Goal: Task Accomplishment & Management: Manage account settings

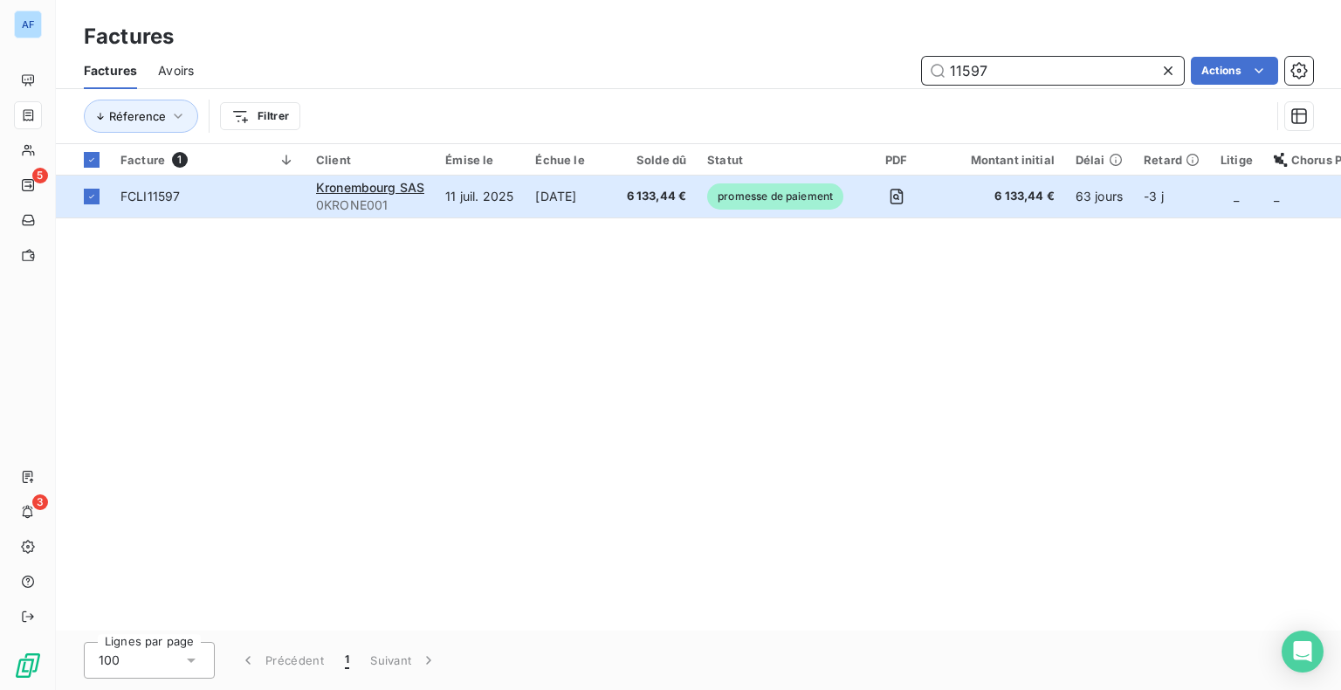
drag, startPoint x: 977, startPoint y: 74, endPoint x: 915, endPoint y: 79, distance: 62.1
click at [915, 78] on div "11597 Actions" at bounding box center [764, 71] width 1098 height 28
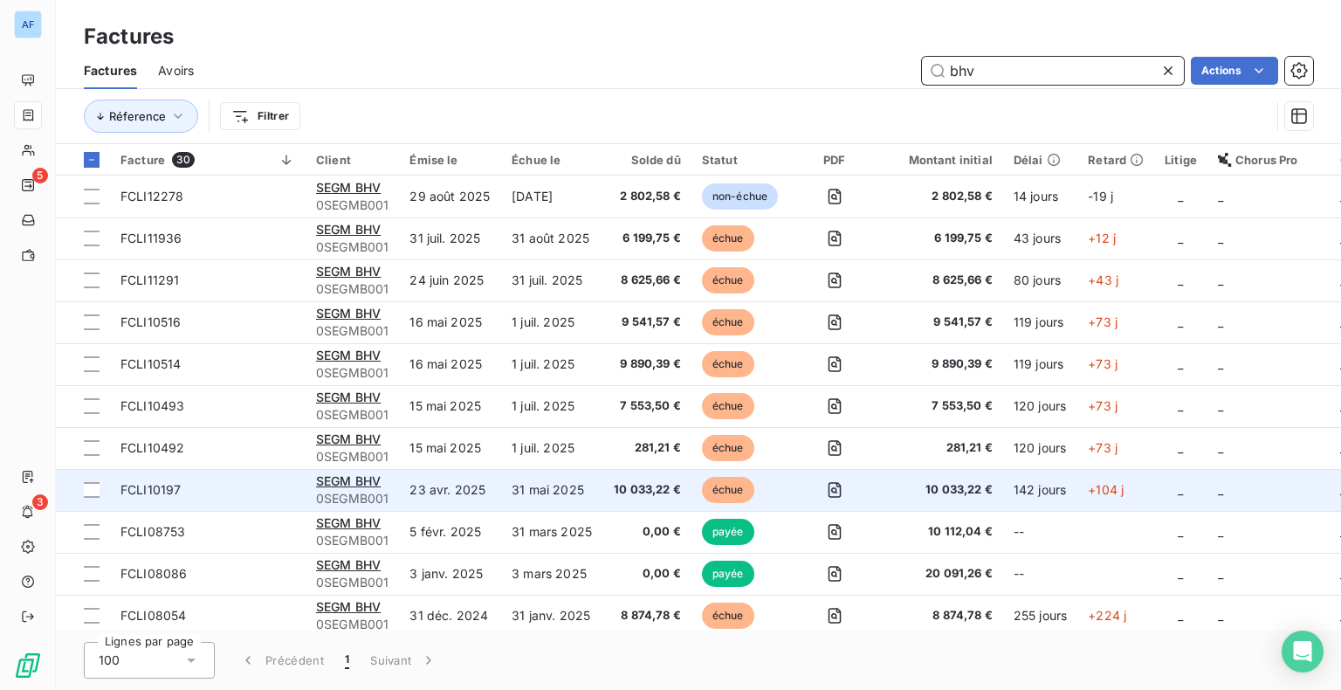
type input "bhv"
click at [525, 500] on td "31 mai 2025" at bounding box center [552, 490] width 102 height 42
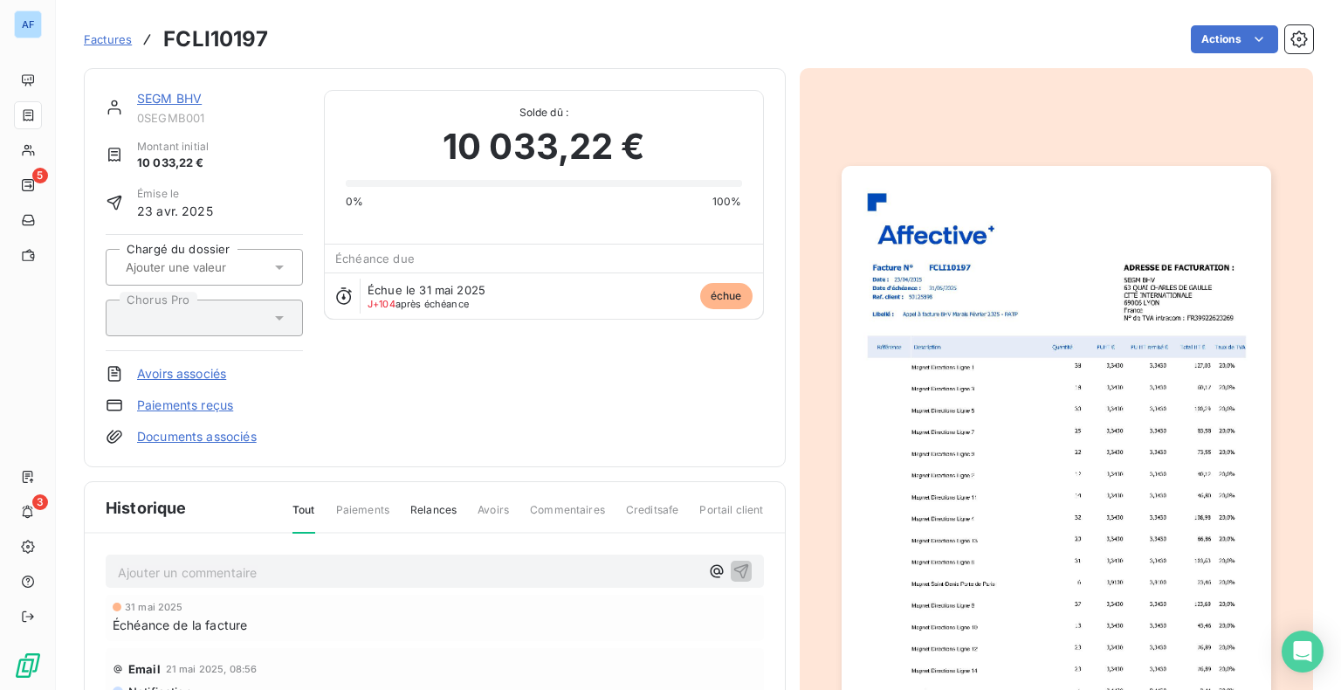
click at [185, 100] on link "SEGM BHV" at bounding box center [169, 98] width 65 height 15
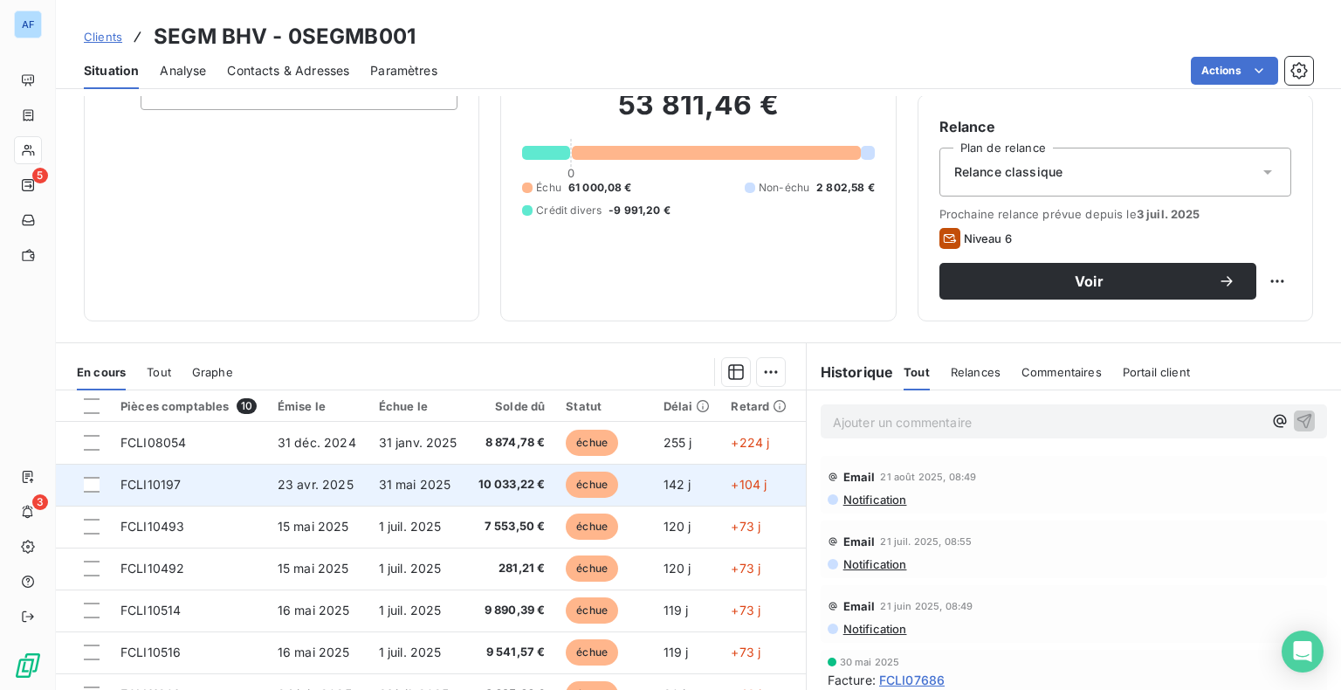
click at [478, 479] on span "10 033,22 €" at bounding box center [511, 484] width 67 height 17
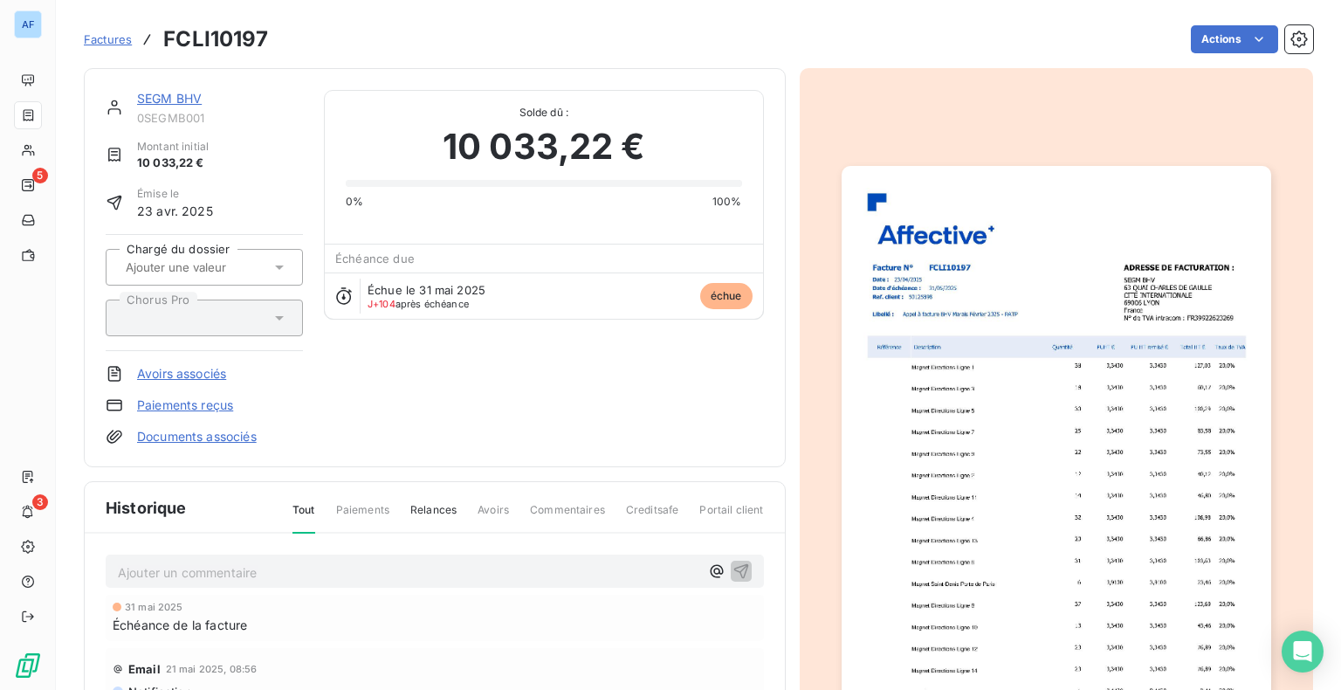
click at [191, 409] on link "Paiements reçus" at bounding box center [185, 404] width 96 height 17
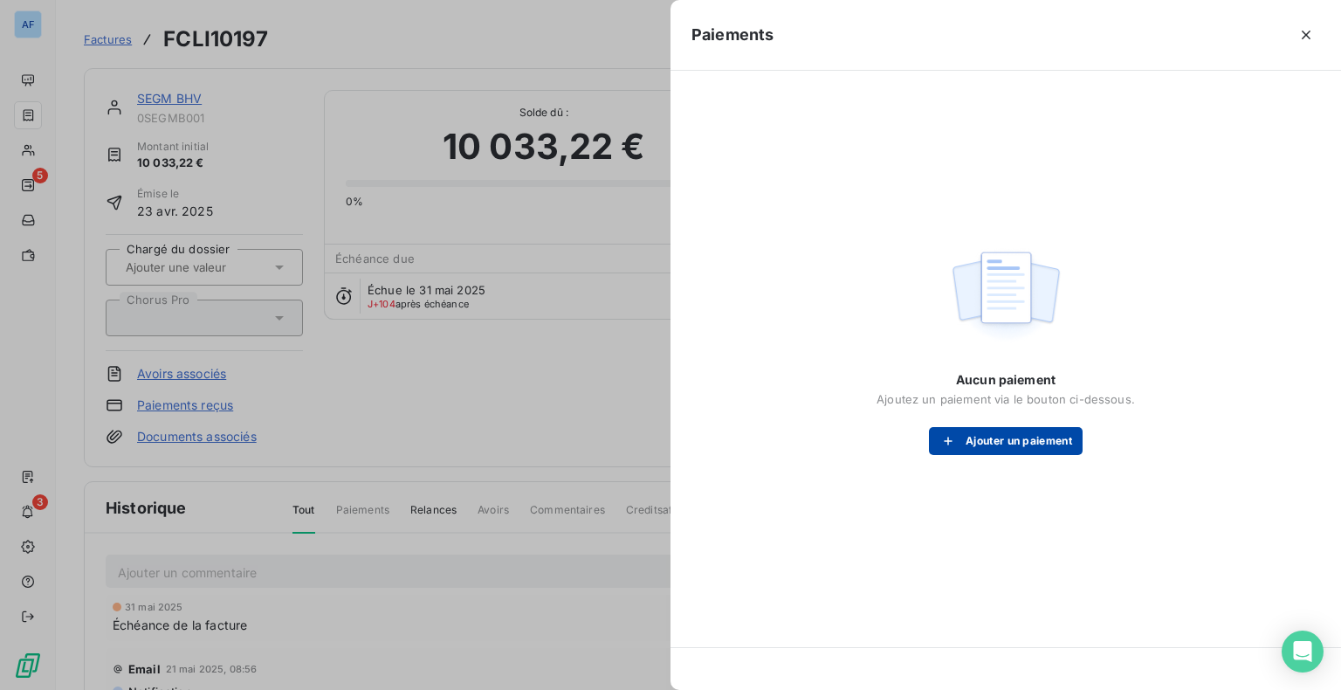
click at [996, 449] on button "Ajouter un paiement" at bounding box center [1006, 441] width 154 height 28
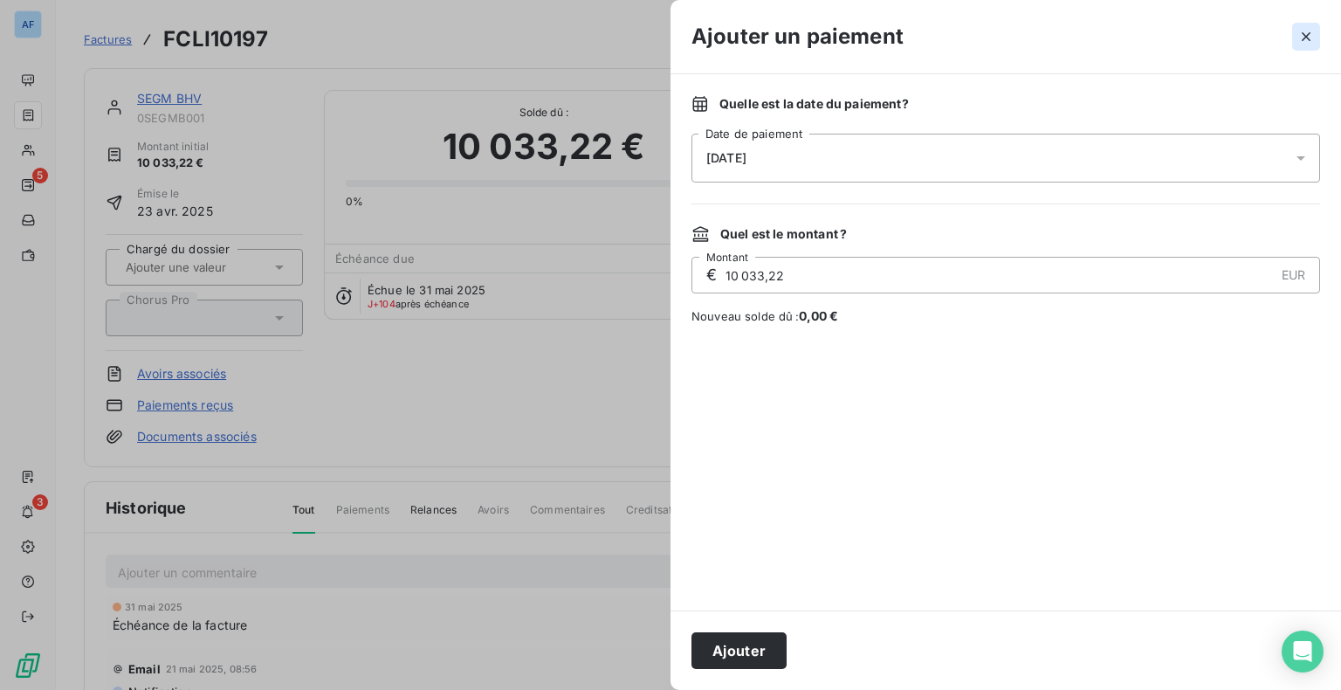
click at [1302, 33] on icon "button" at bounding box center [1305, 36] width 9 height 9
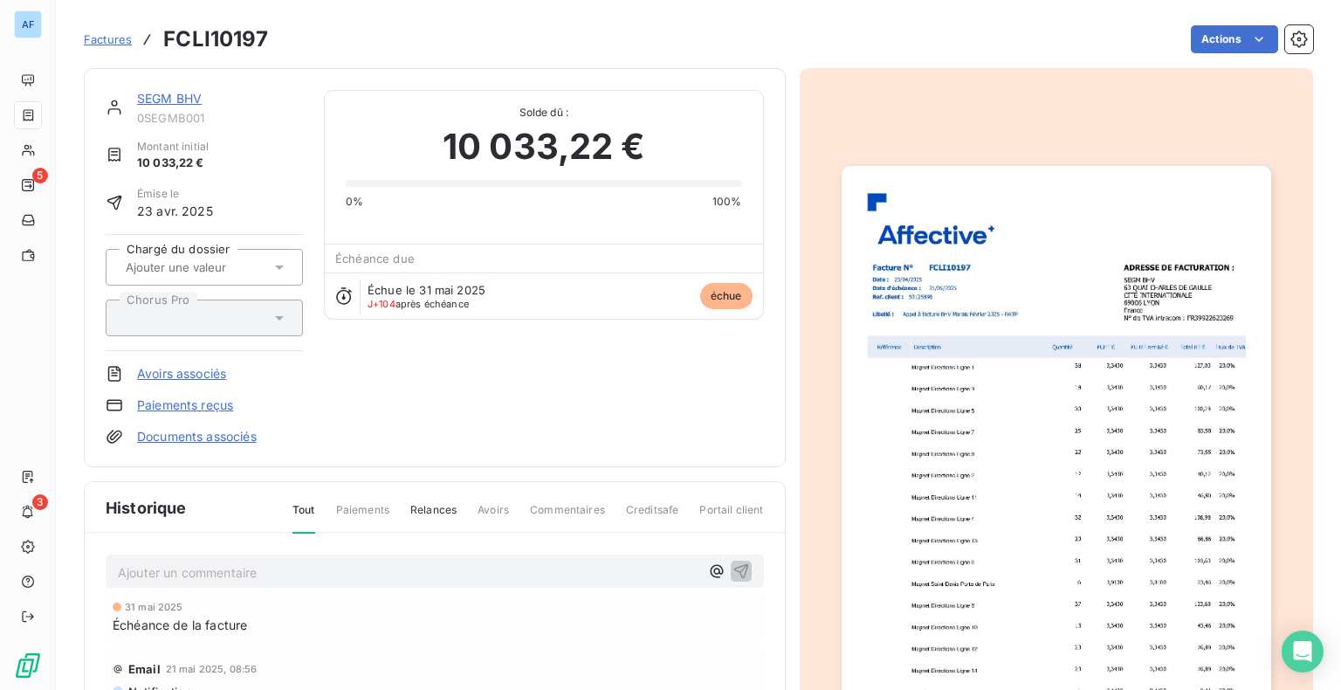
click at [196, 374] on link "Avoirs associés" at bounding box center [181, 373] width 89 height 17
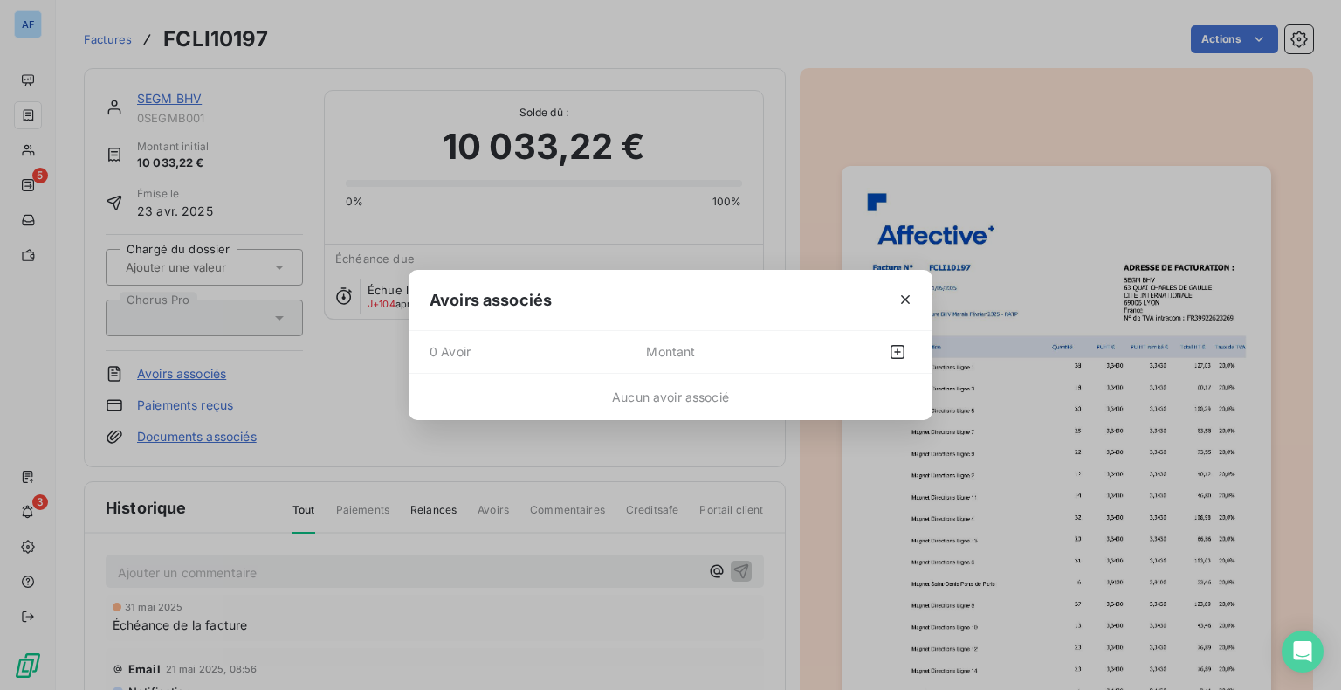
click at [183, 409] on div "Avoirs associés 0 Avoir Montant Aucun avoir associé" at bounding box center [670, 345] width 1341 height 690
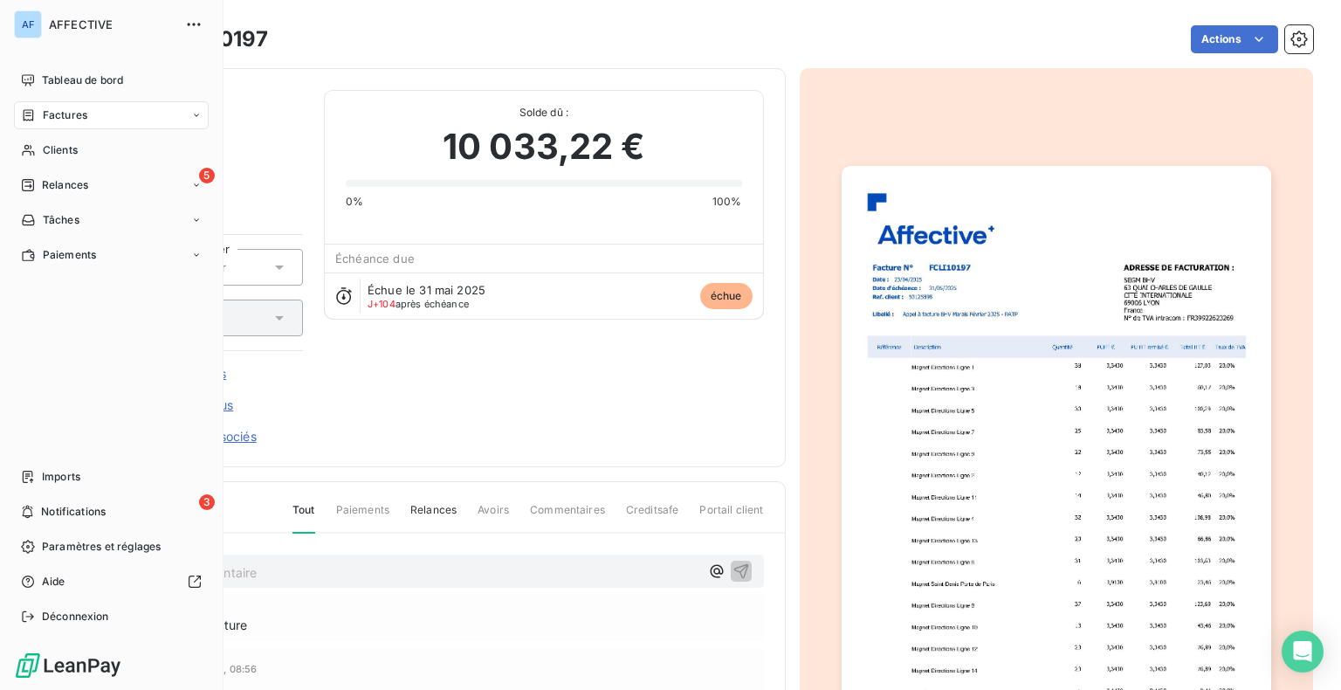
click at [35, 110] on icon at bounding box center [28, 115] width 15 height 14
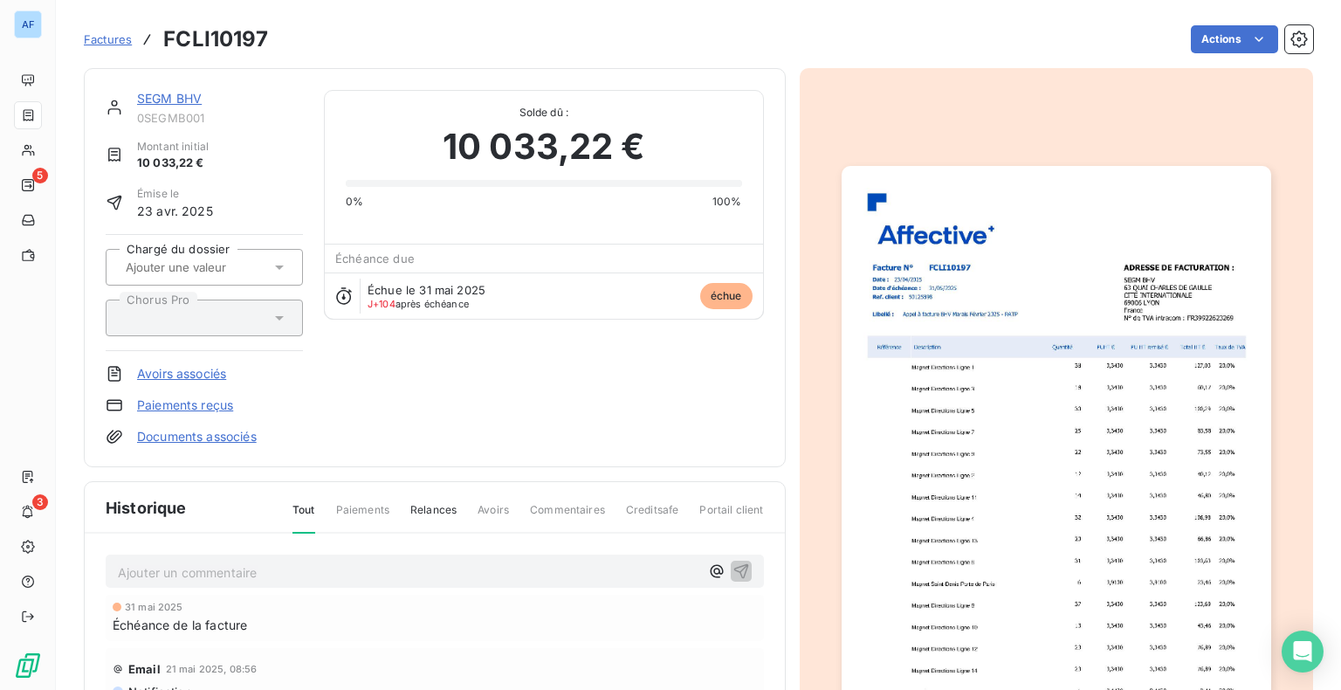
click at [293, 138] on div "SEGM BHV 0SEGMB001 Montant initial 10 033,22 € Émise le 23 avr. 2025 Chargé du …" at bounding box center [204, 267] width 197 height 355
click at [164, 106] on div "SEGM BHV" at bounding box center [220, 98] width 166 height 17
click at [164, 101] on link "SEGM BHV" at bounding box center [169, 98] width 65 height 15
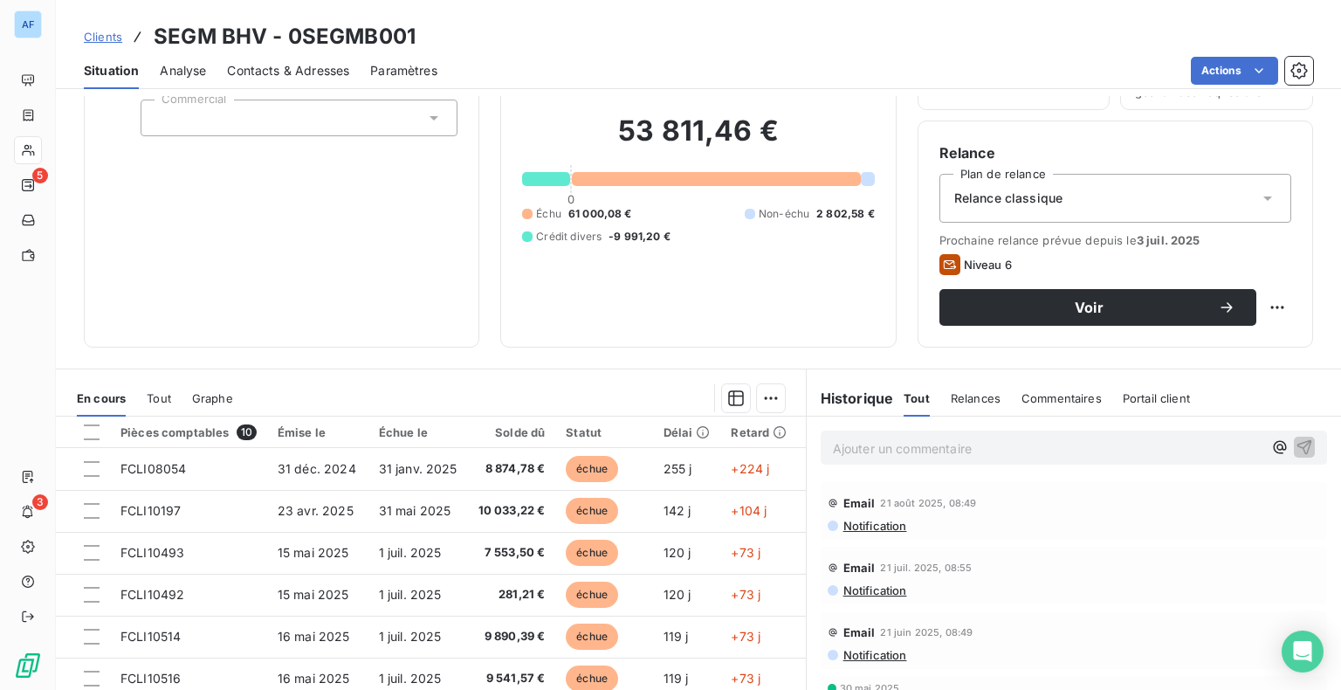
scroll to position [87, 0]
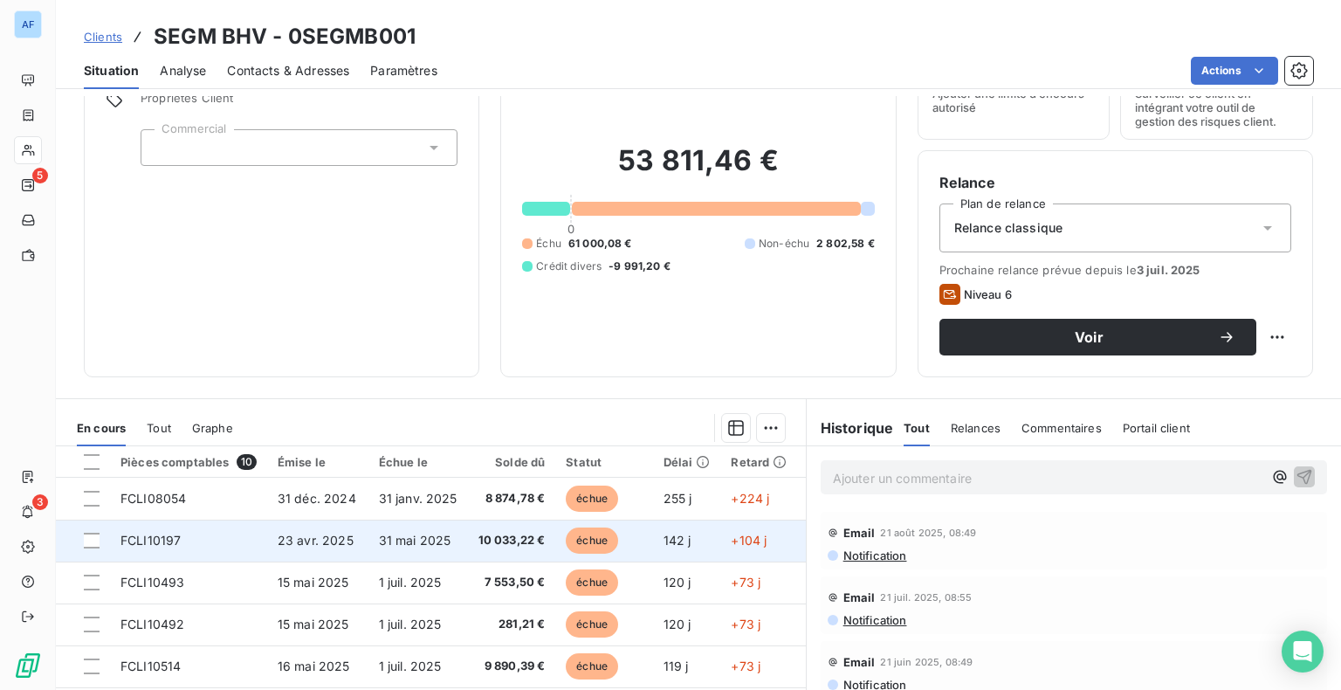
click at [457, 555] on td "31 mai 2025" at bounding box center [418, 540] width 100 height 42
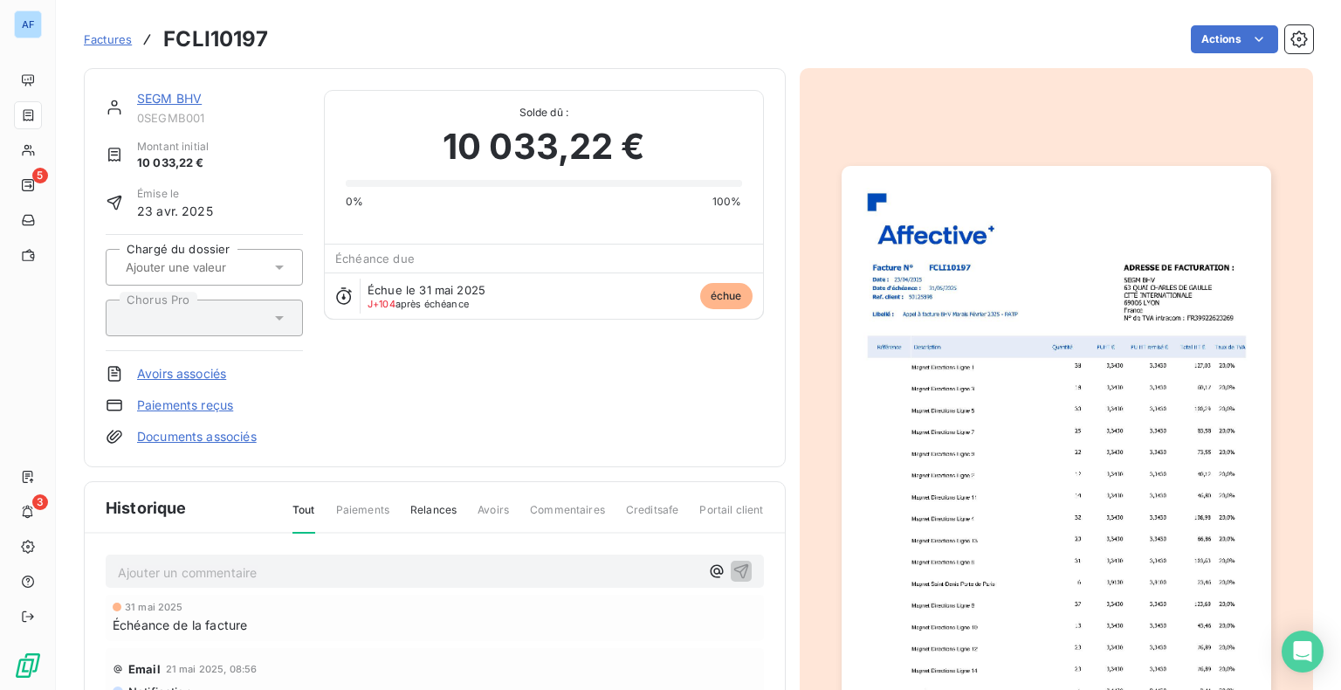
click at [199, 409] on link "Paiements reçus" at bounding box center [185, 404] width 96 height 17
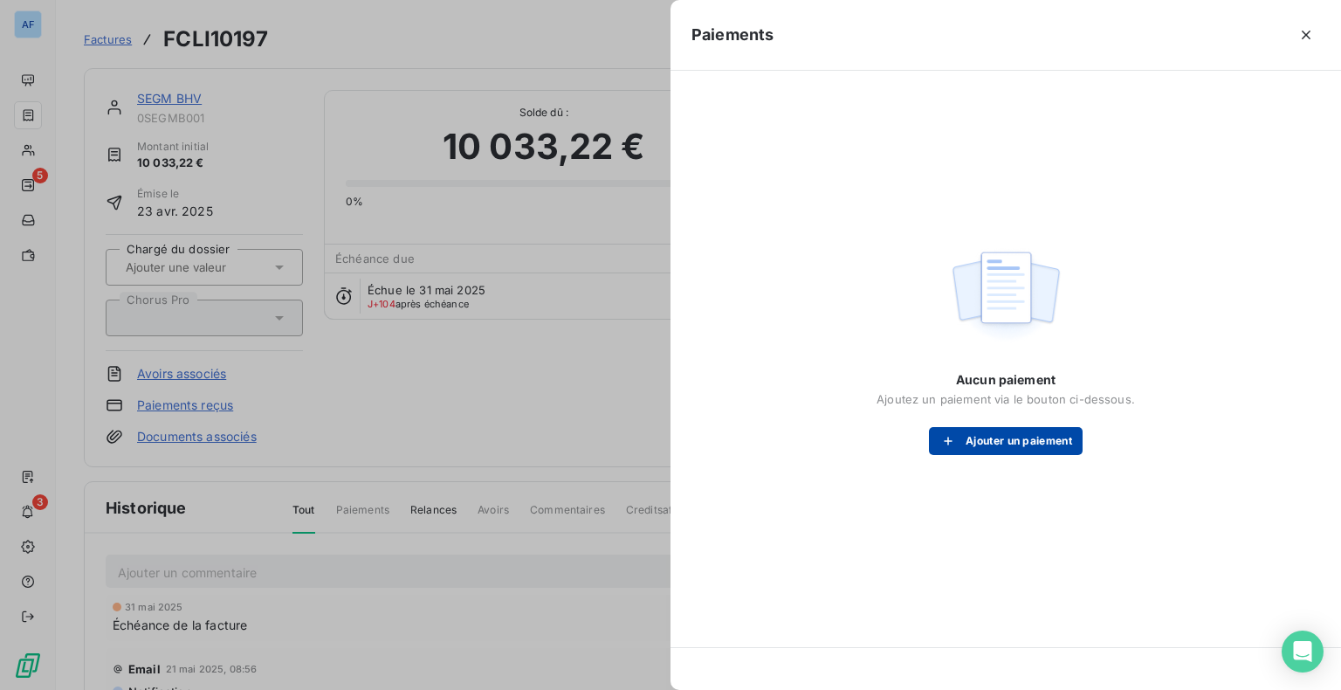
click at [1031, 441] on button "Ajouter un paiement" at bounding box center [1006, 441] width 154 height 28
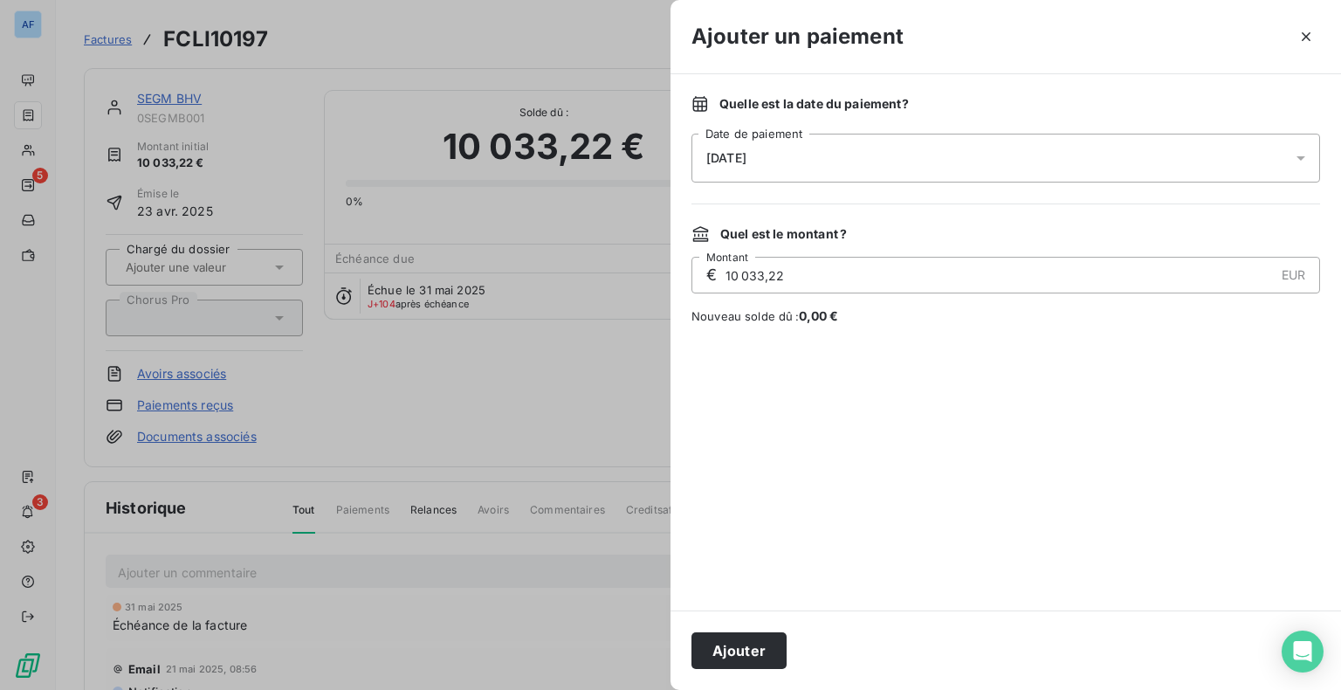
click at [805, 159] on div "12/09/2025" at bounding box center [1005, 158] width 628 height 49
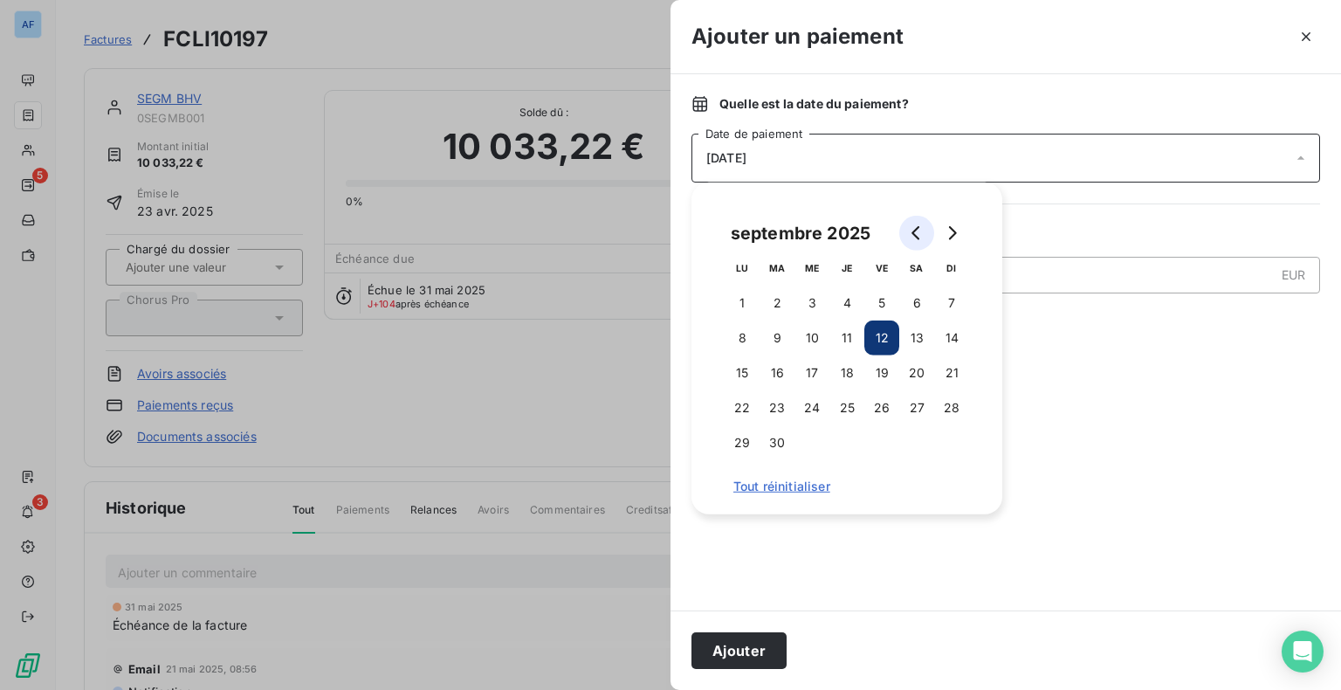
click at [903, 235] on button "Go to previous month" at bounding box center [916, 233] width 35 height 35
click at [852, 340] on button "7" at bounding box center [846, 337] width 35 height 35
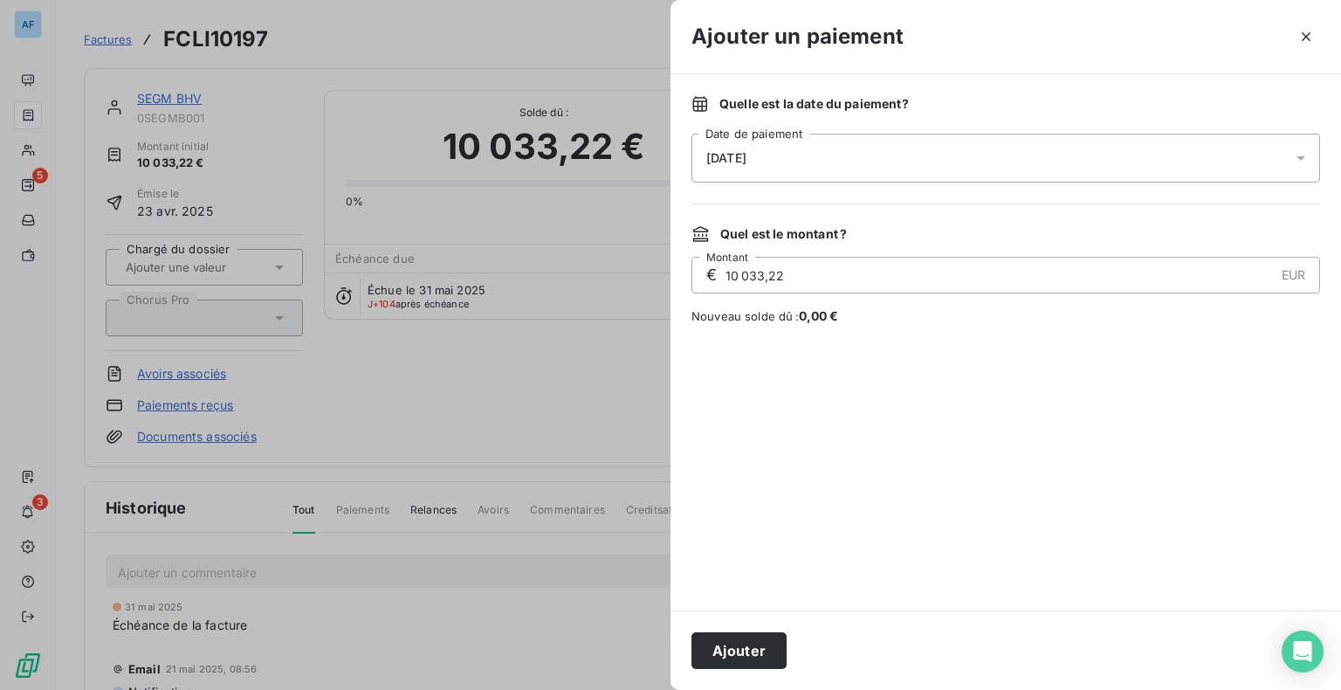
click at [1096, 264] on input "10 033,22" at bounding box center [999, 275] width 550 height 35
drag, startPoint x: 954, startPoint y: 285, endPoint x: 712, endPoint y: 281, distance: 241.8
click at [712, 281] on div "€ 10 033,22 EUR Montant" at bounding box center [1005, 275] width 628 height 37
type input "9 991,20"
click at [761, 663] on button "Ajouter" at bounding box center [738, 650] width 95 height 37
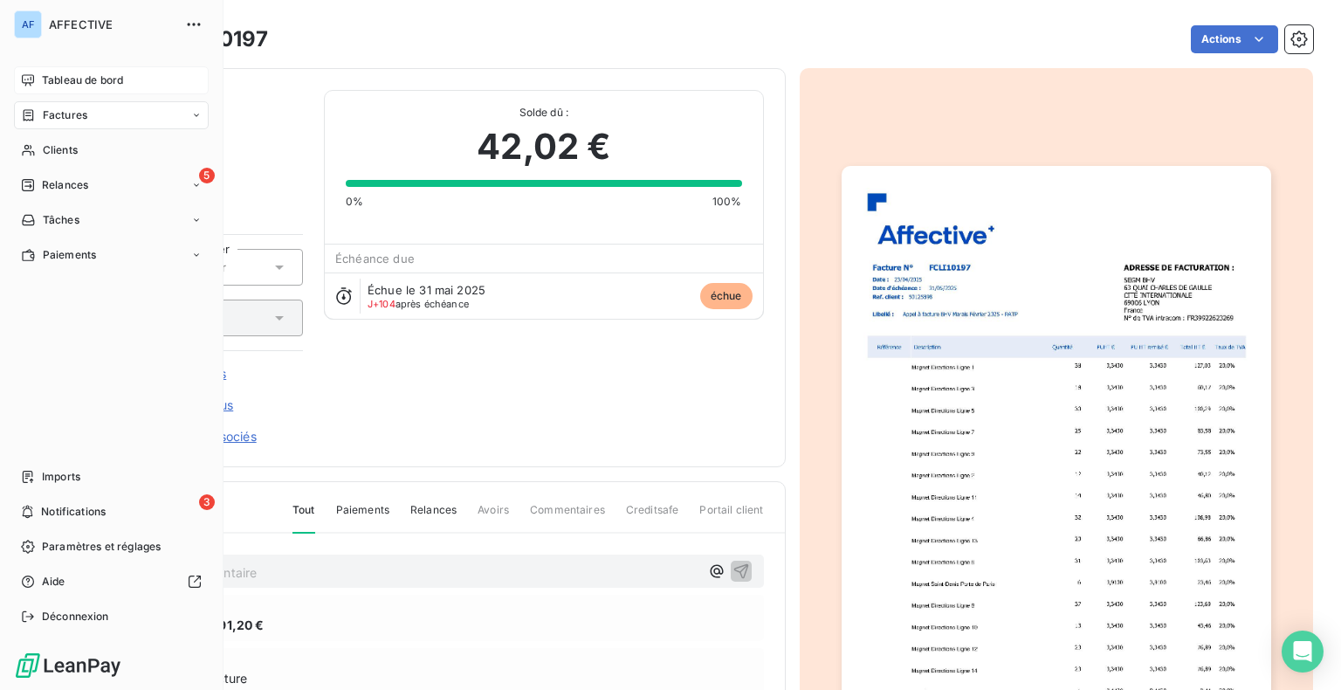
click at [38, 86] on div "Tableau de bord" at bounding box center [111, 80] width 195 height 28
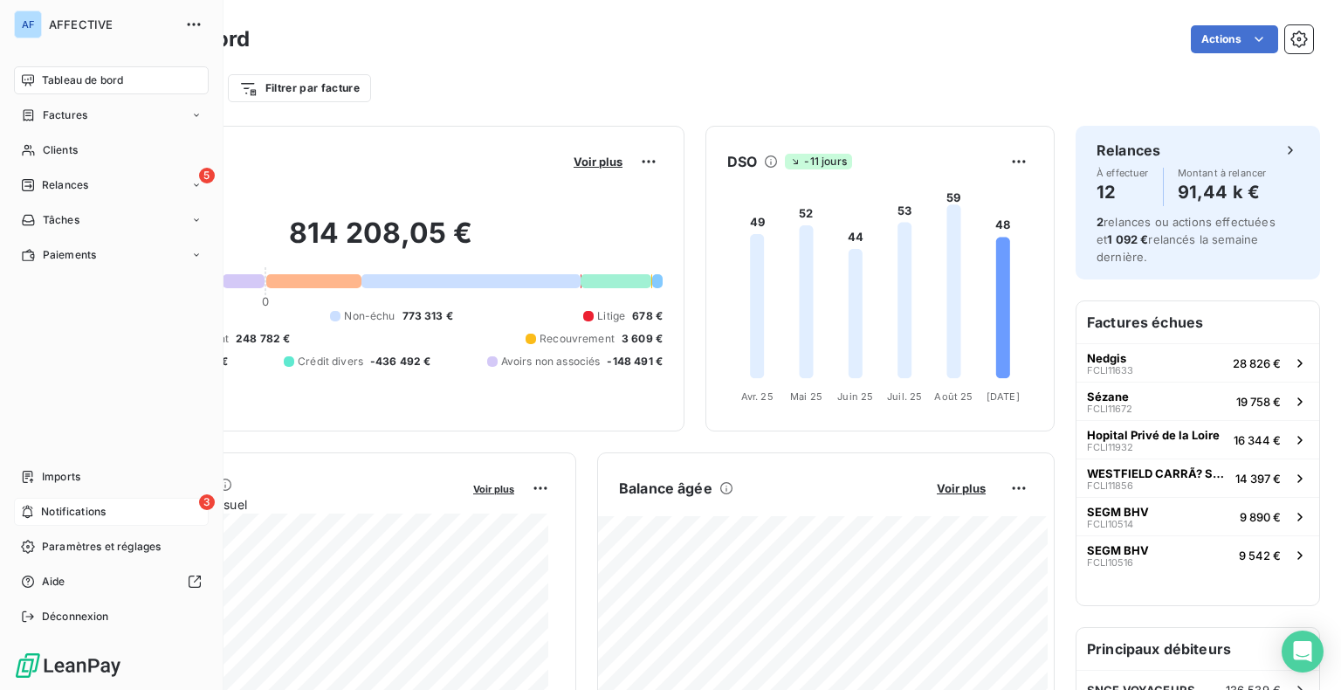
click at [77, 508] on span "Notifications" at bounding box center [73, 512] width 65 height 16
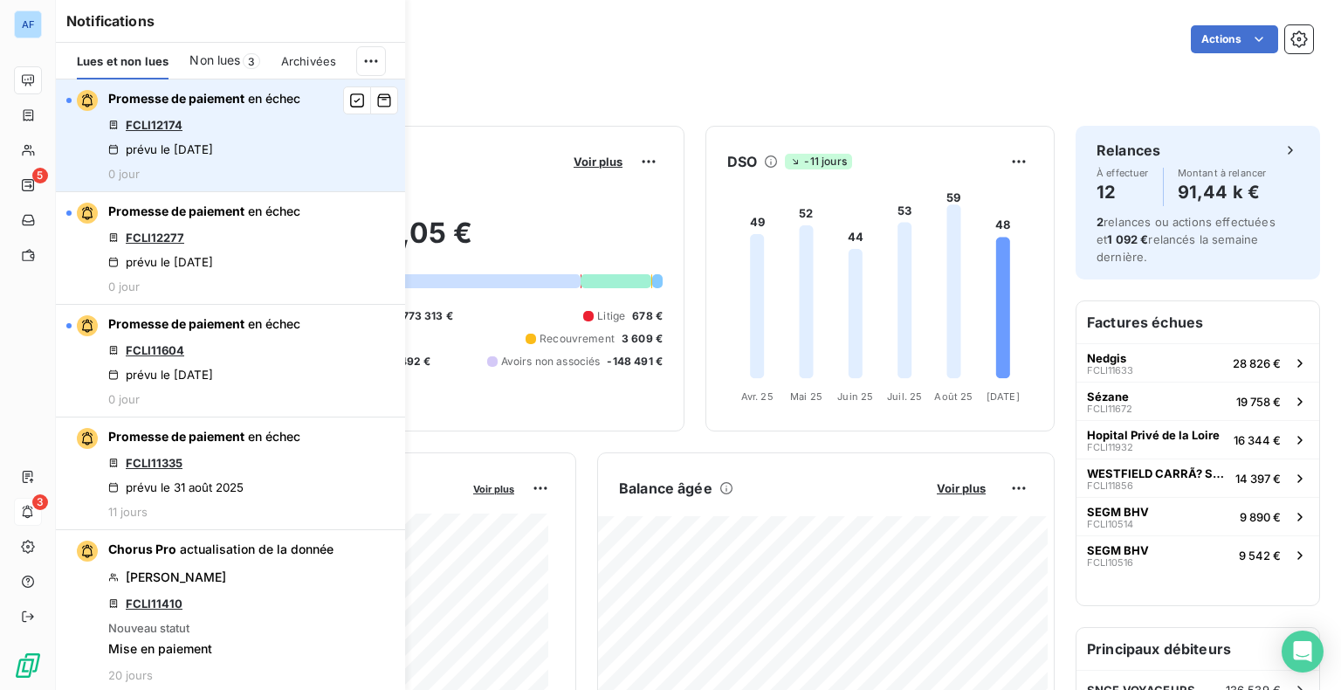
click at [169, 127] on link "FCLI12174" at bounding box center [154, 125] width 57 height 14
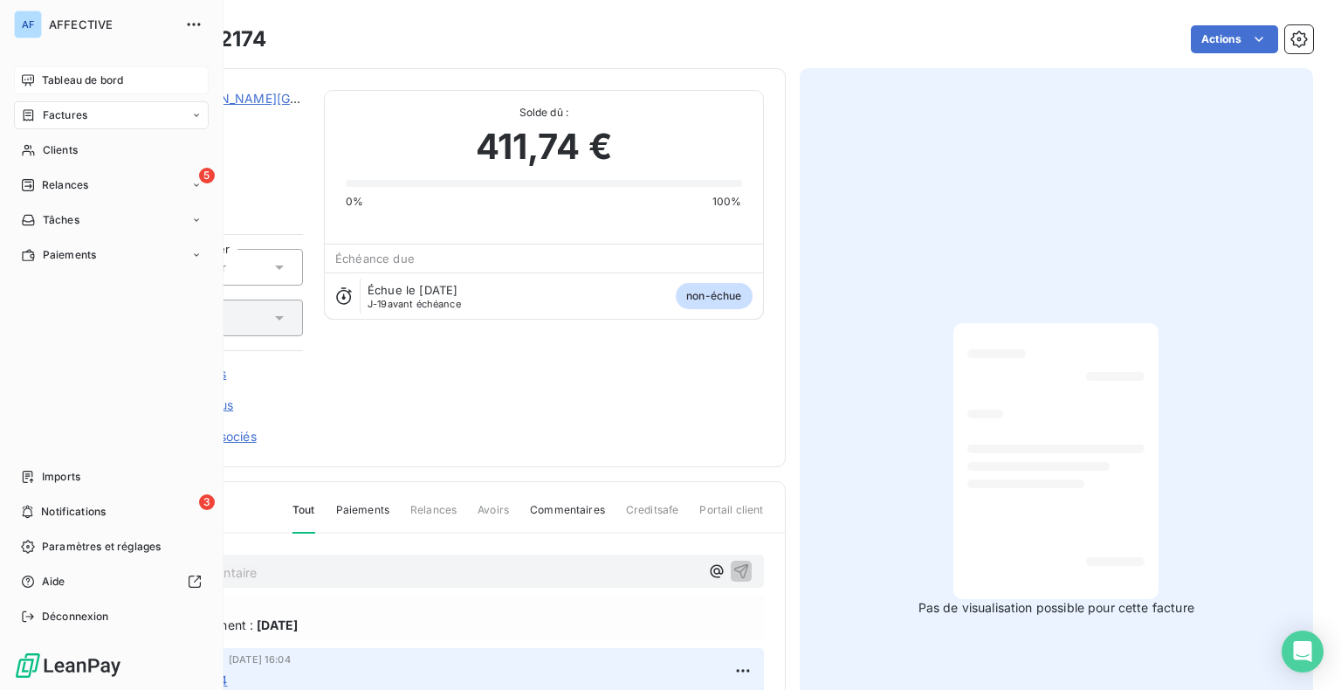
click at [63, 88] on div "Tableau de bord" at bounding box center [111, 80] width 195 height 28
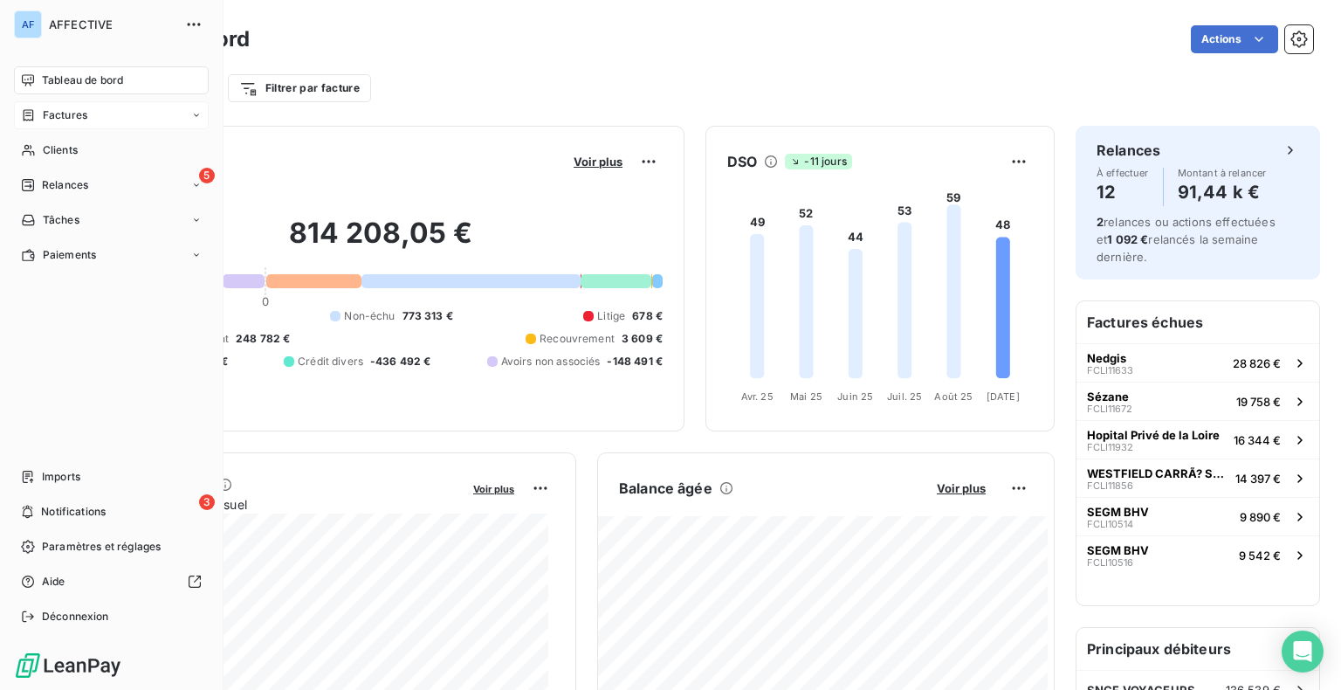
click at [49, 115] on span "Factures" at bounding box center [65, 115] width 45 height 16
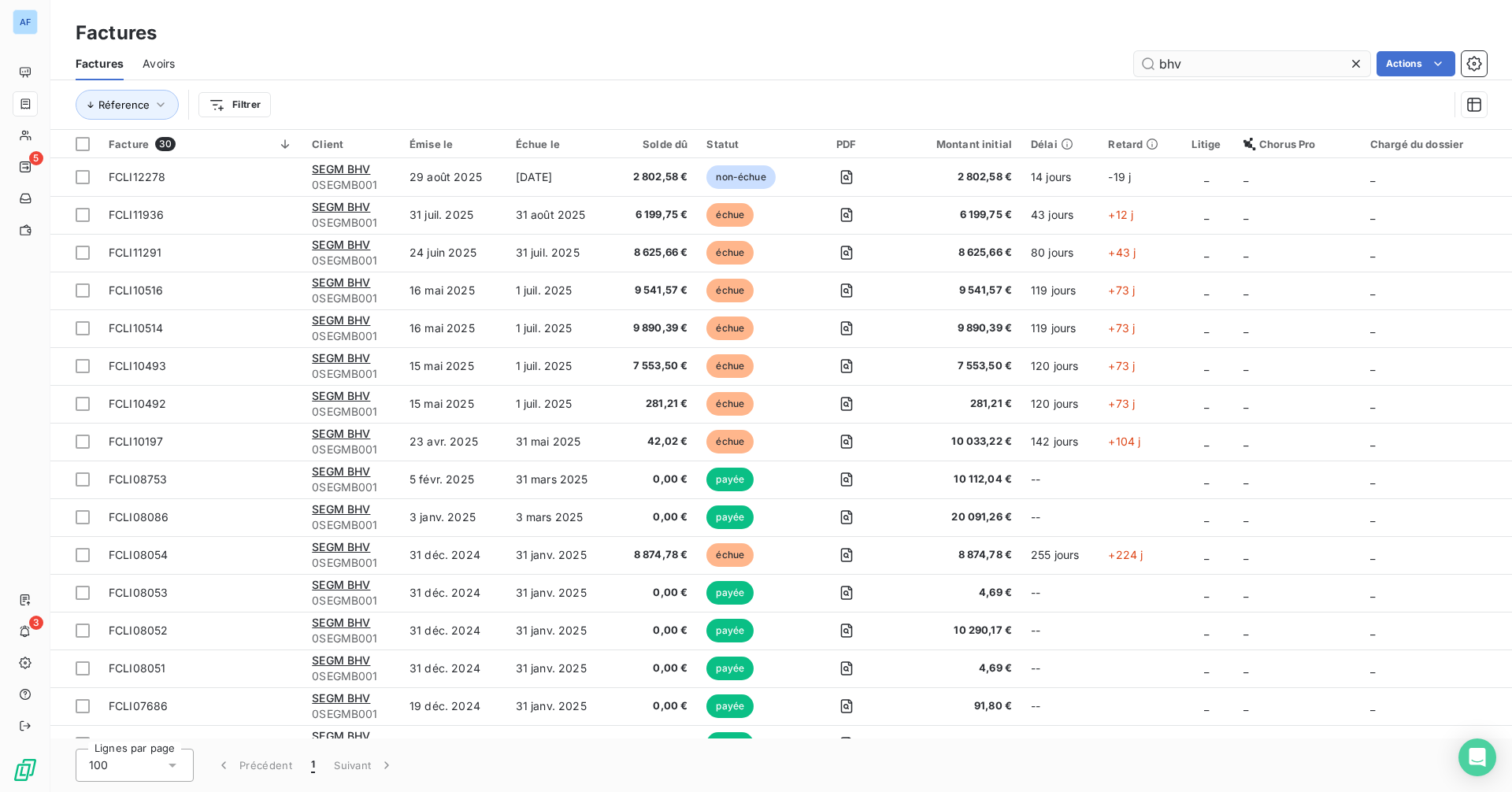
drag, startPoint x: 1202, startPoint y: 69, endPoint x: 1156, endPoint y: 69, distance: 46.0
click at [1156, 69] on input "bhv" at bounding box center [1252, 64] width 236 height 25
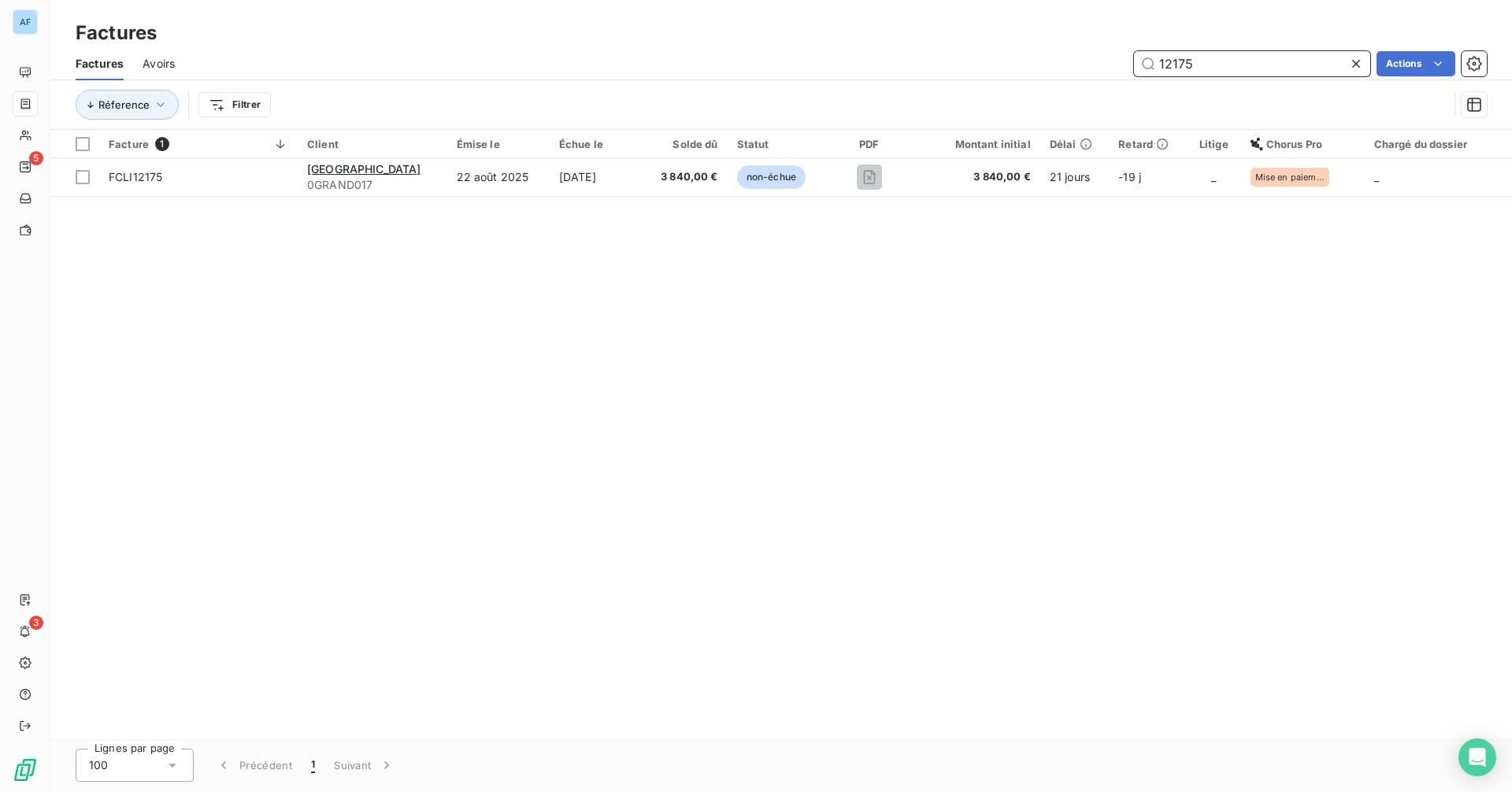
drag, startPoint x: 1214, startPoint y: 66, endPoint x: 1131, endPoint y: 63, distance: 83.1
click at [1131, 63] on div "12175 Actions" at bounding box center [840, 64] width 1293 height 25
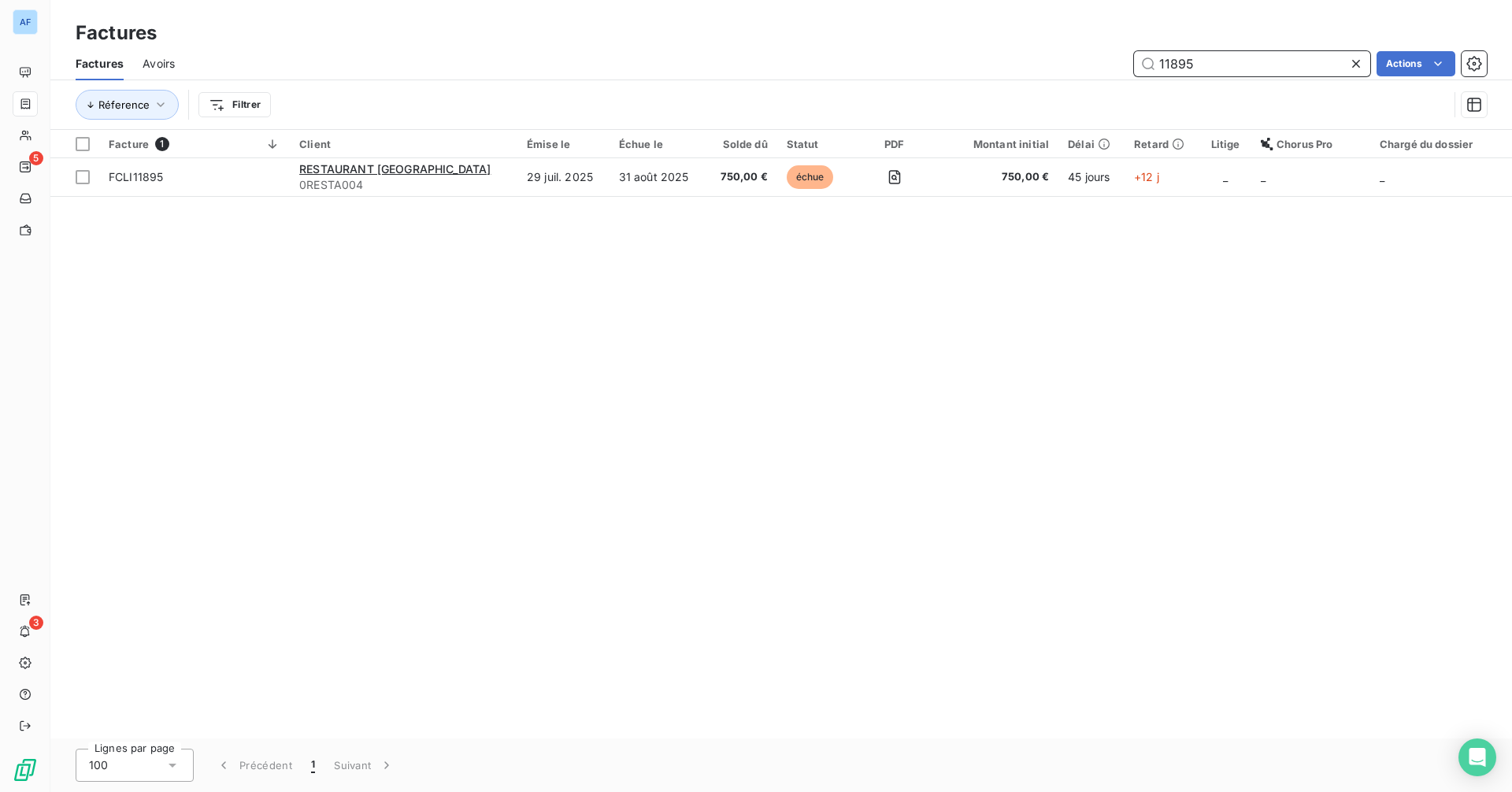
drag, startPoint x: 1204, startPoint y: 70, endPoint x: 1139, endPoint y: 72, distance: 65.0
click at [1139, 72] on input "11895" at bounding box center [1252, 64] width 236 height 25
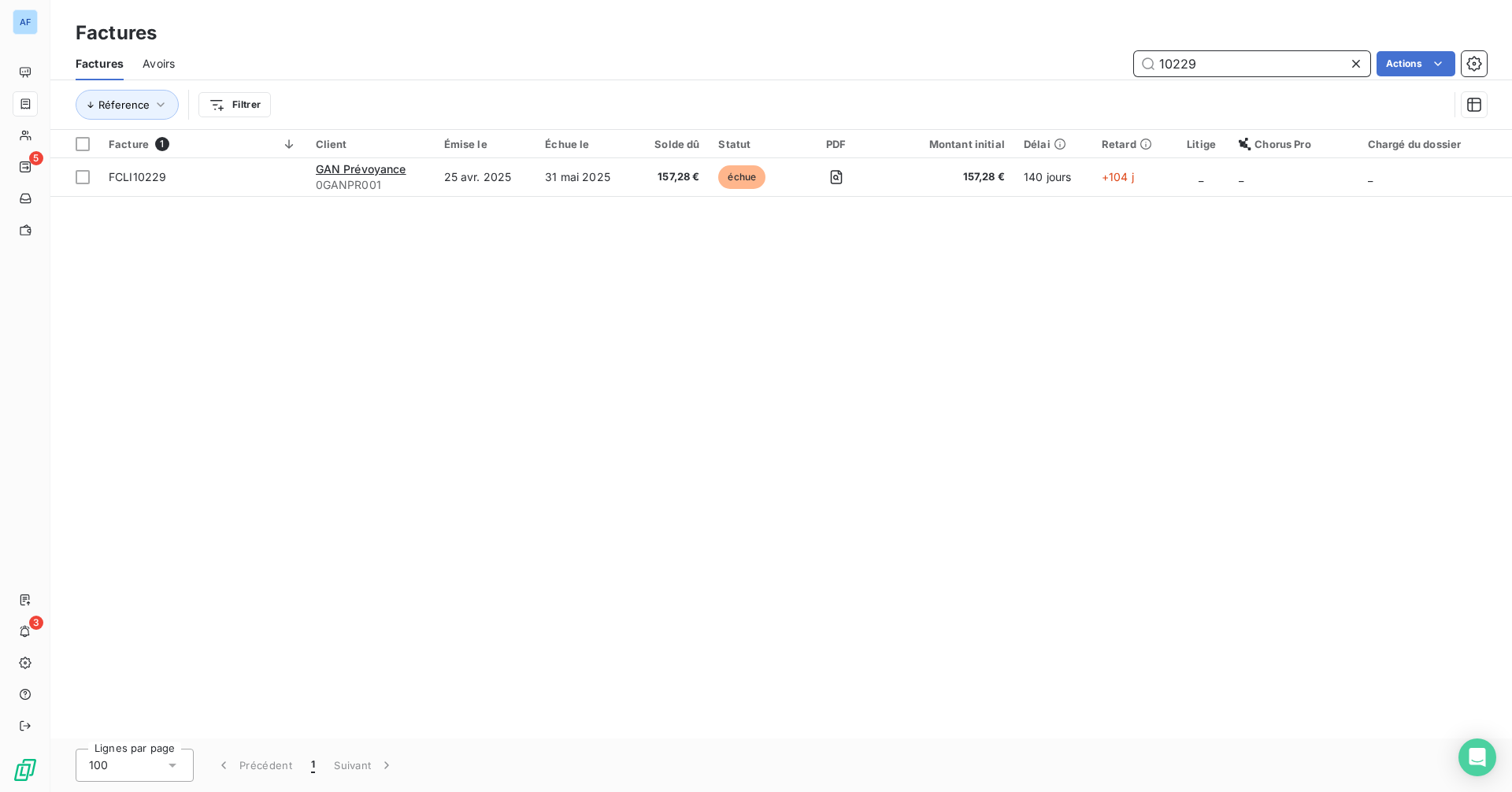
drag, startPoint x: 1259, startPoint y: 58, endPoint x: 1142, endPoint y: 63, distance: 117.1
click at [1142, 63] on input "10229" at bounding box center [1252, 64] width 236 height 25
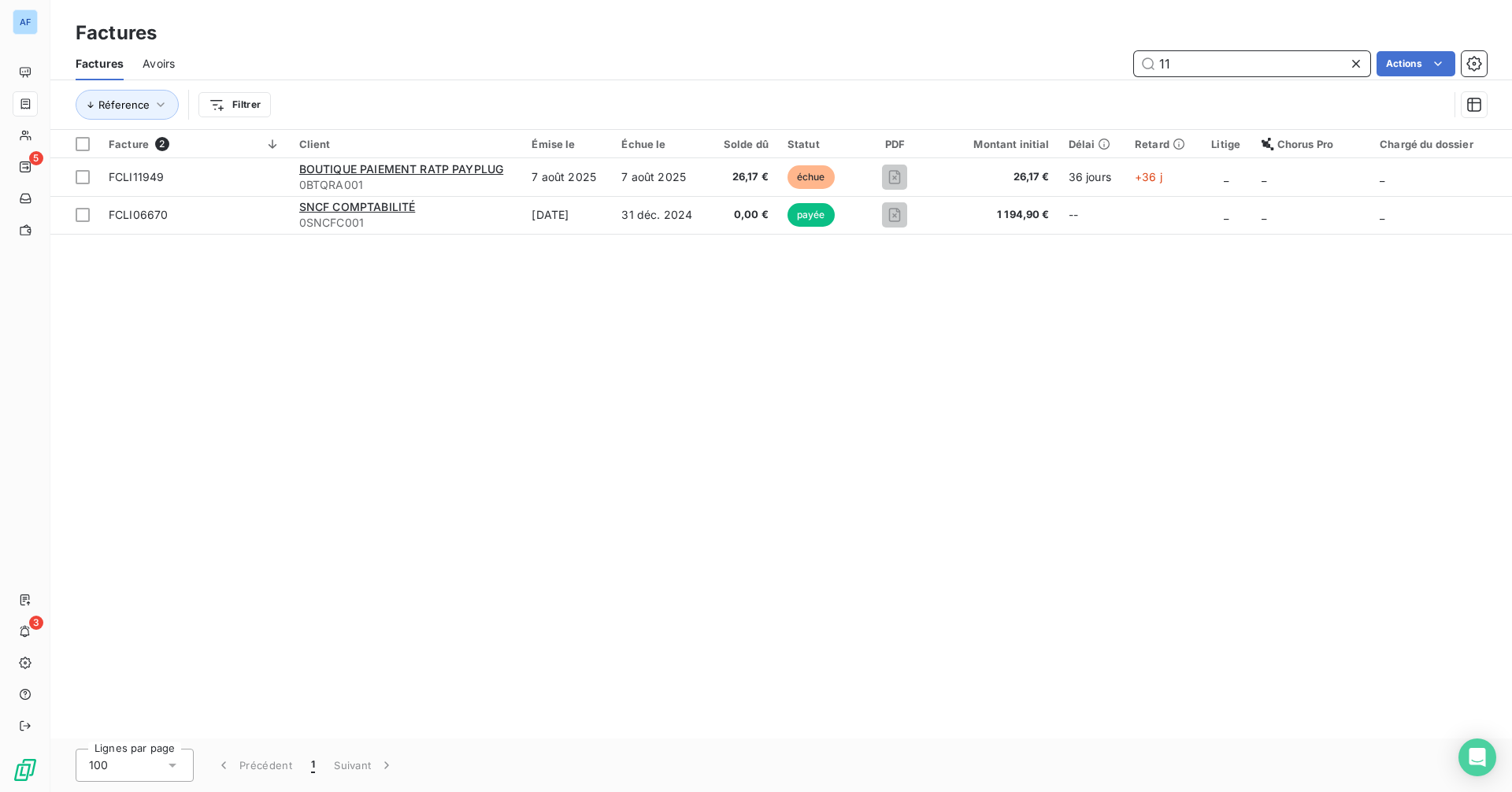
type input "1"
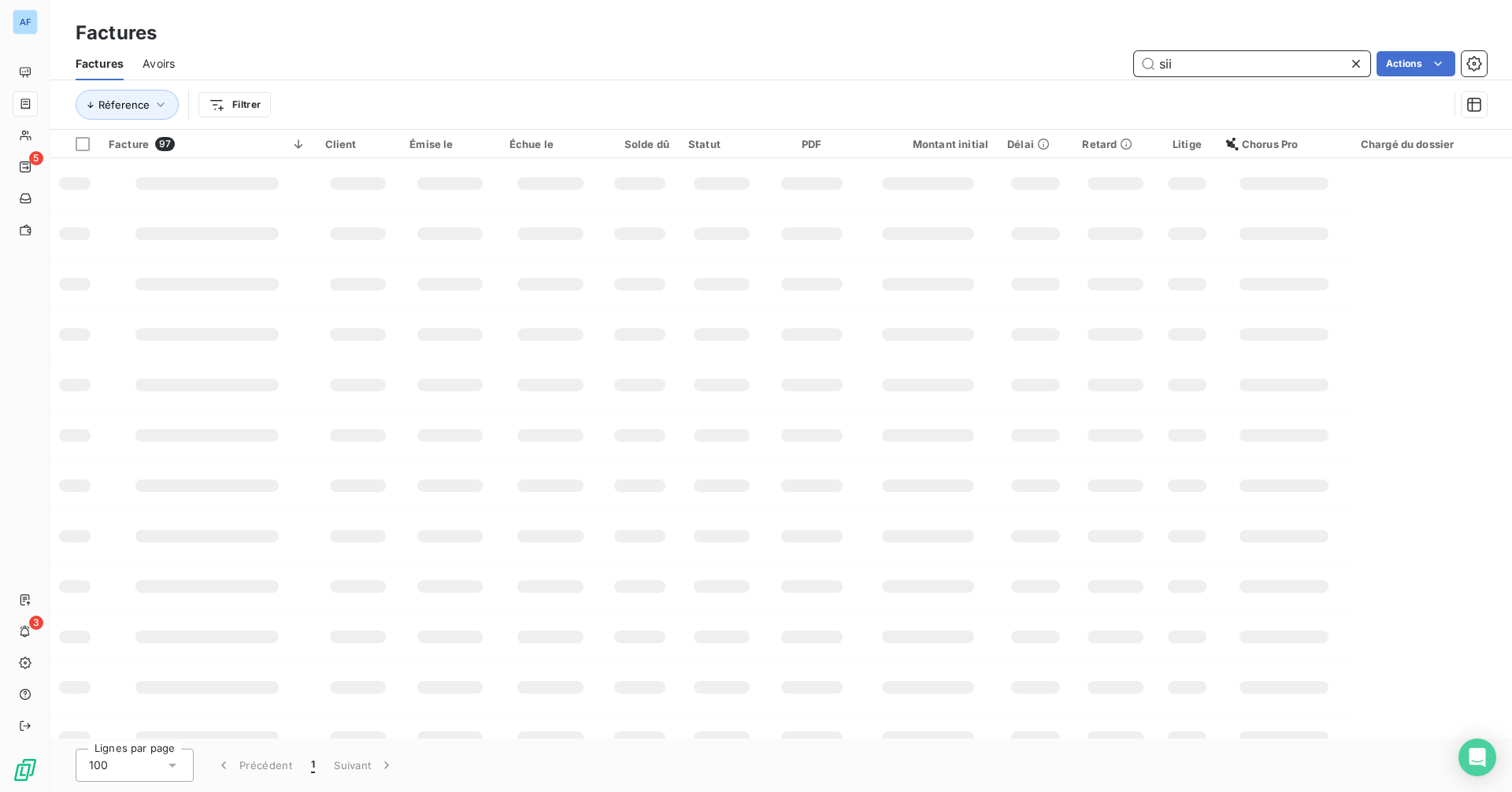
drag, startPoint x: 1174, startPoint y: 65, endPoint x: 1150, endPoint y: 62, distance: 24.2
click at [1150, 62] on input "sii" at bounding box center [1252, 64] width 236 height 25
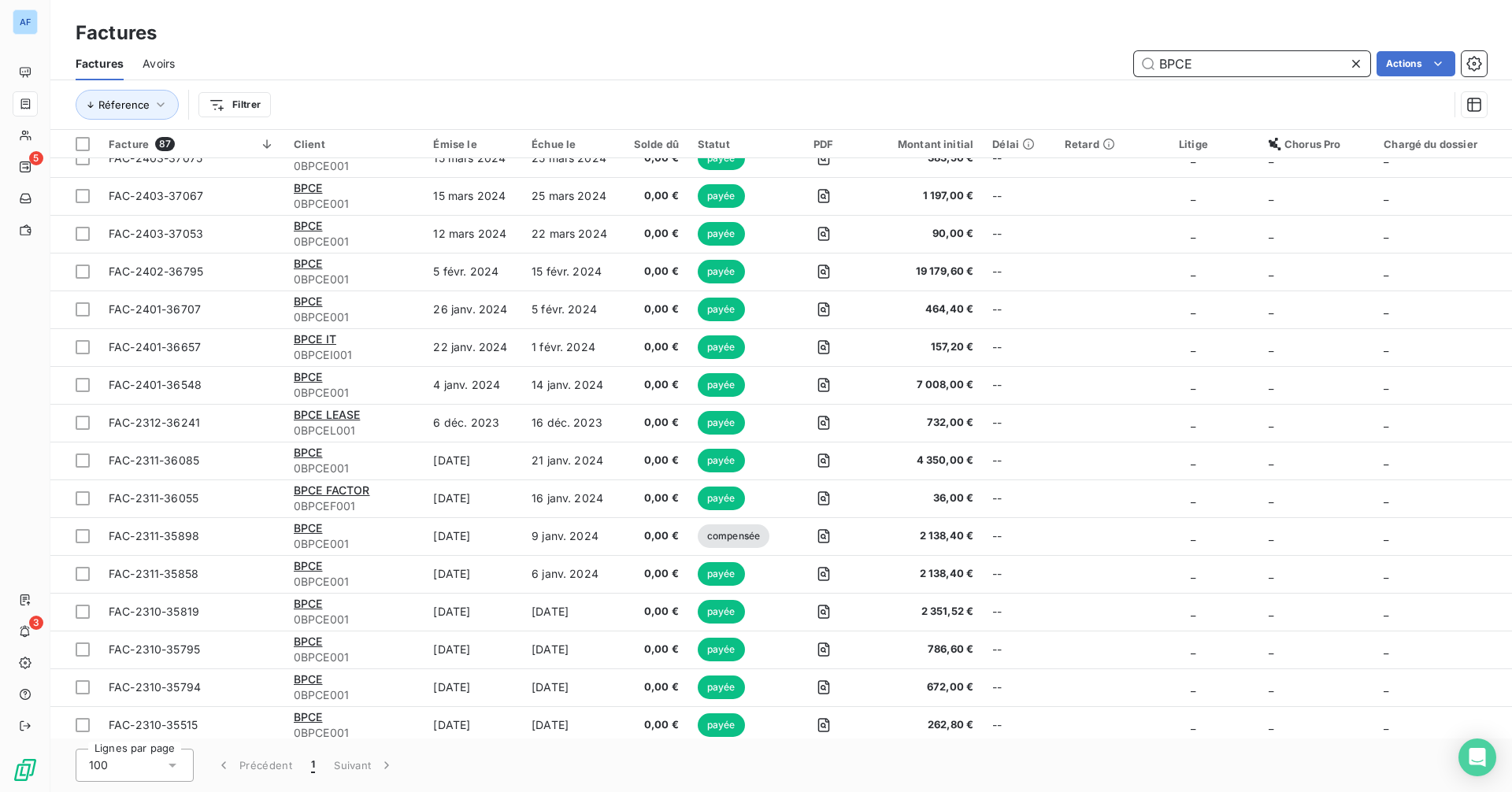
scroll to position [2709, 0]
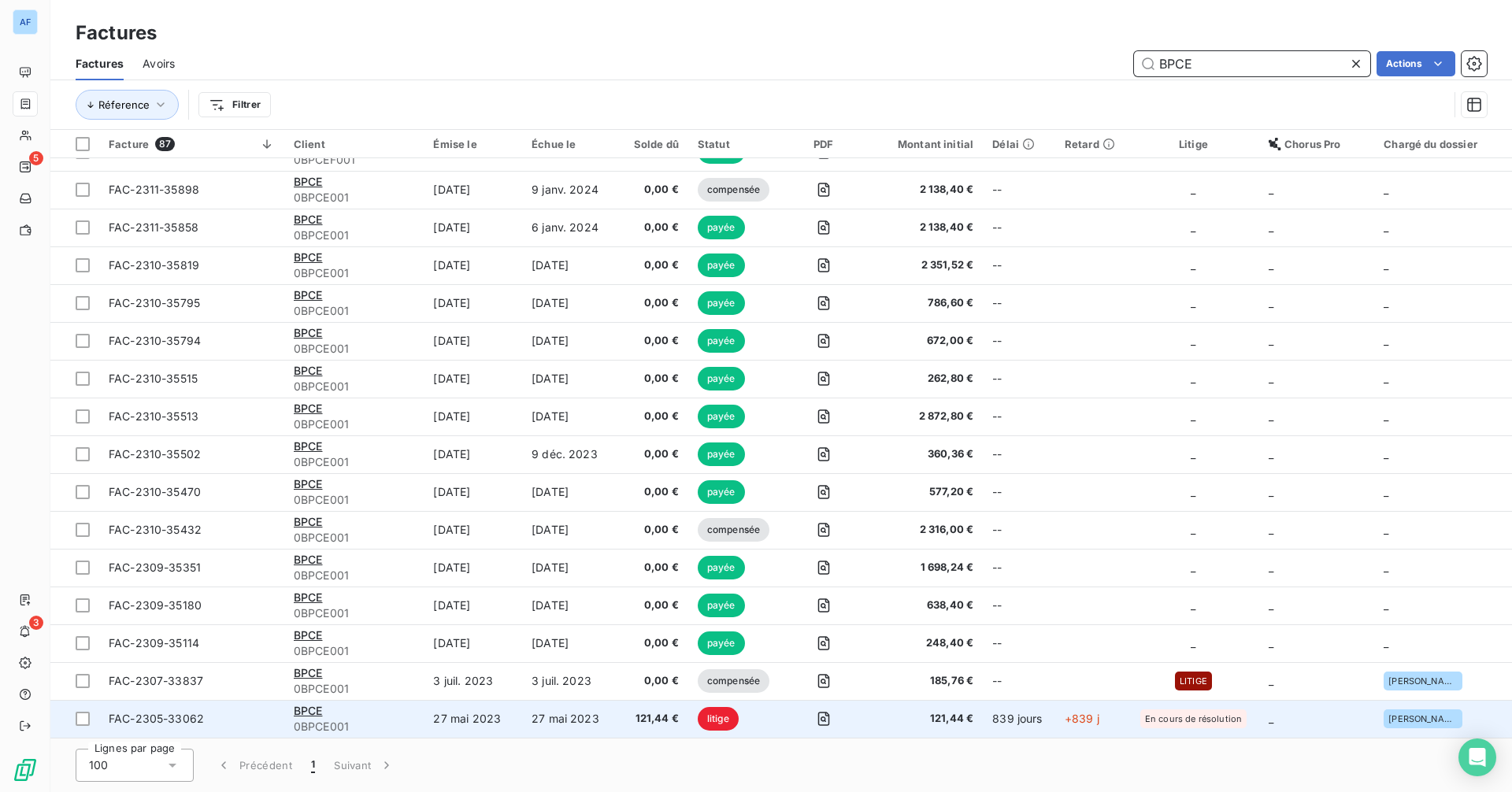
type input "BPCE"
click at [946, 622] on span "121,44 €" at bounding box center [923, 718] width 100 height 15
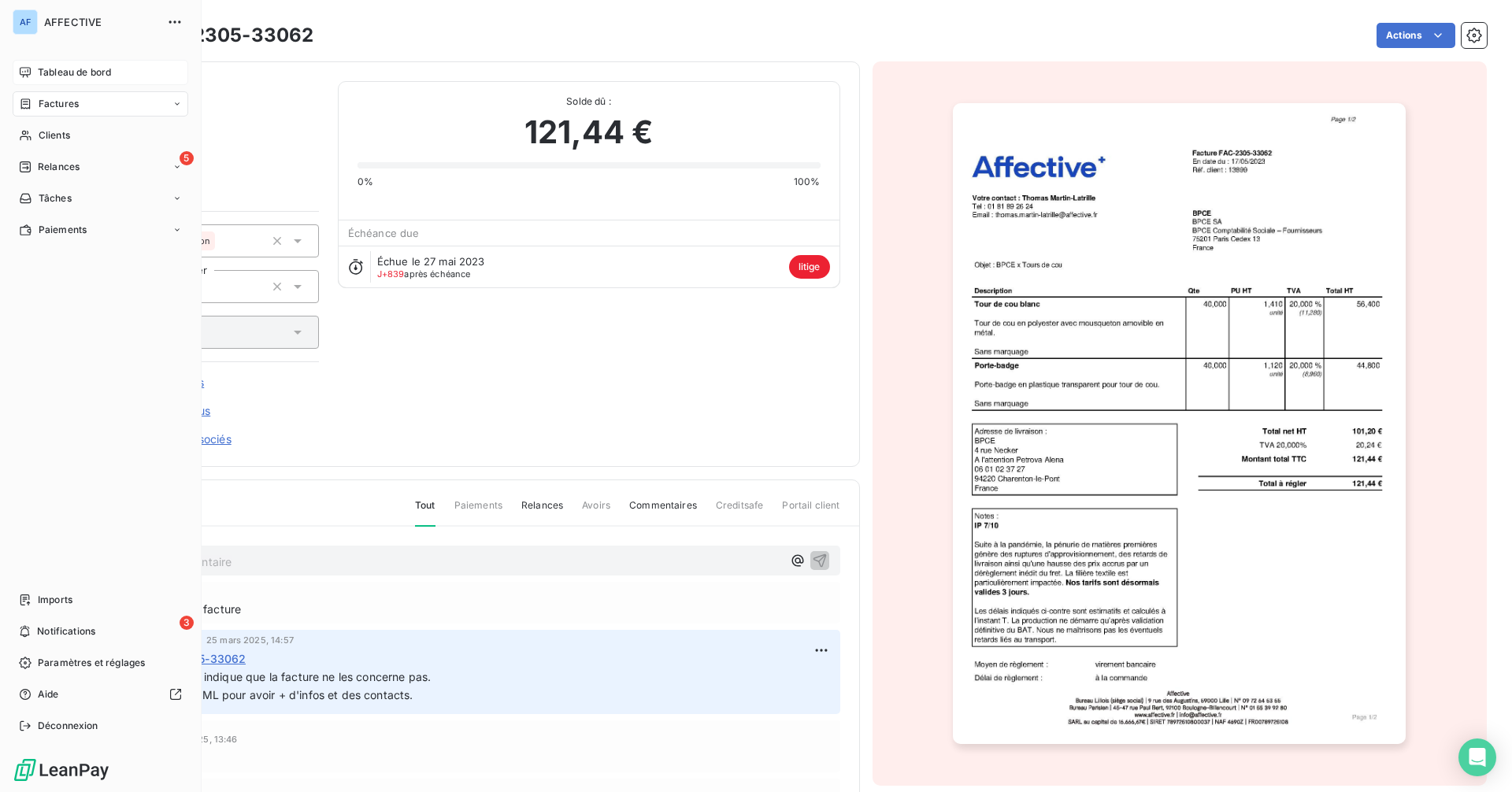
click at [35, 74] on div "Tableau de bord" at bounding box center [100, 72] width 176 height 25
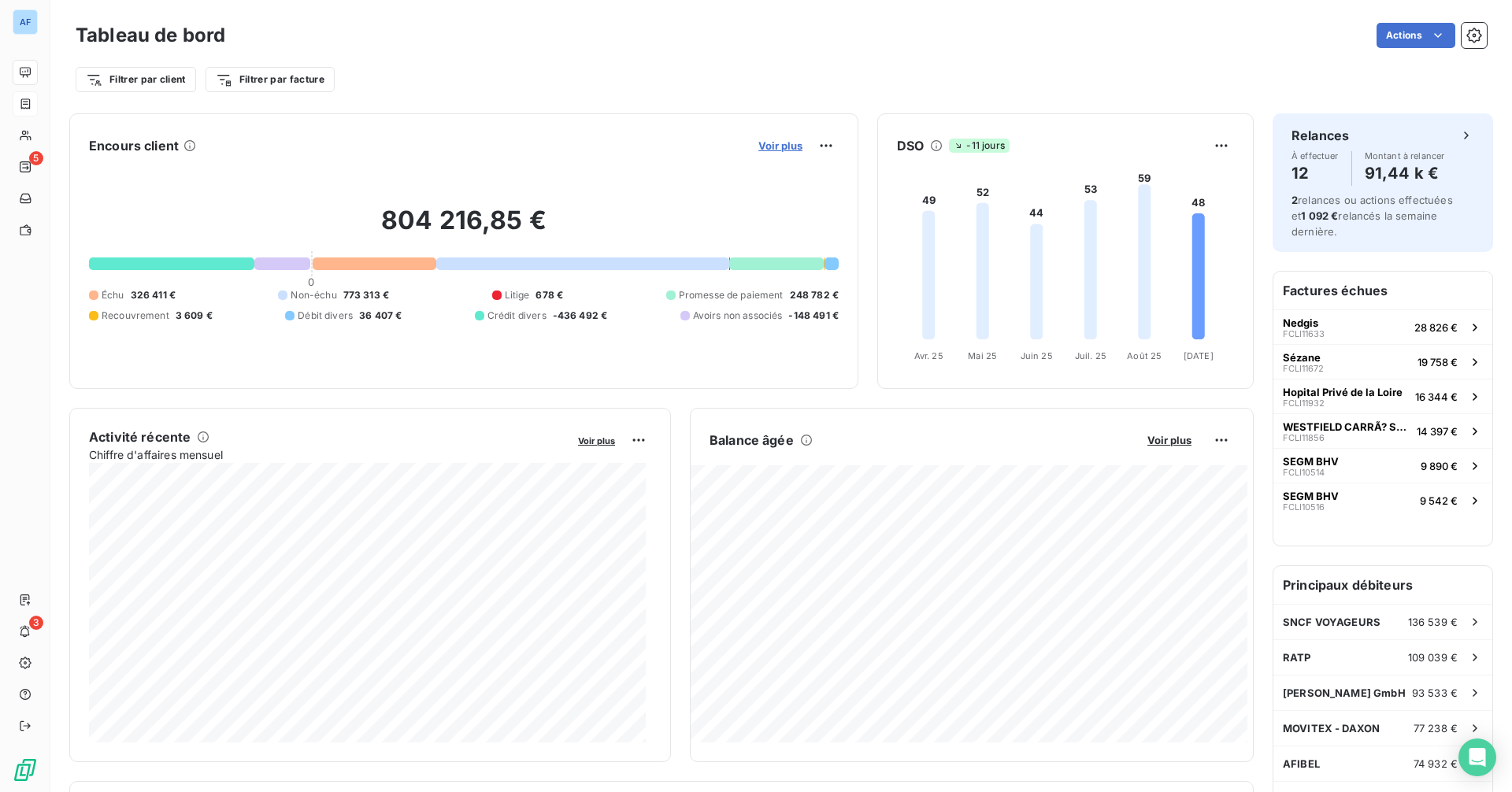
click at [761, 144] on span "Voir plus" at bounding box center [780, 146] width 44 height 13
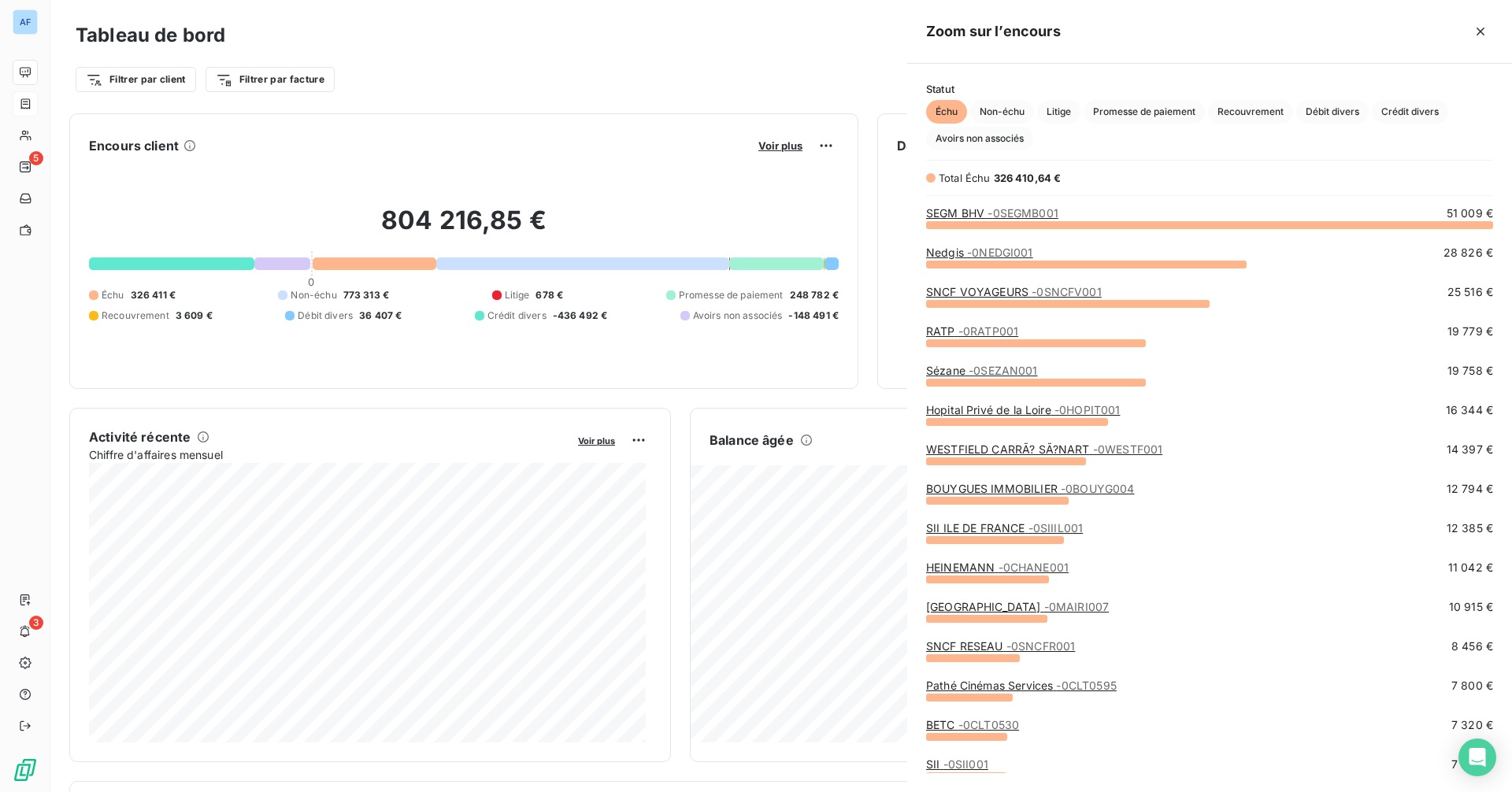
scroll to position [556, 593]
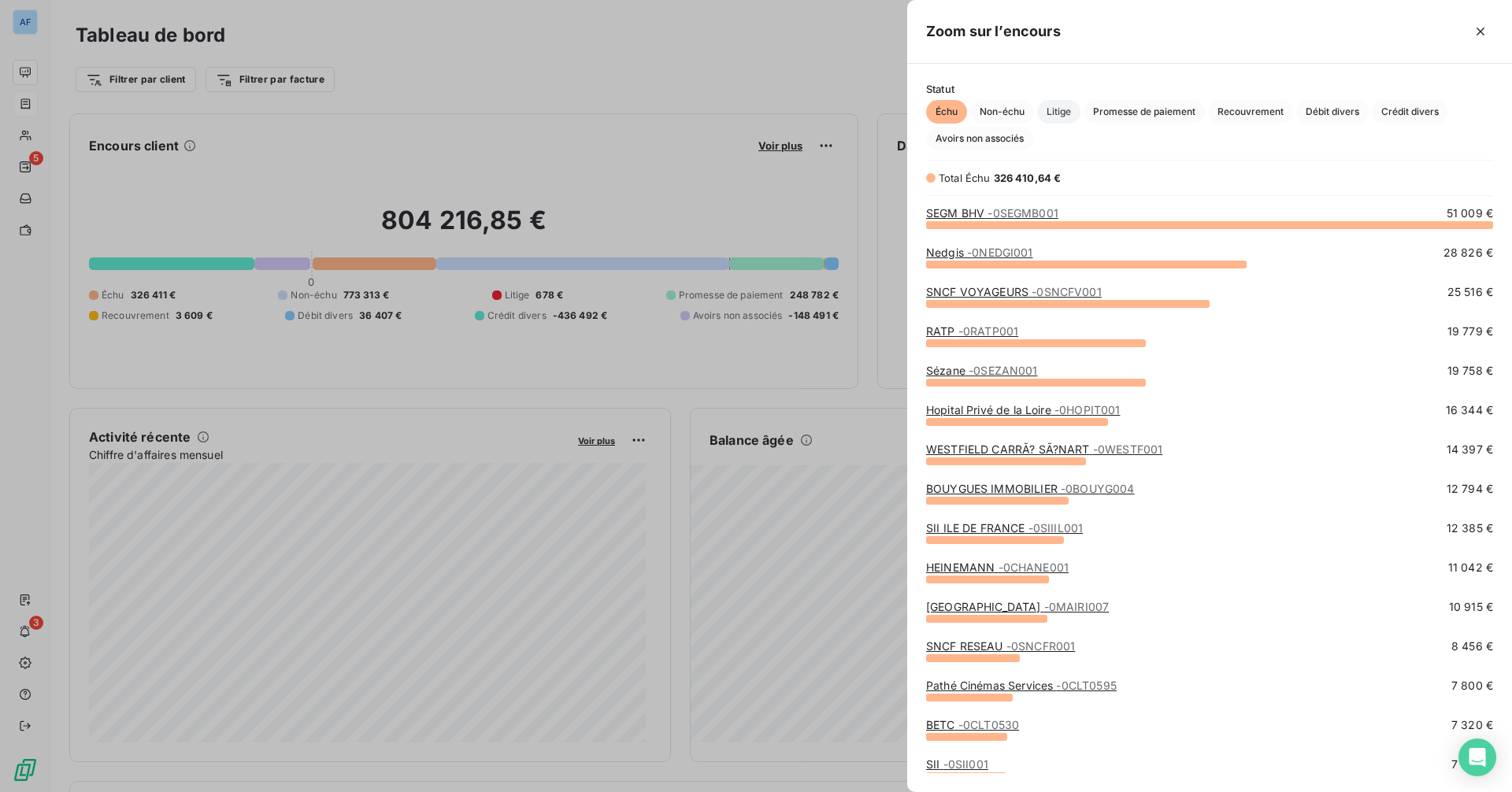
click at [1069, 111] on span "Litige" at bounding box center [1059, 112] width 43 height 23
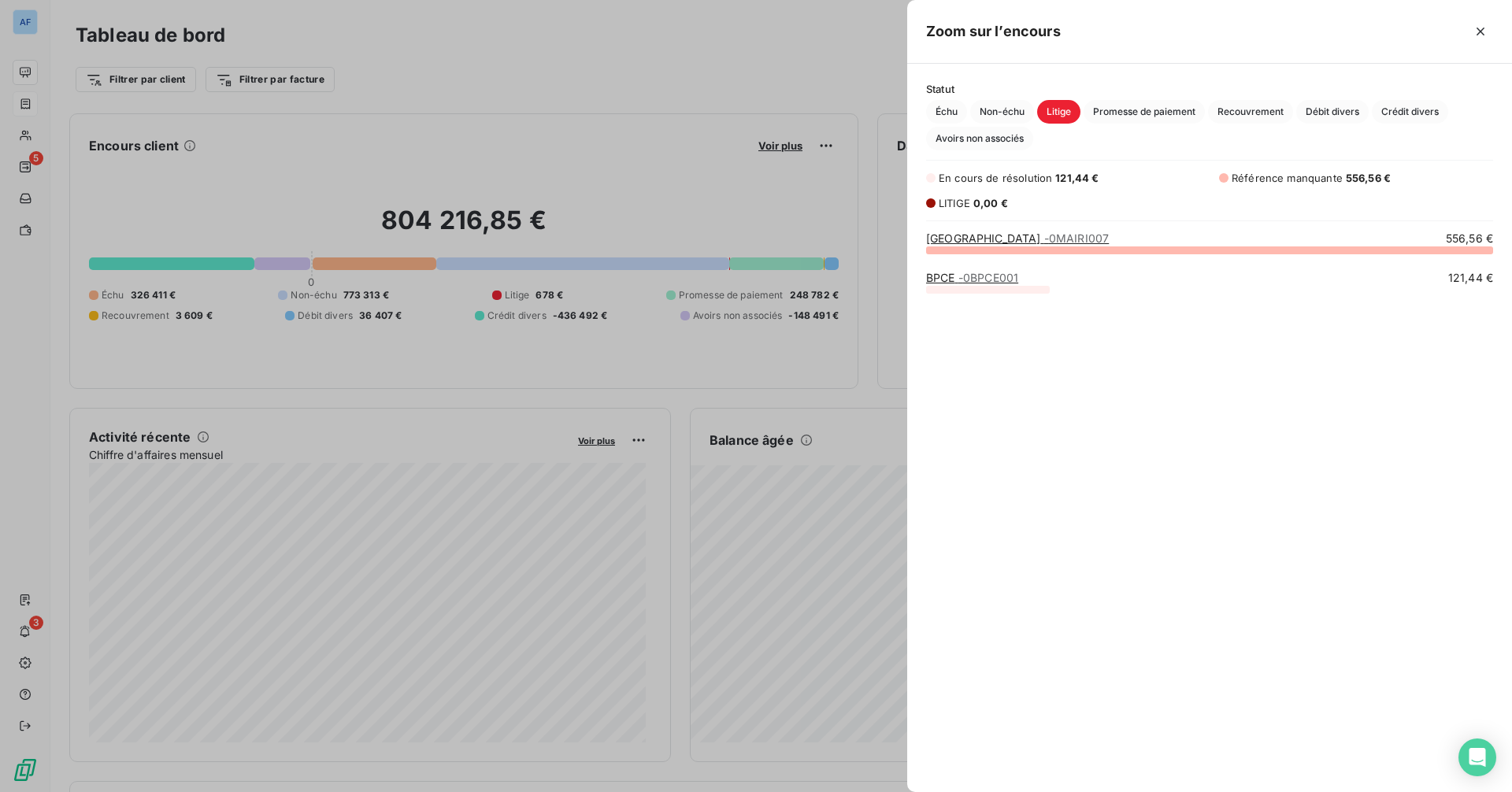
scroll to position [530, 593]
click at [31, 98] on div at bounding box center [756, 396] width 1512 height 792
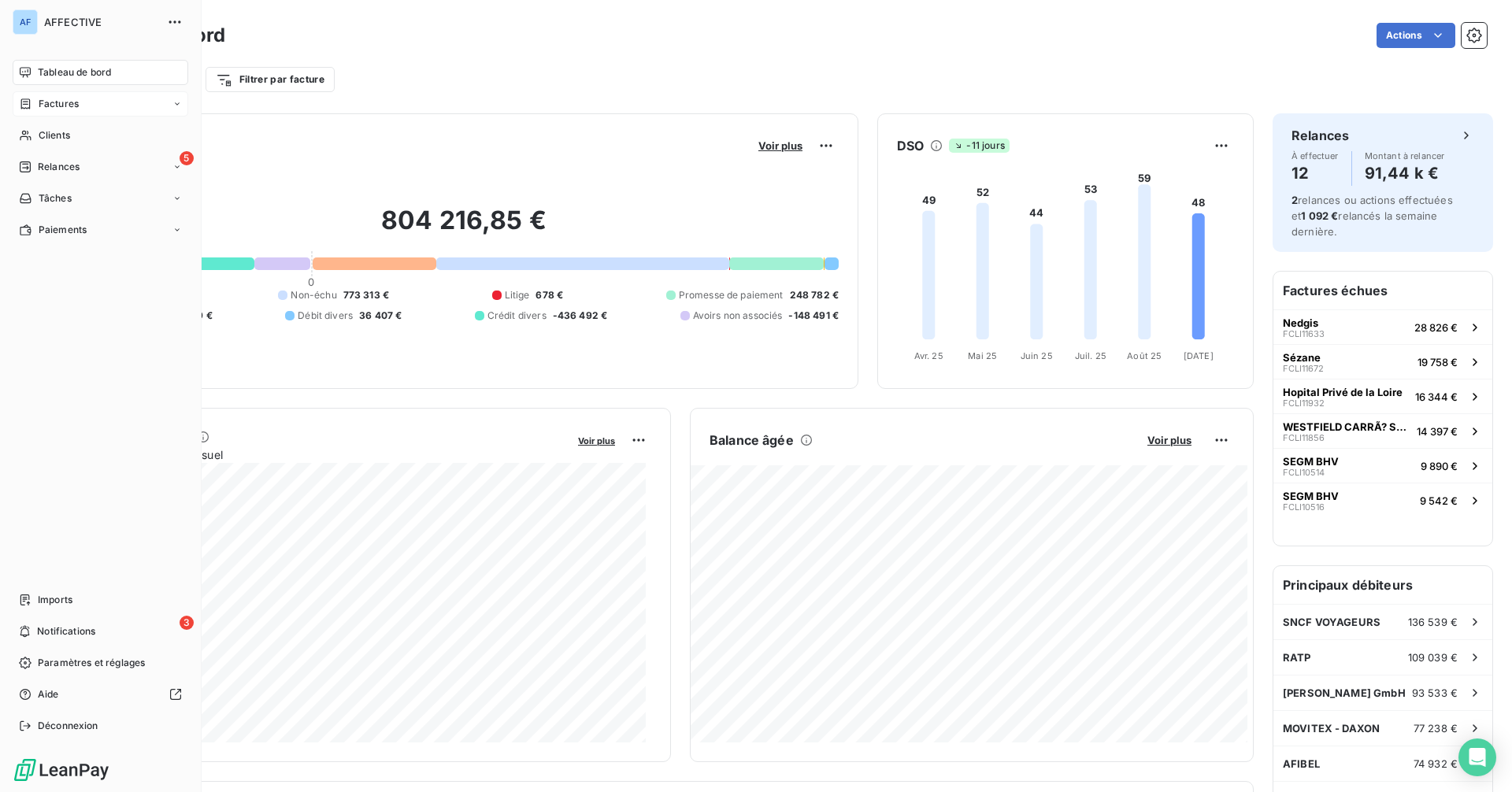
click at [27, 103] on icon at bounding box center [25, 104] width 14 height 13
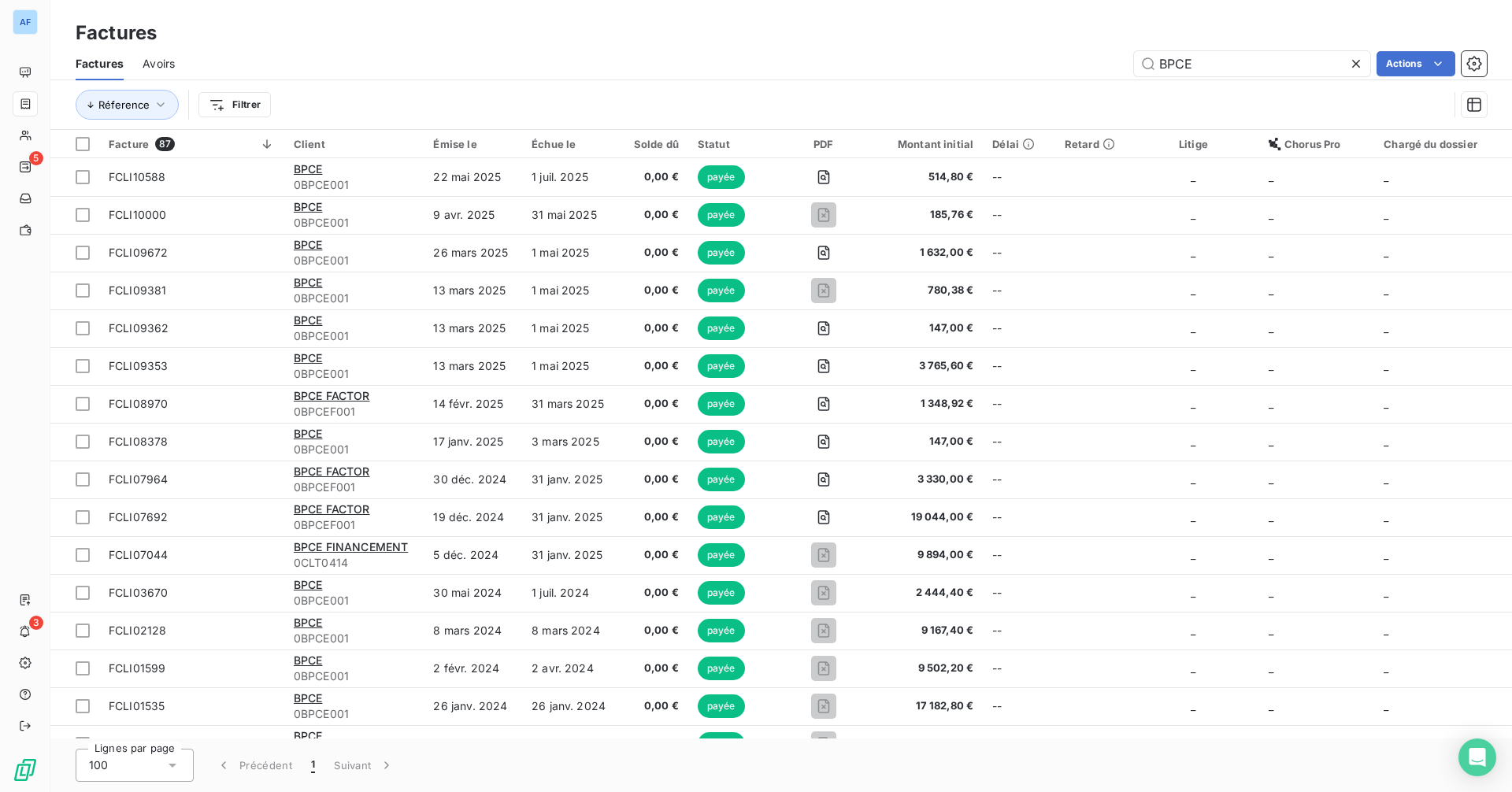
drag, startPoint x: 1194, startPoint y: 65, endPoint x: 1124, endPoint y: 59, distance: 70.3
click at [1124, 59] on div "BPCE Actions" at bounding box center [840, 64] width 1293 height 25
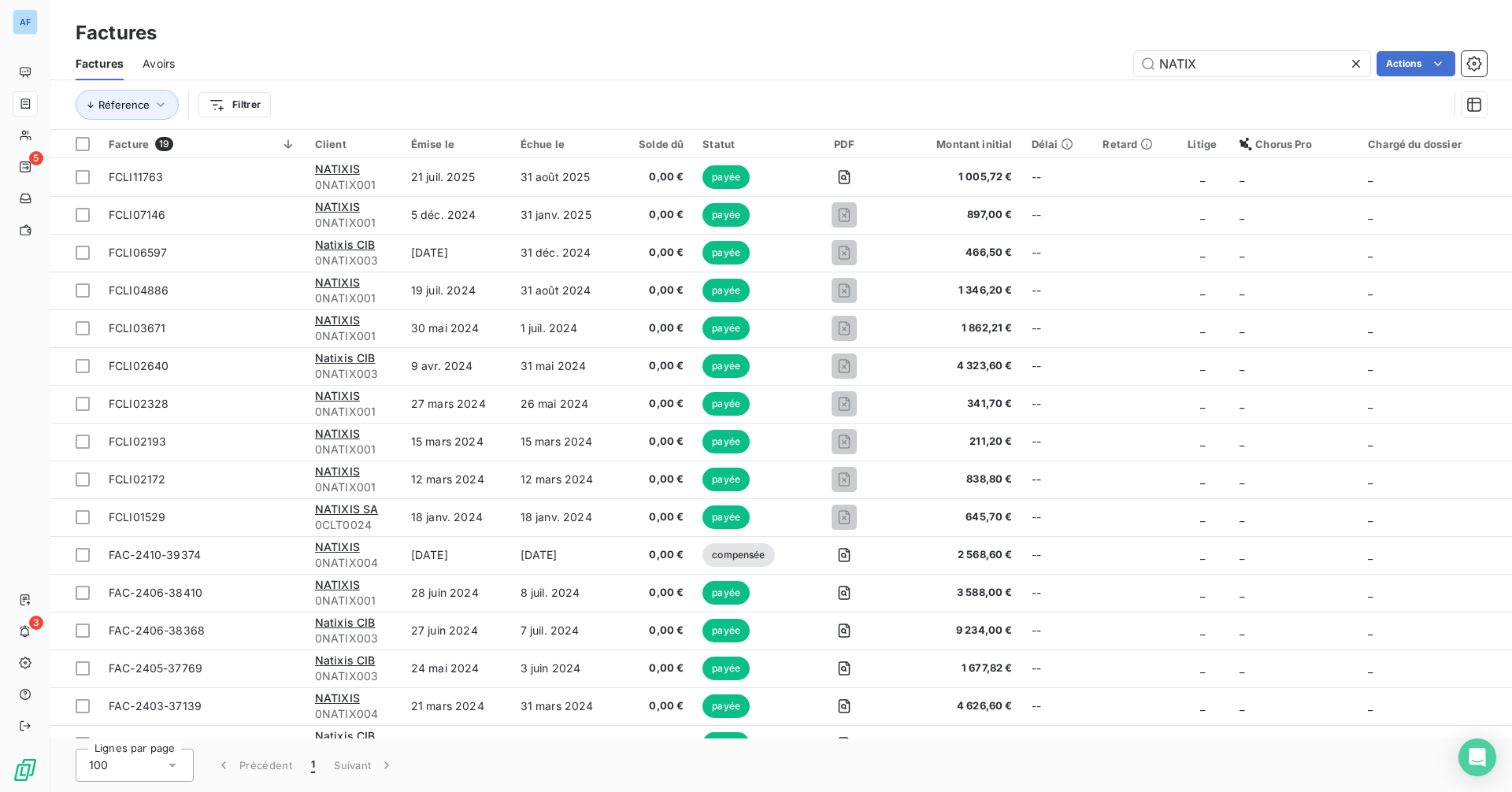
type input "NATIX"
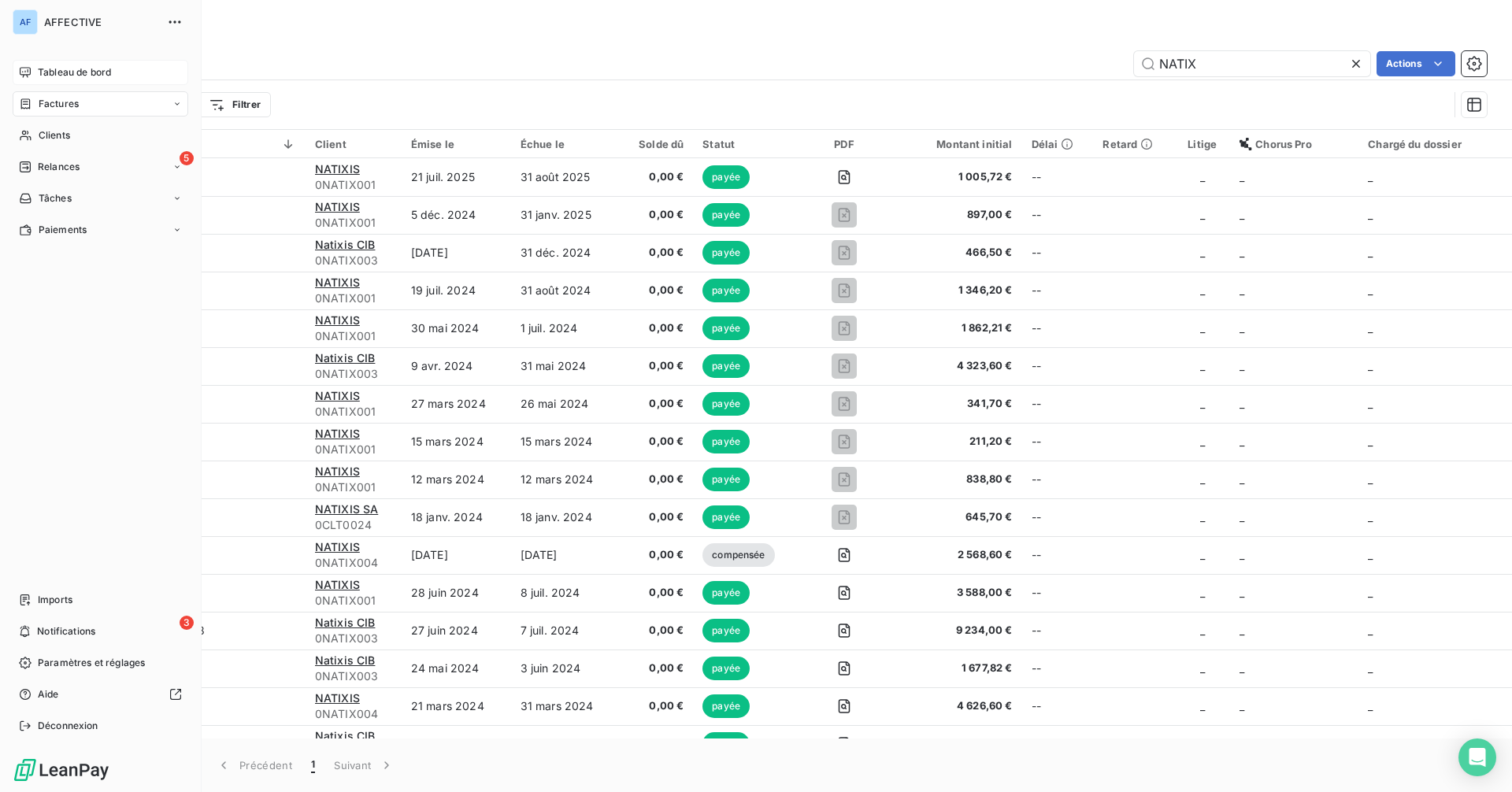
click at [34, 67] on div "Tableau de bord" at bounding box center [100, 72] width 176 height 25
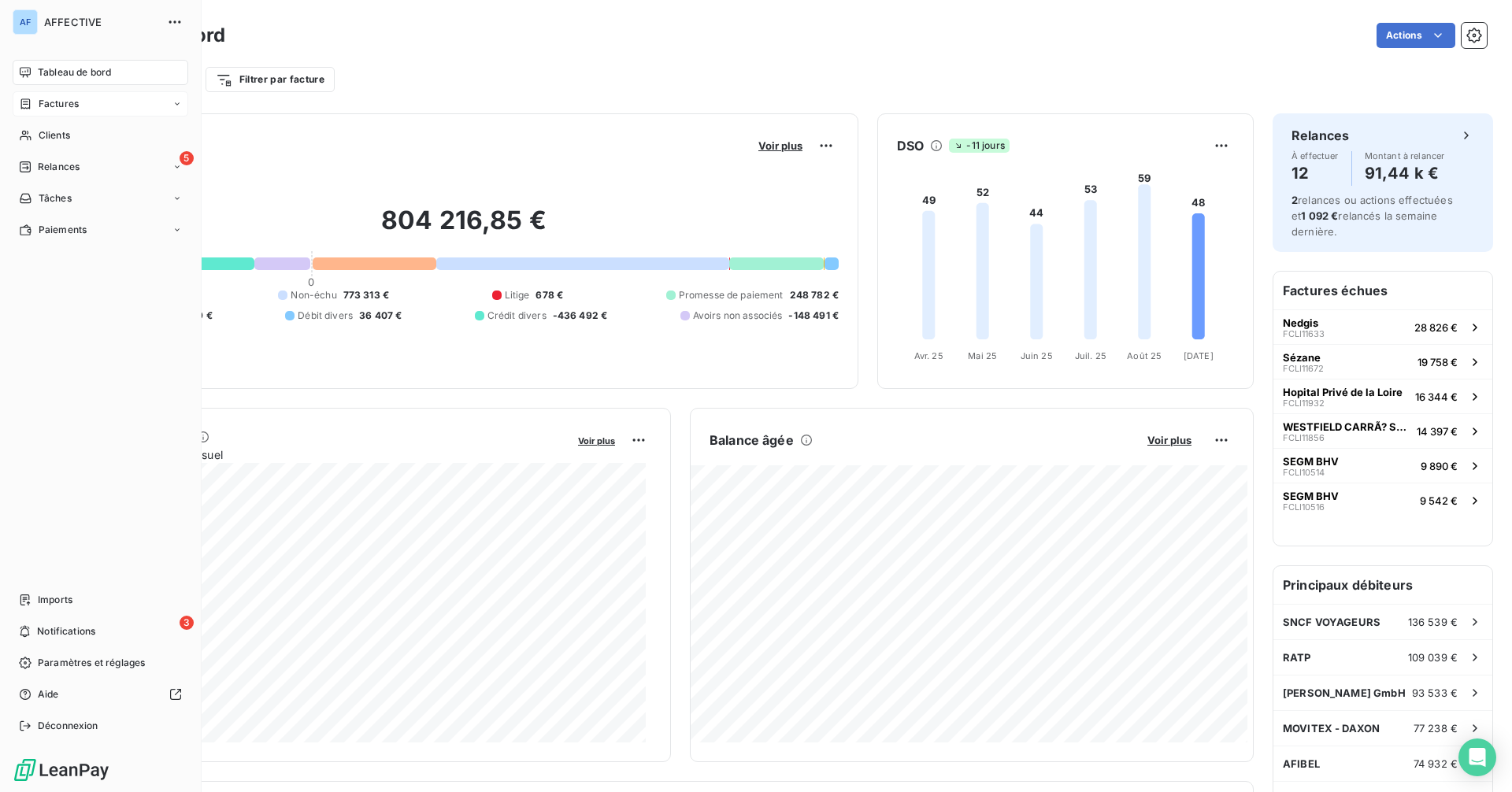
click at [34, 111] on div "Factures" at bounding box center [100, 104] width 176 height 25
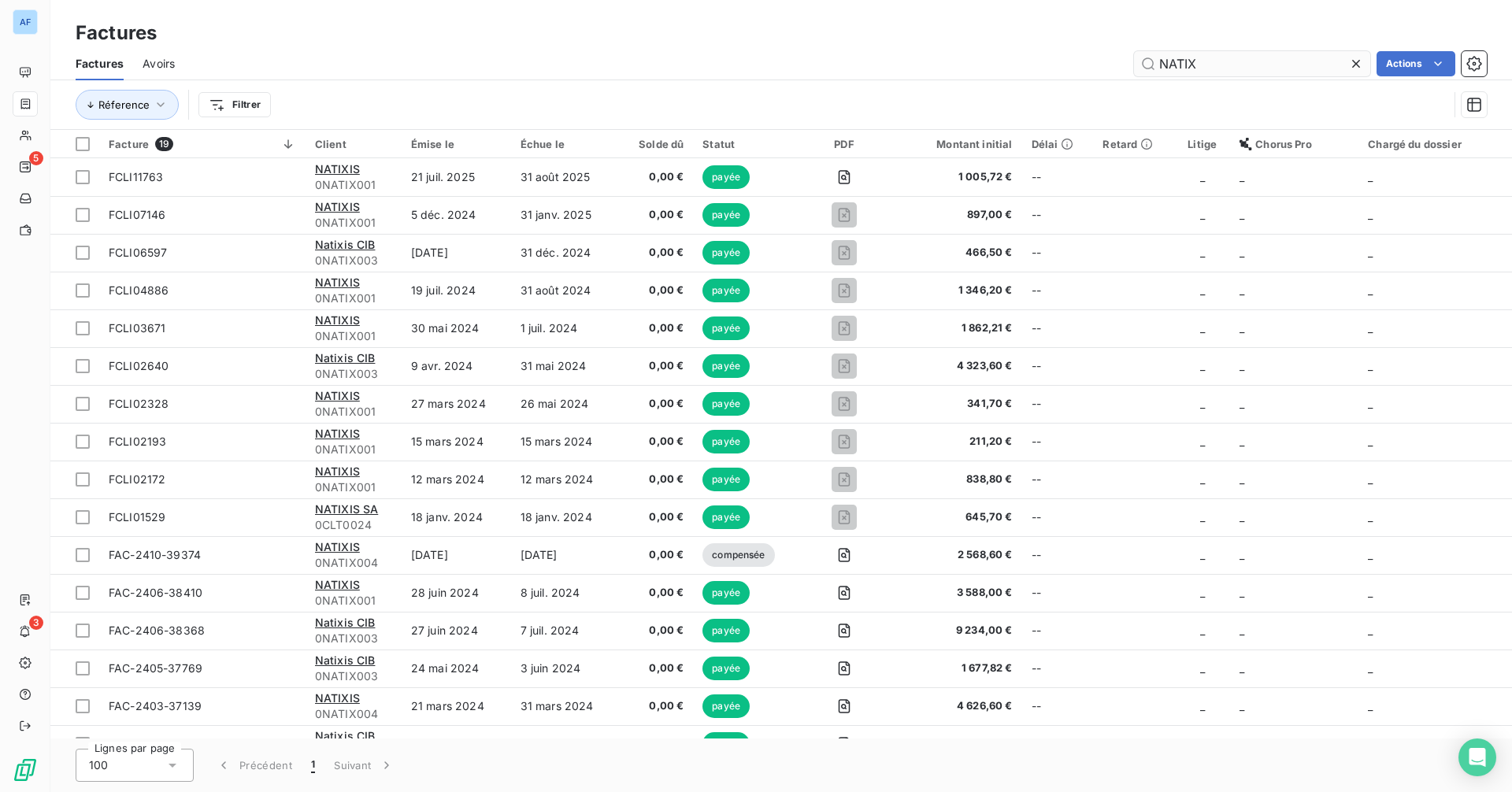
drag, startPoint x: 1227, startPoint y: 66, endPoint x: 1149, endPoint y: 65, distance: 78.0
click at [1149, 65] on input "NATIX" at bounding box center [1252, 64] width 236 height 25
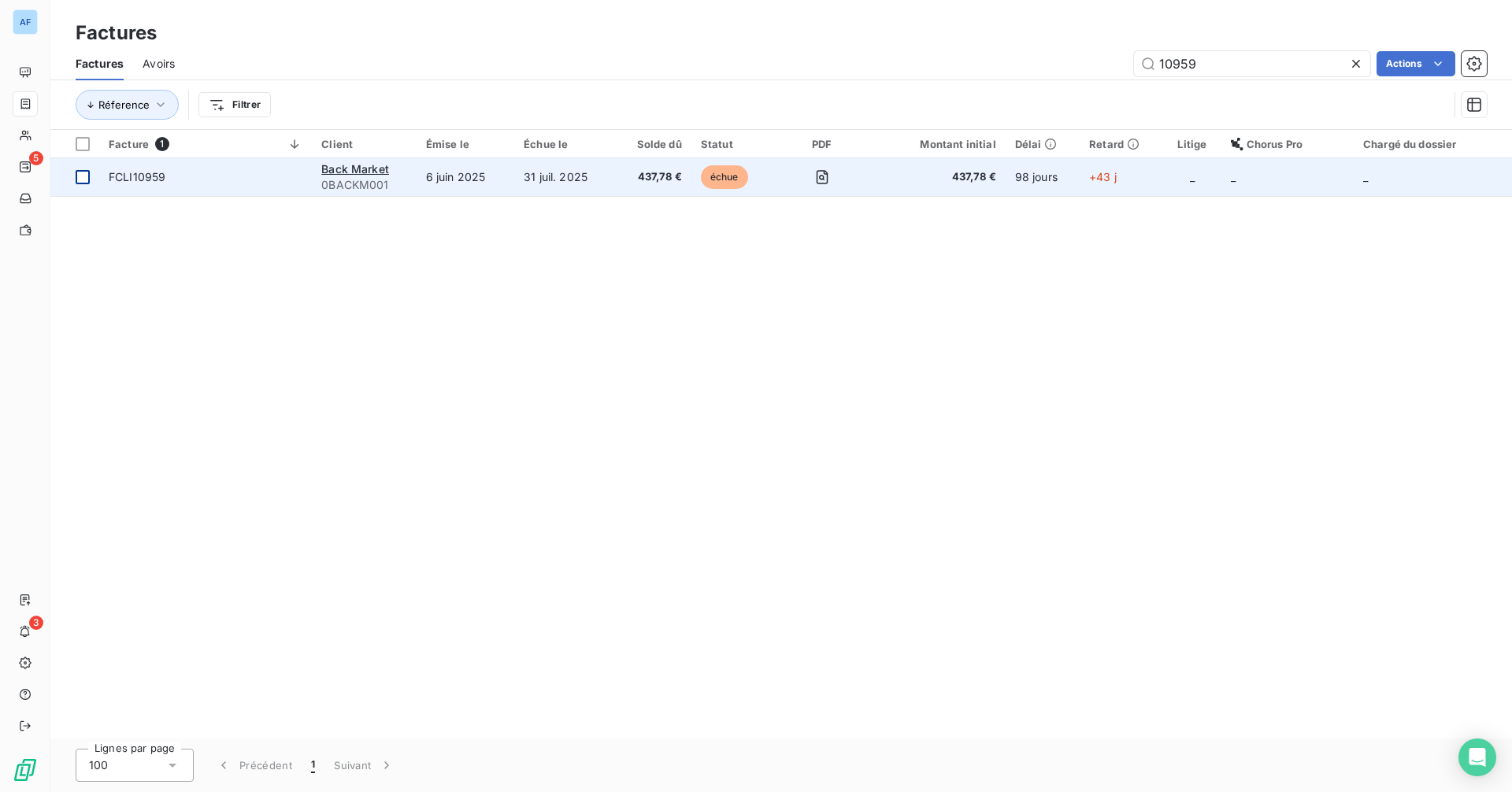
type input "10959"
click at [81, 179] on div at bounding box center [83, 178] width 14 height 14
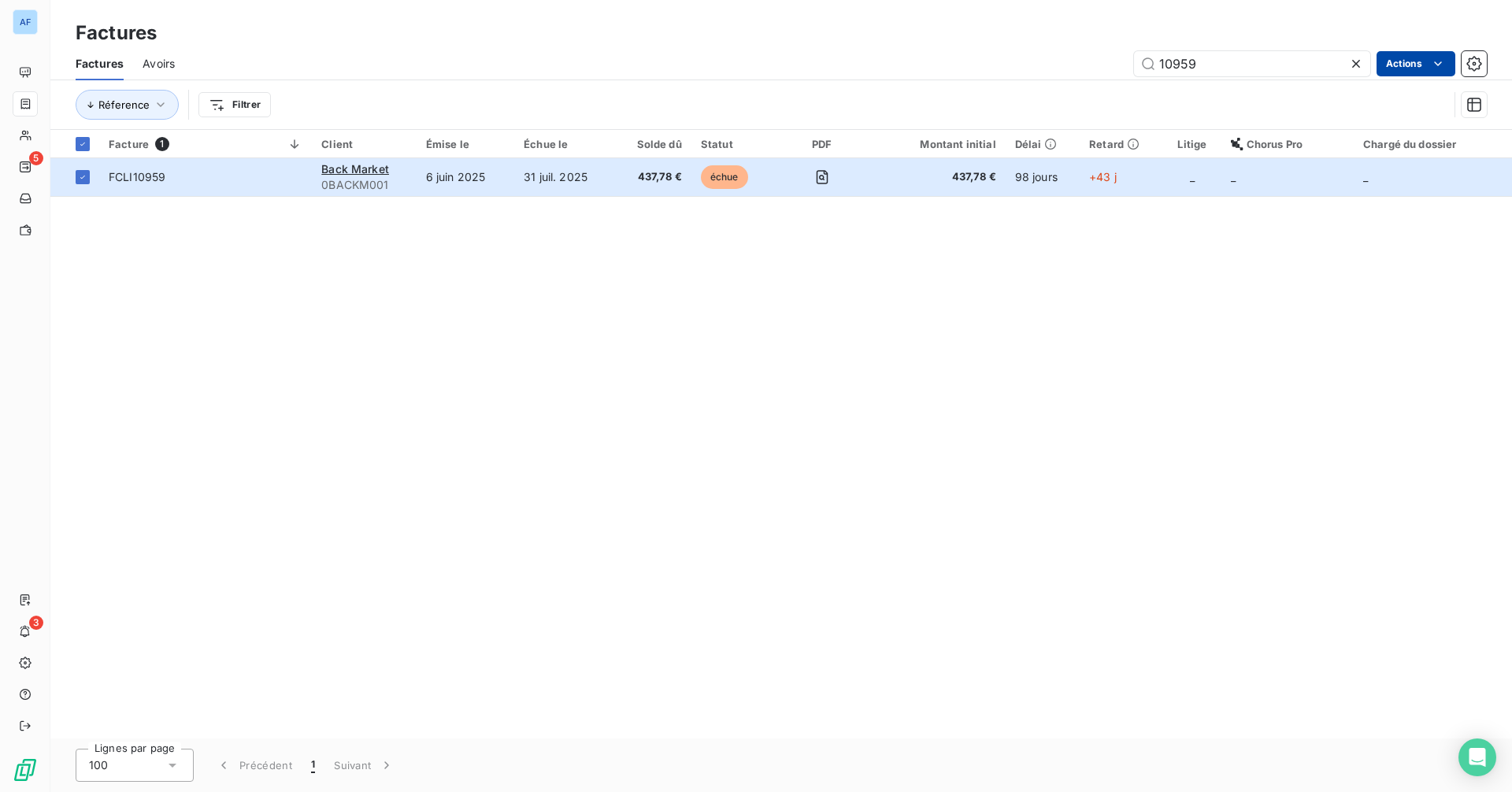
click at [1209, 58] on html "AF 5 3 Factures Factures Avoirs 10959 Actions Réference Filtrer Facture 1 Clien…" at bounding box center [756, 396] width 1512 height 792
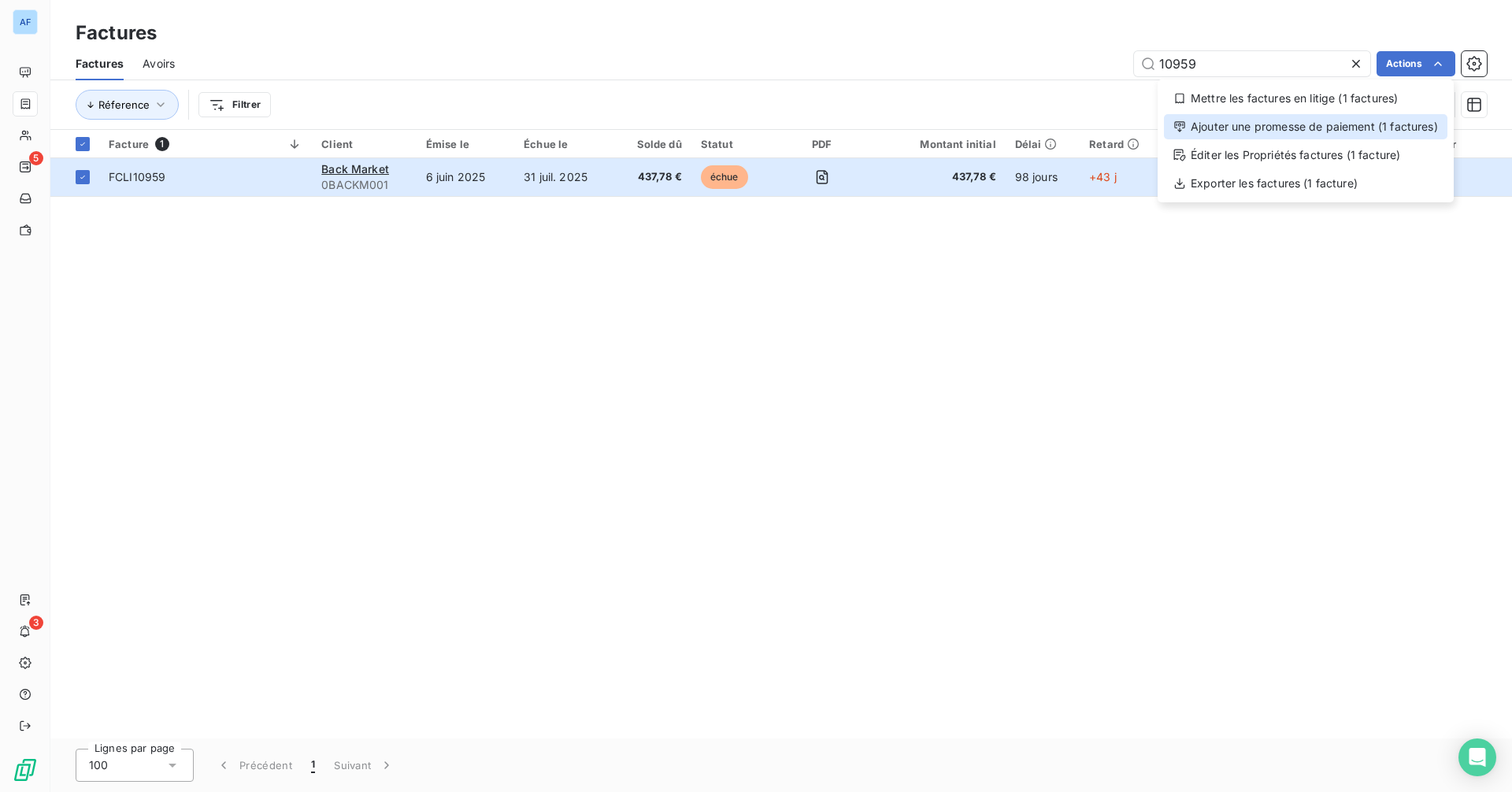
click at [1209, 128] on div "Ajouter une promesse de paiement (1 factures)" at bounding box center [1305, 127] width 283 height 25
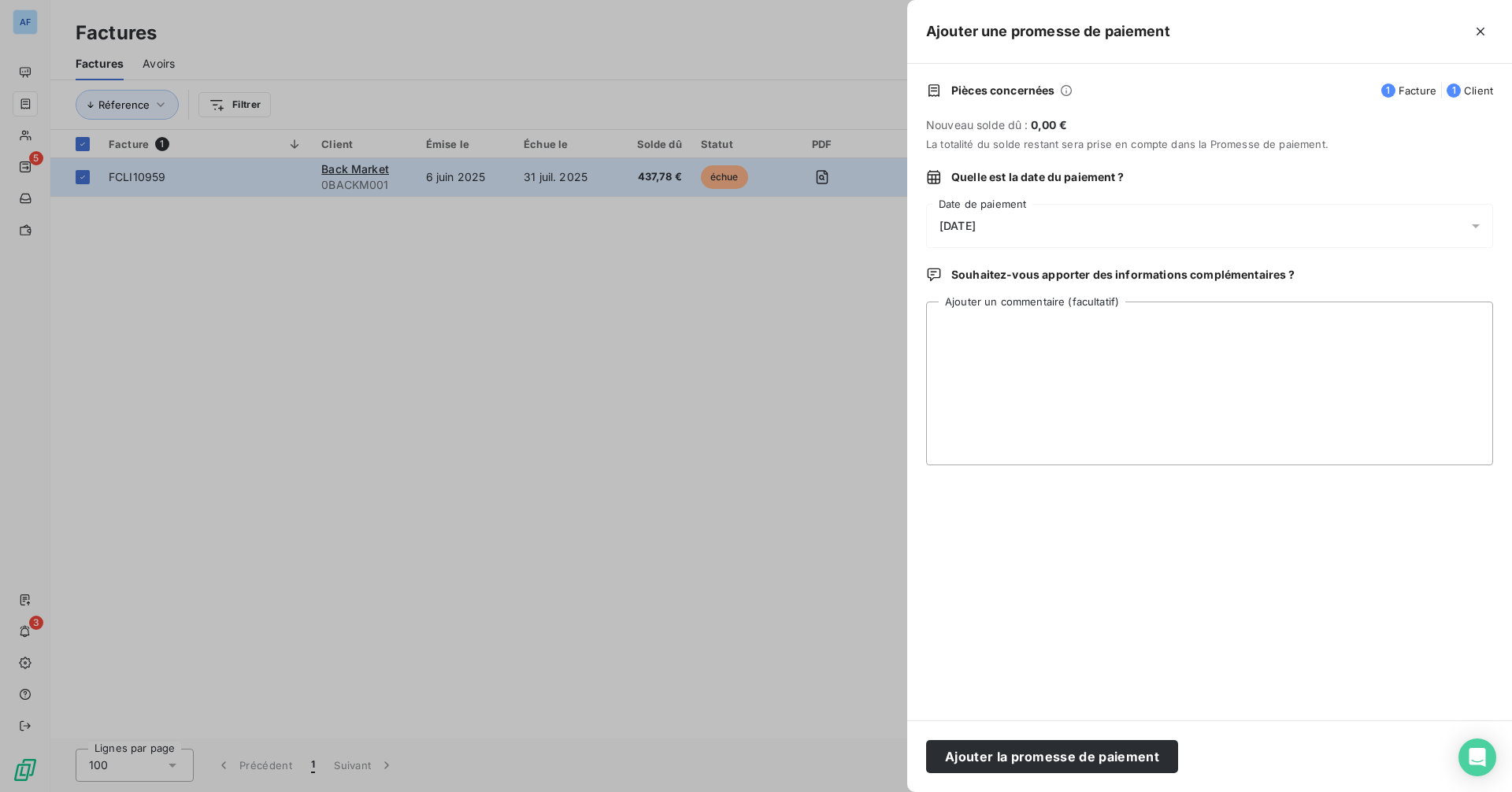
click at [1067, 223] on div "[DATE]" at bounding box center [1210, 226] width 567 height 44
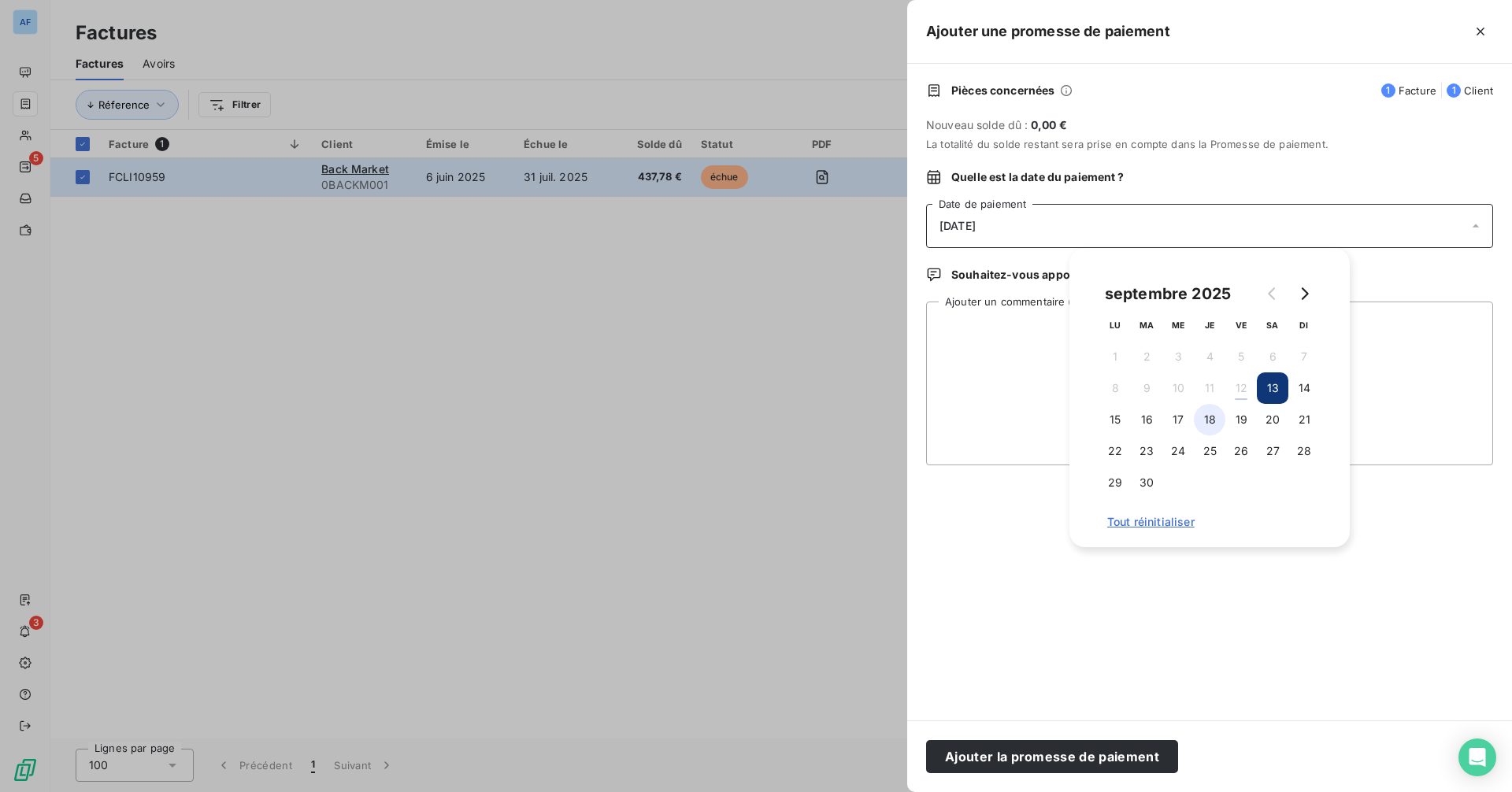
click at [1209, 419] on button "18" at bounding box center [1209, 419] width 32 height 32
click at [963, 338] on textarea "Ajouter un commentaire (facultatif)" at bounding box center [1210, 383] width 567 height 164
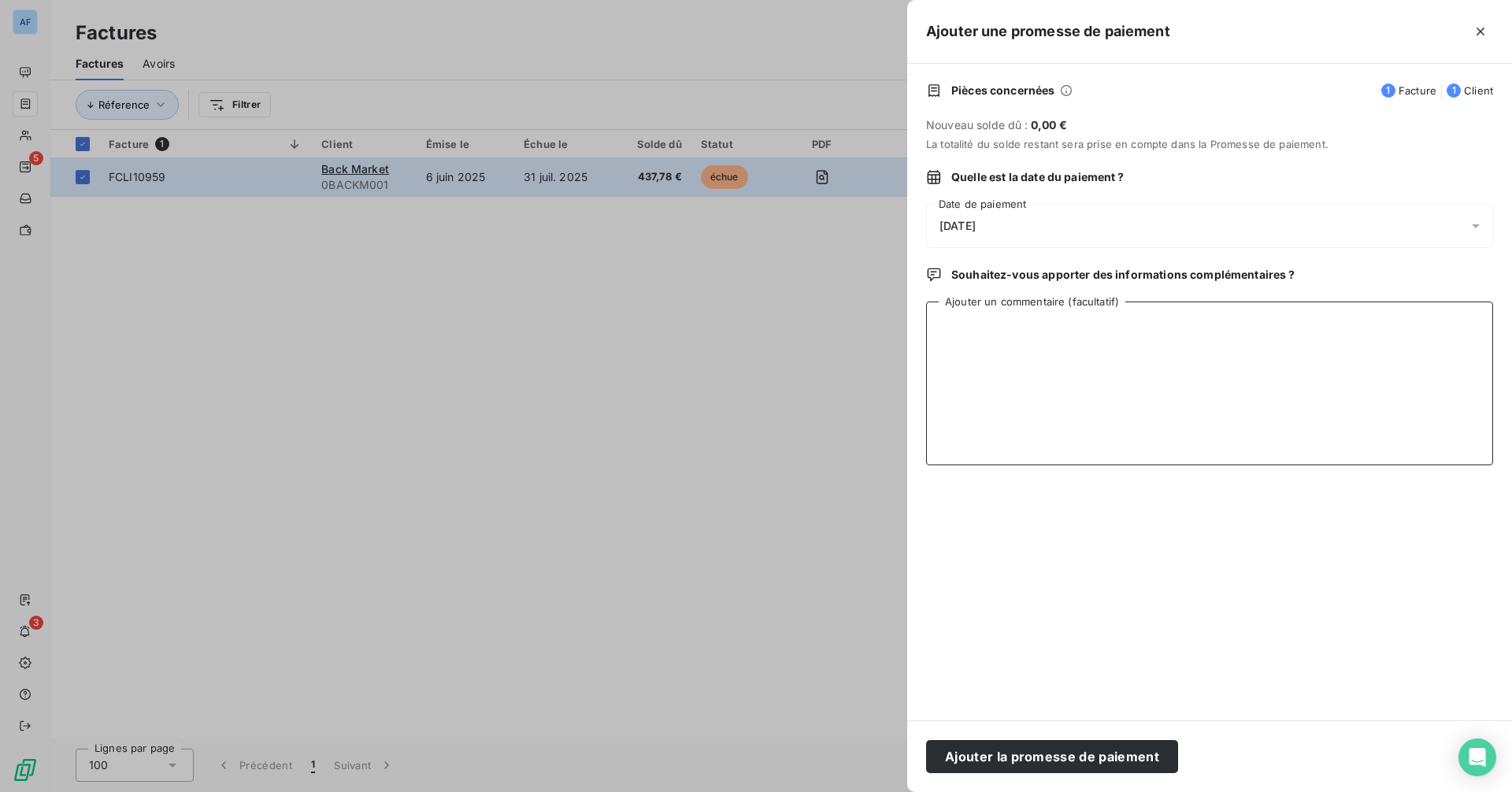
type textarea "a"
type textarea "A"
drag, startPoint x: 1102, startPoint y: 321, endPoint x: 886, endPoint y: 321, distance: 216.0
click at [886, 622] on div "Ajouter une promesse de paiement Pièces concernées 1 Facture 1 Client Nouveau s…" at bounding box center [756, 792] width 1512 height 0
type textarea "CA NDF 11/09"
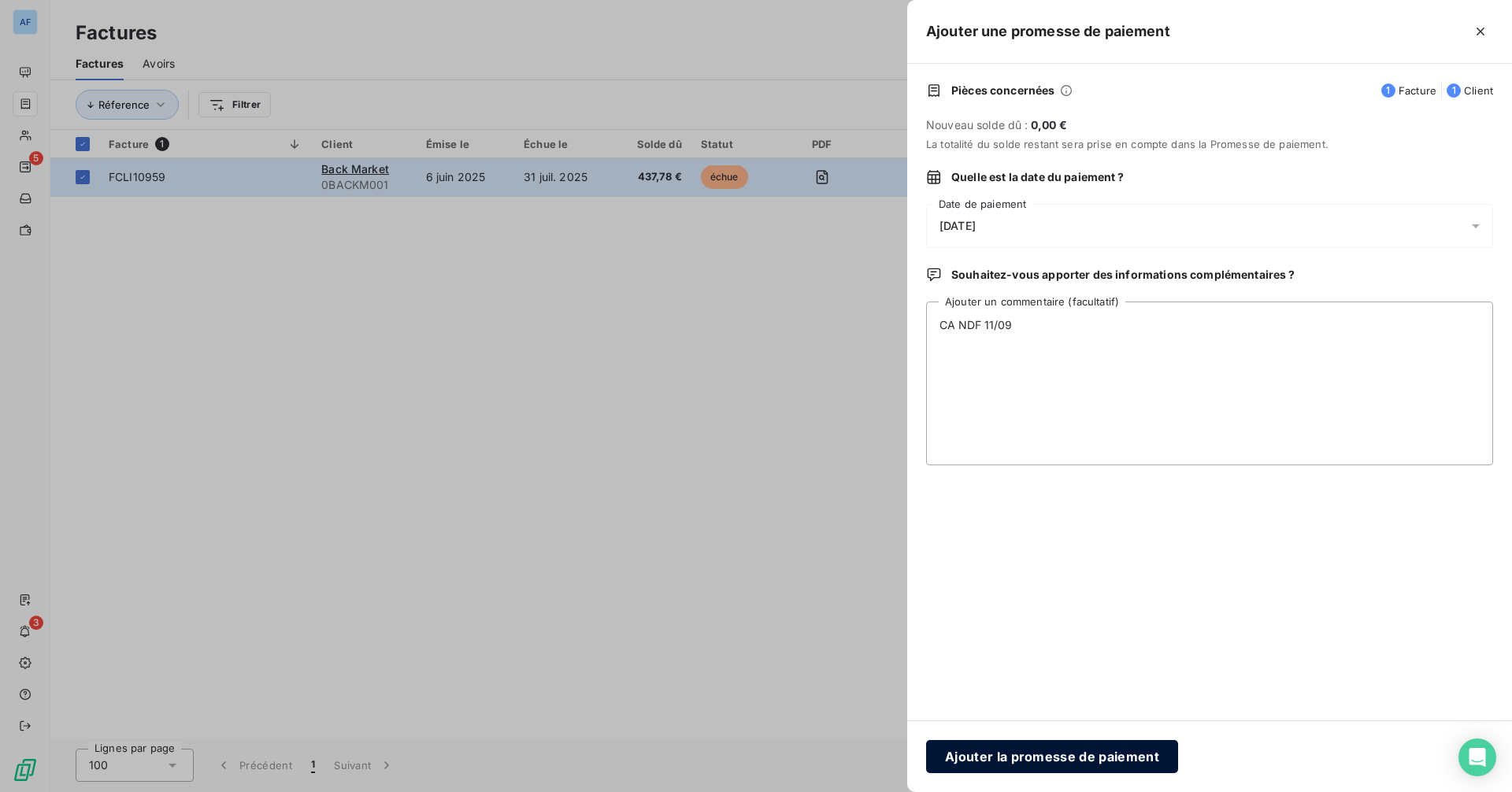
click at [1088, 622] on button "Ajouter la promesse de paiement" at bounding box center [1052, 757] width 252 height 33
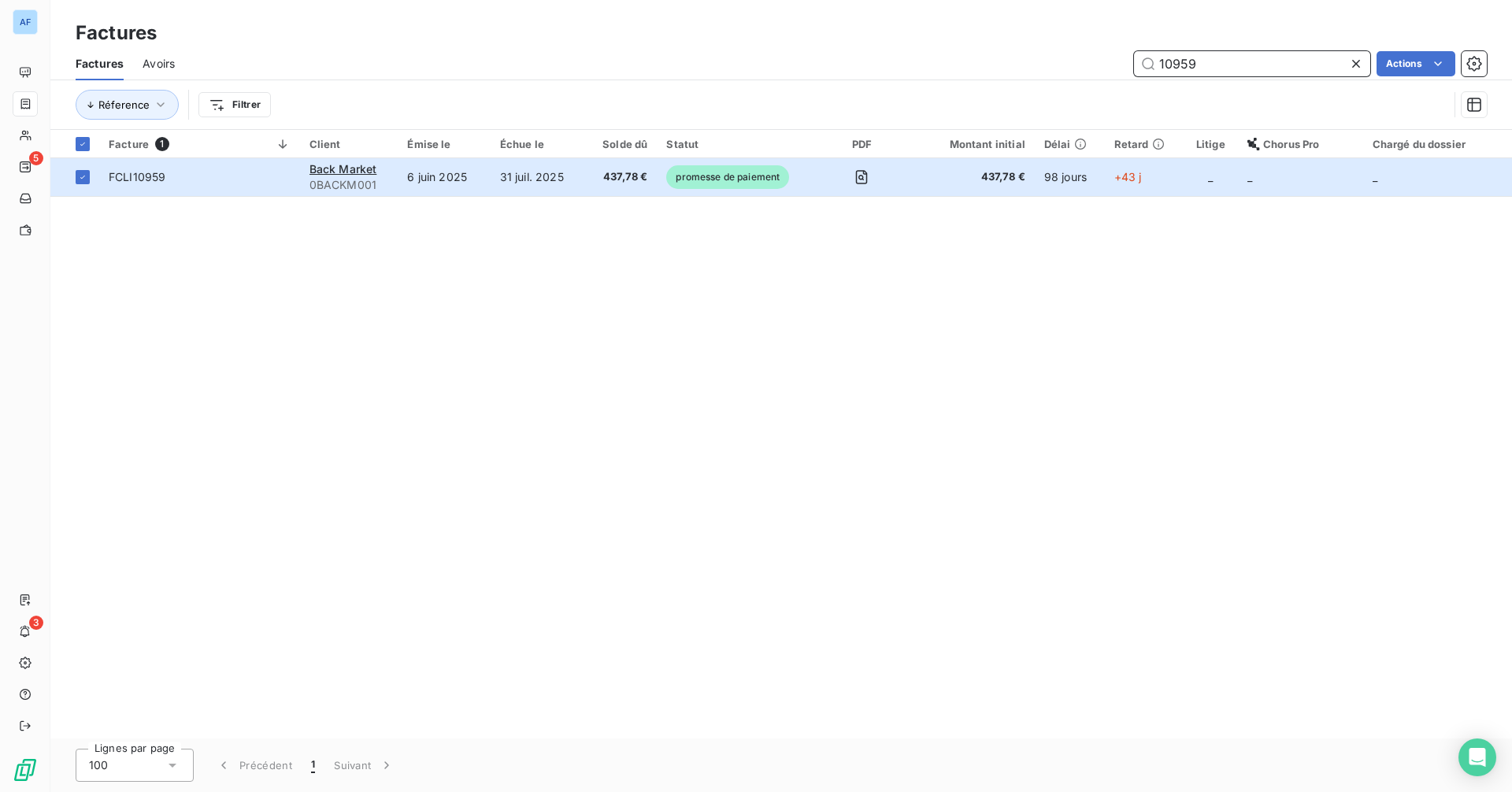
drag, startPoint x: 1203, startPoint y: 60, endPoint x: 1139, endPoint y: 60, distance: 64.0
click at [1139, 60] on input "10959" at bounding box center [1252, 64] width 236 height 25
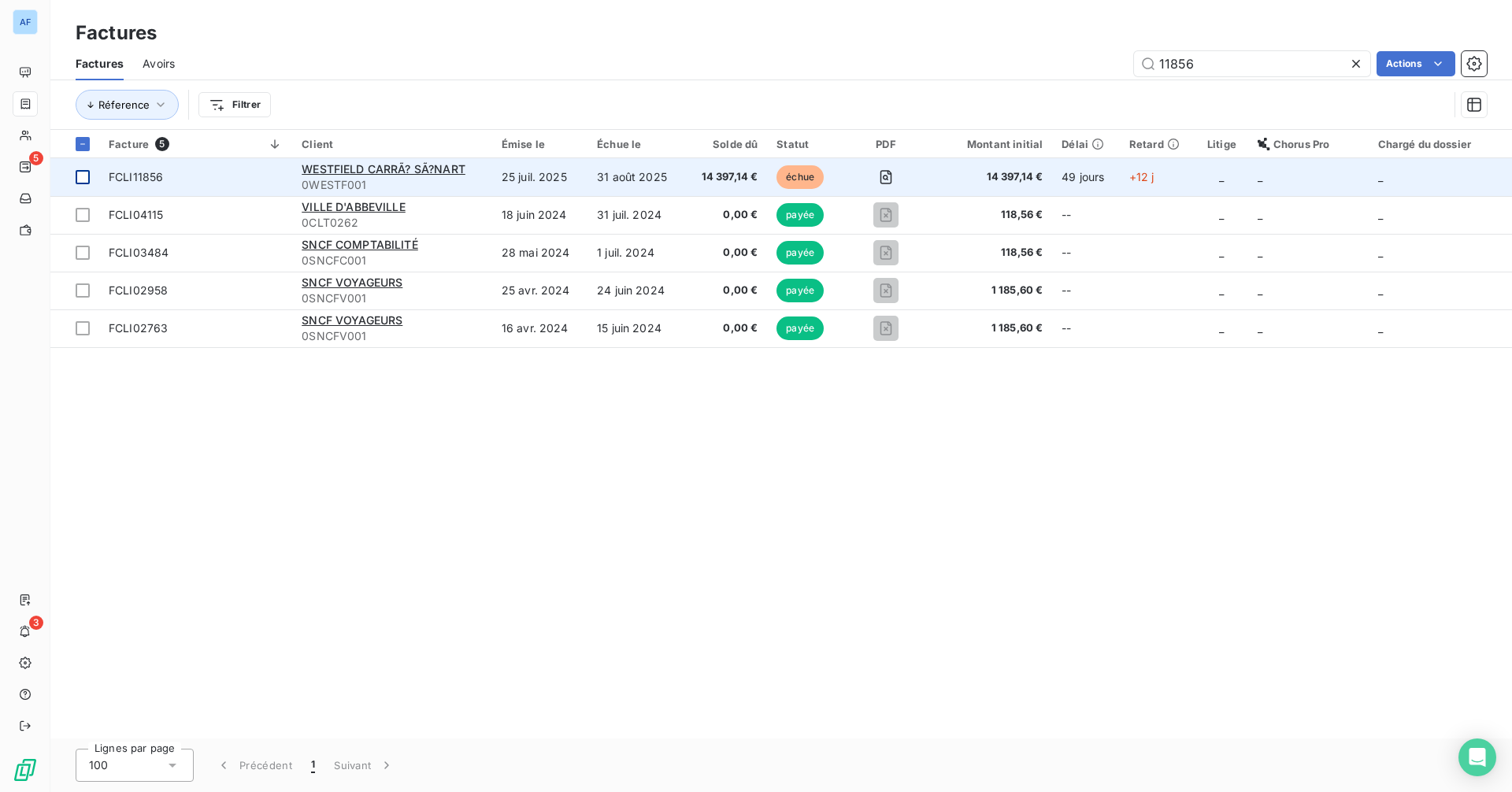
click at [88, 182] on div at bounding box center [83, 178] width 14 height 14
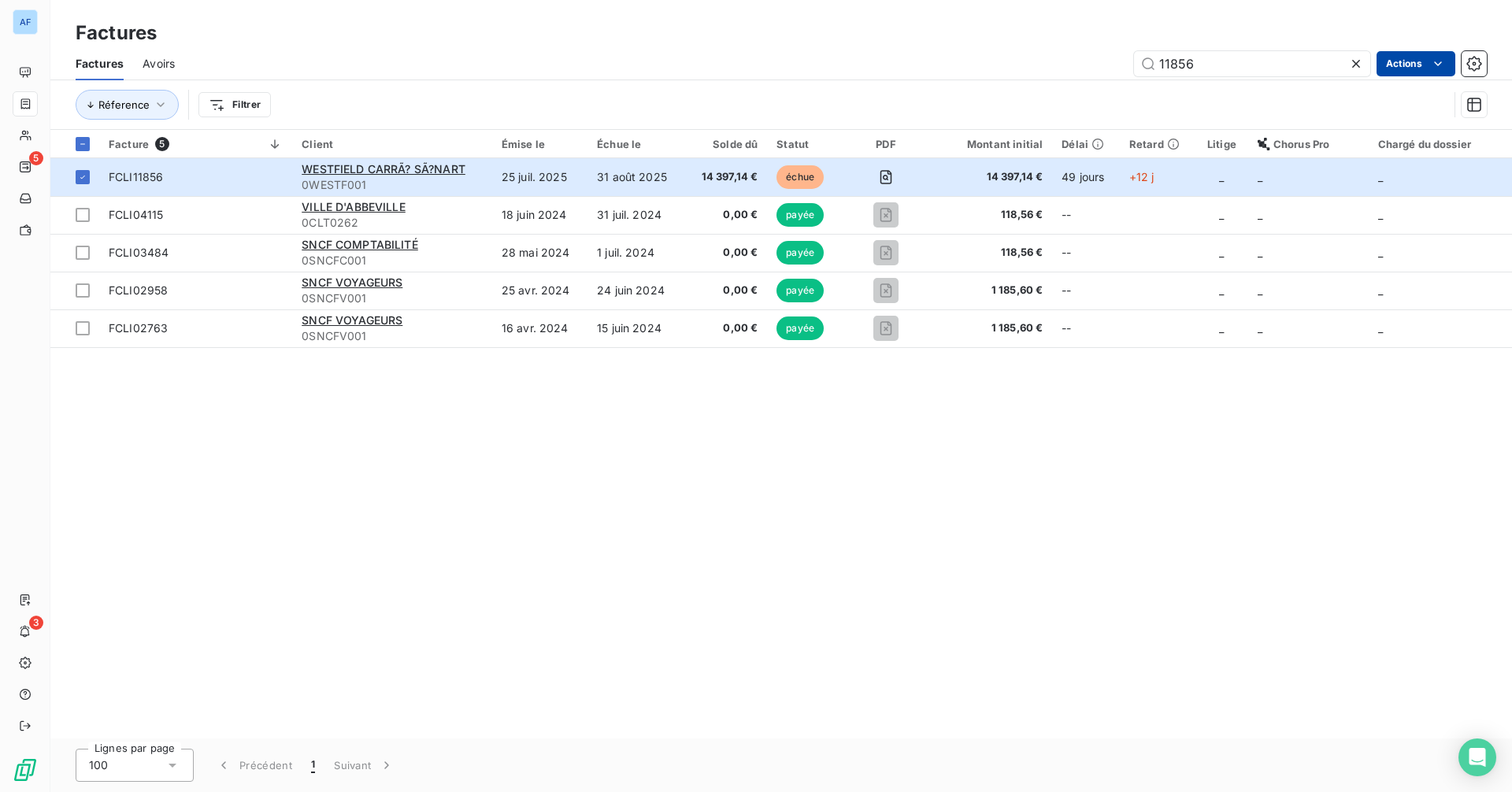
click at [1209, 66] on html "AF 5 3 Factures Factures Avoirs 11856 Actions Réference Filtrer Facture 5 Clien…" at bounding box center [756, 396] width 1512 height 792
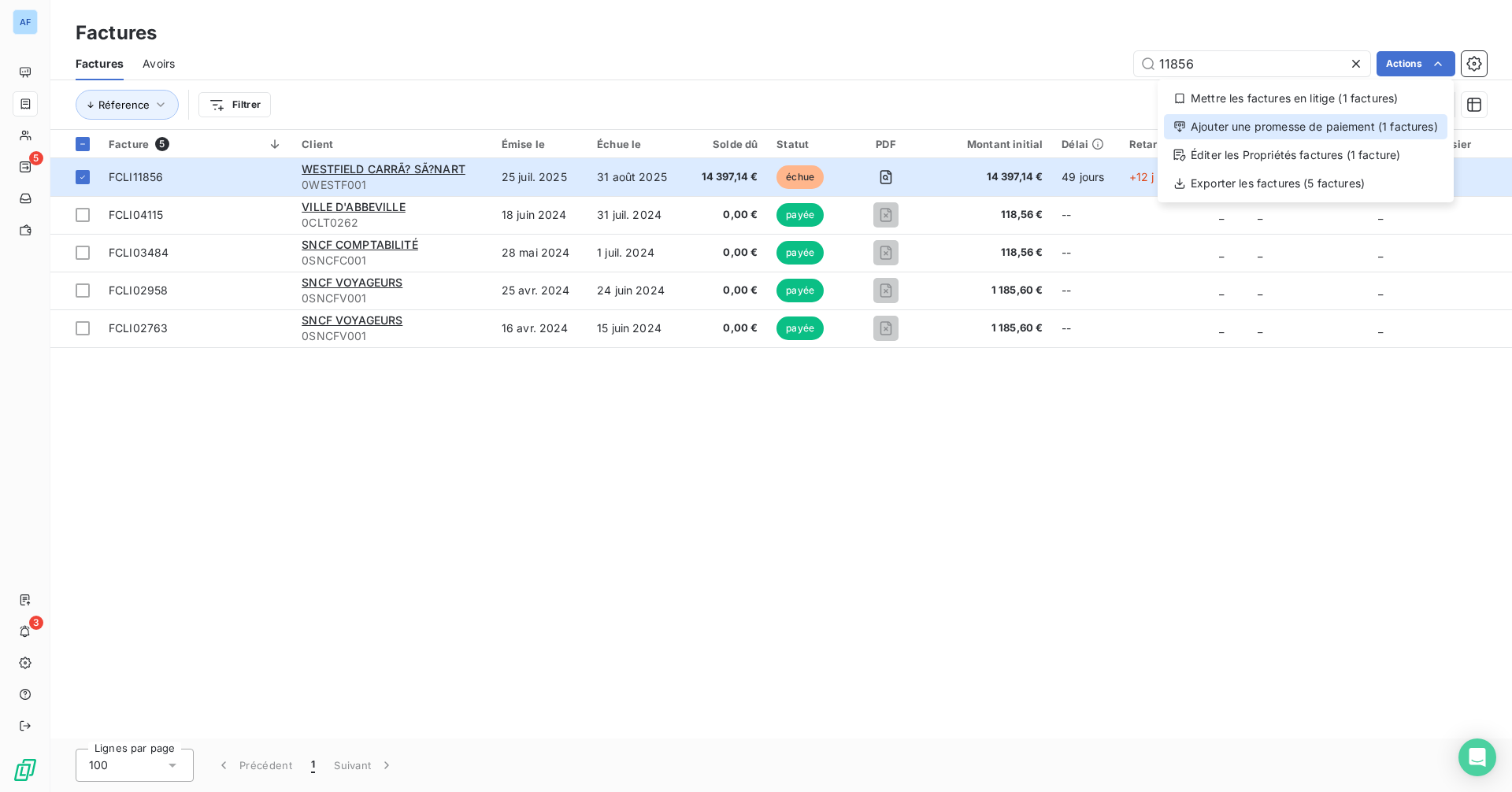
click at [1209, 135] on div "Ajouter une promesse de paiement (1 factures)" at bounding box center [1305, 127] width 283 height 25
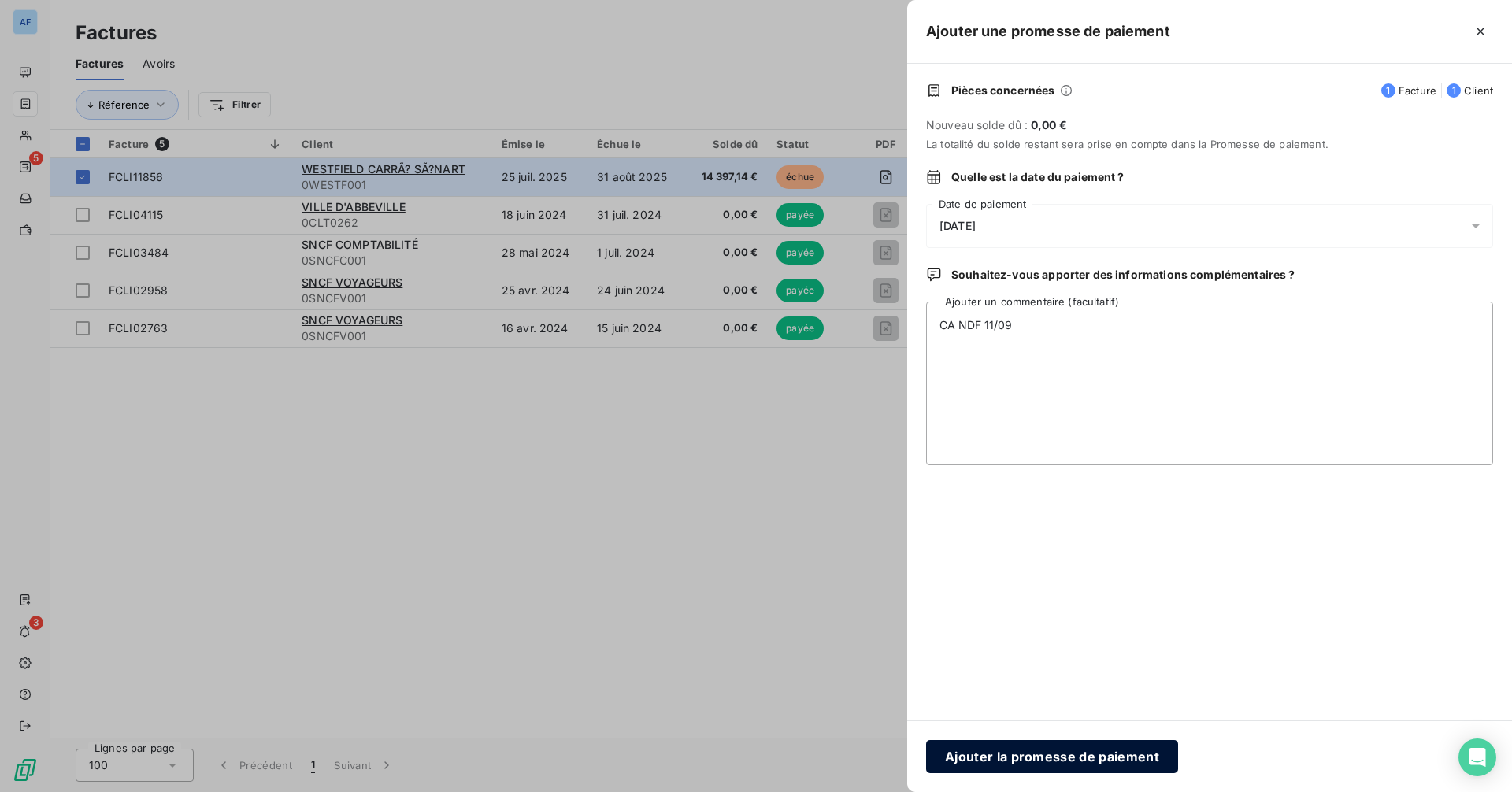
click at [1056, 622] on button "Ajouter la promesse de paiement" at bounding box center [1052, 757] width 252 height 33
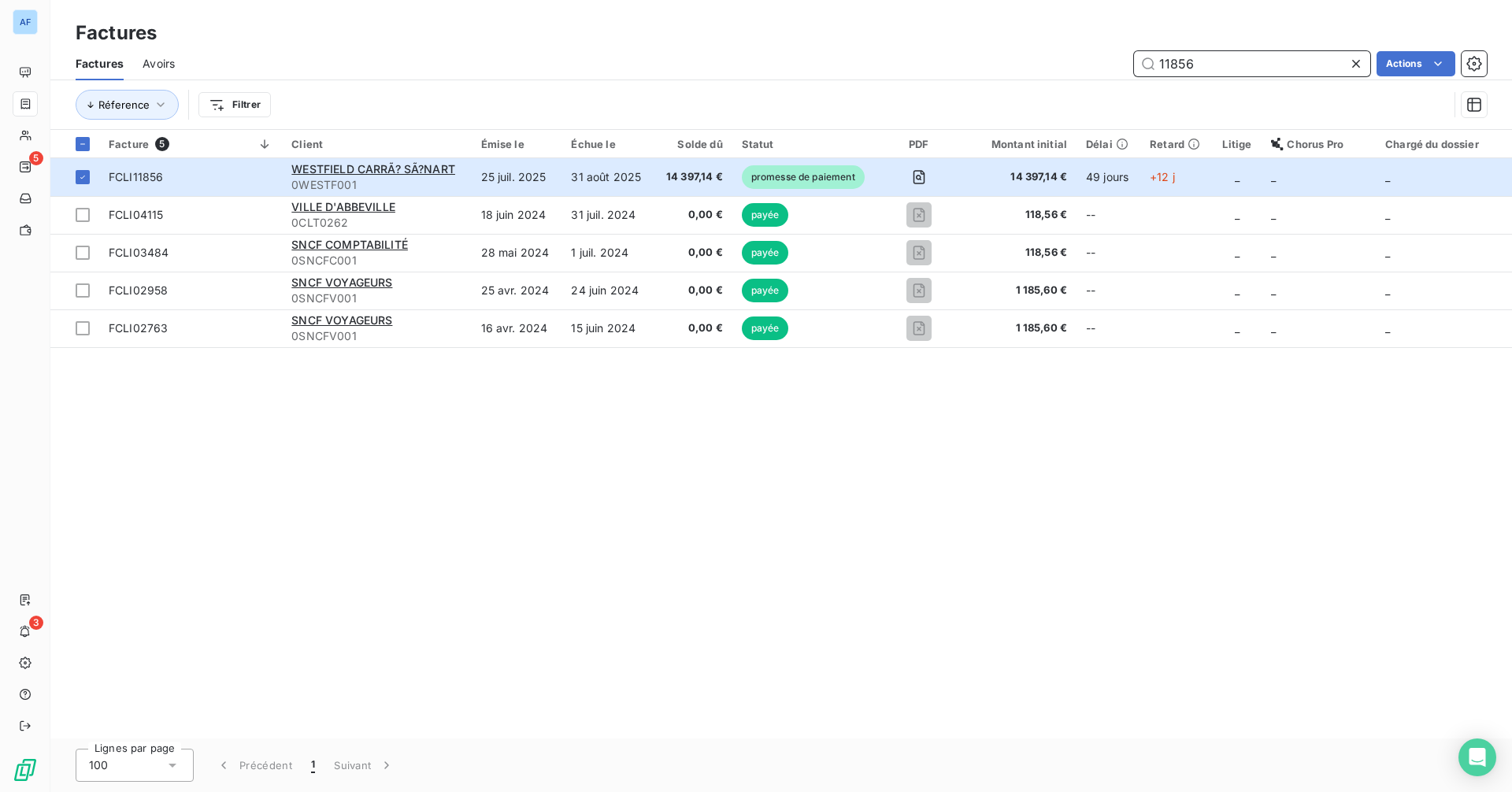
click at [1193, 69] on input "11856" at bounding box center [1252, 64] width 236 height 25
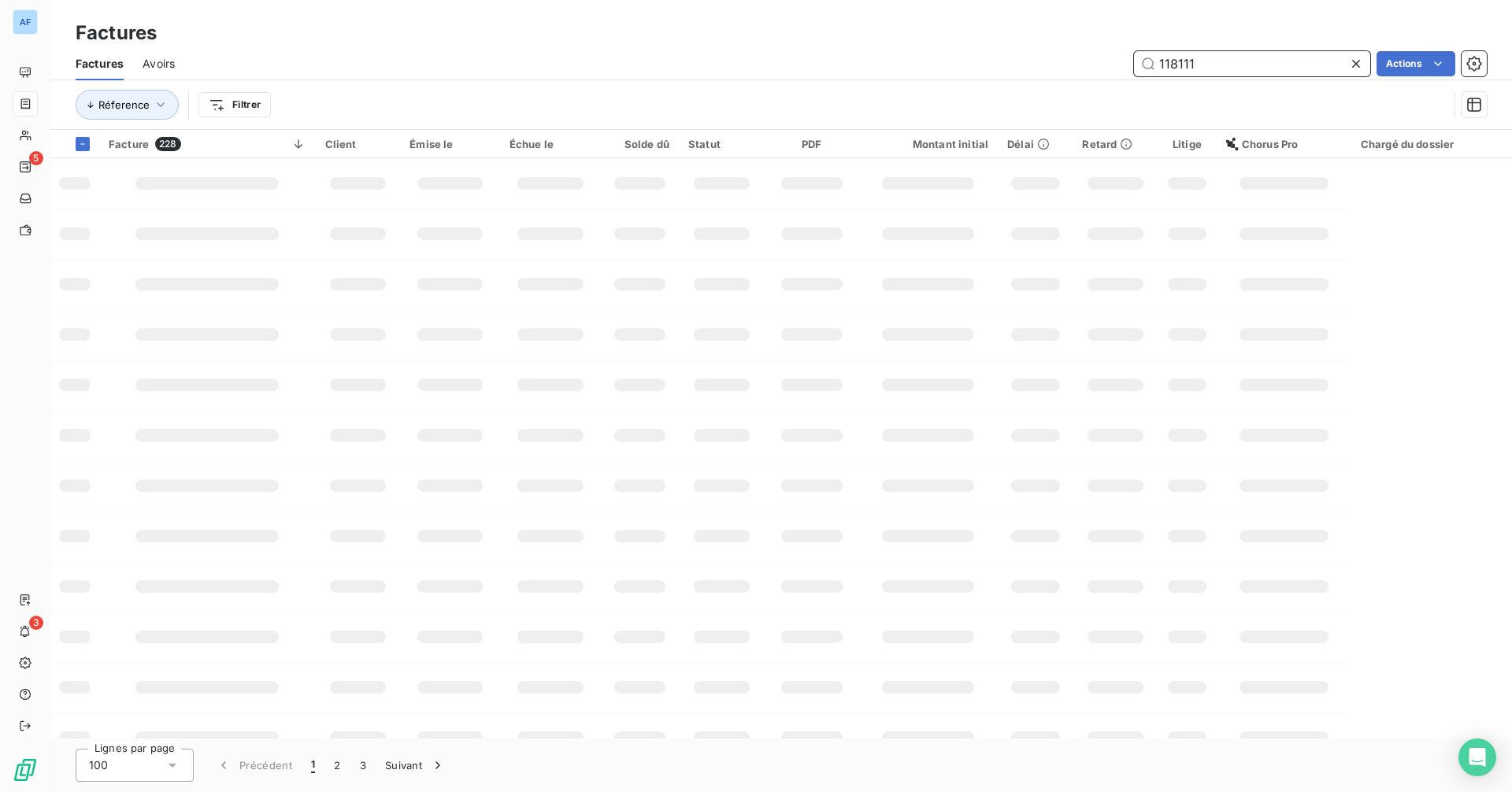
click at [1207, 62] on input "118111" at bounding box center [1252, 64] width 236 height 25
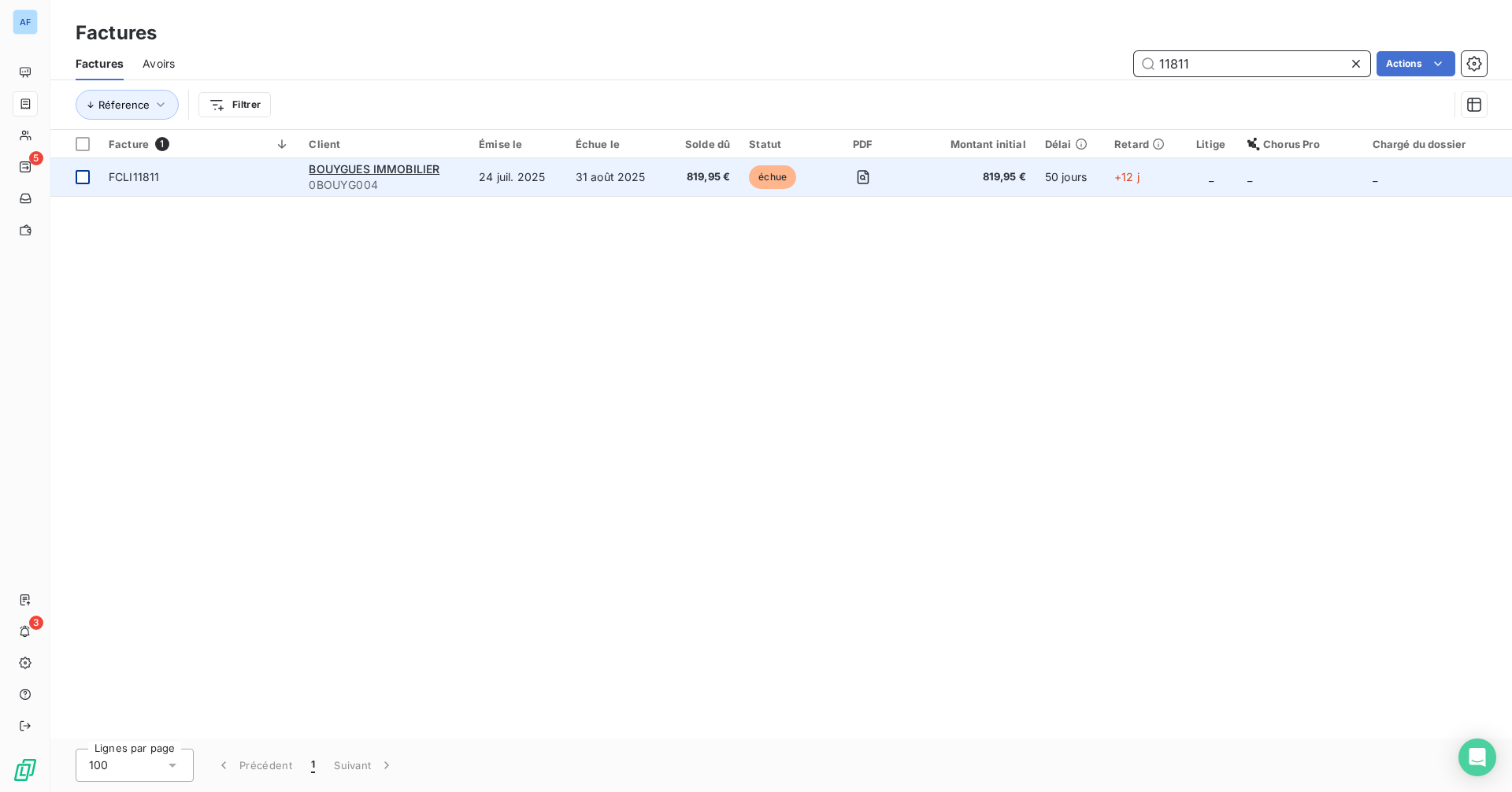
type input "11811"
click at [78, 180] on div at bounding box center [83, 178] width 14 height 14
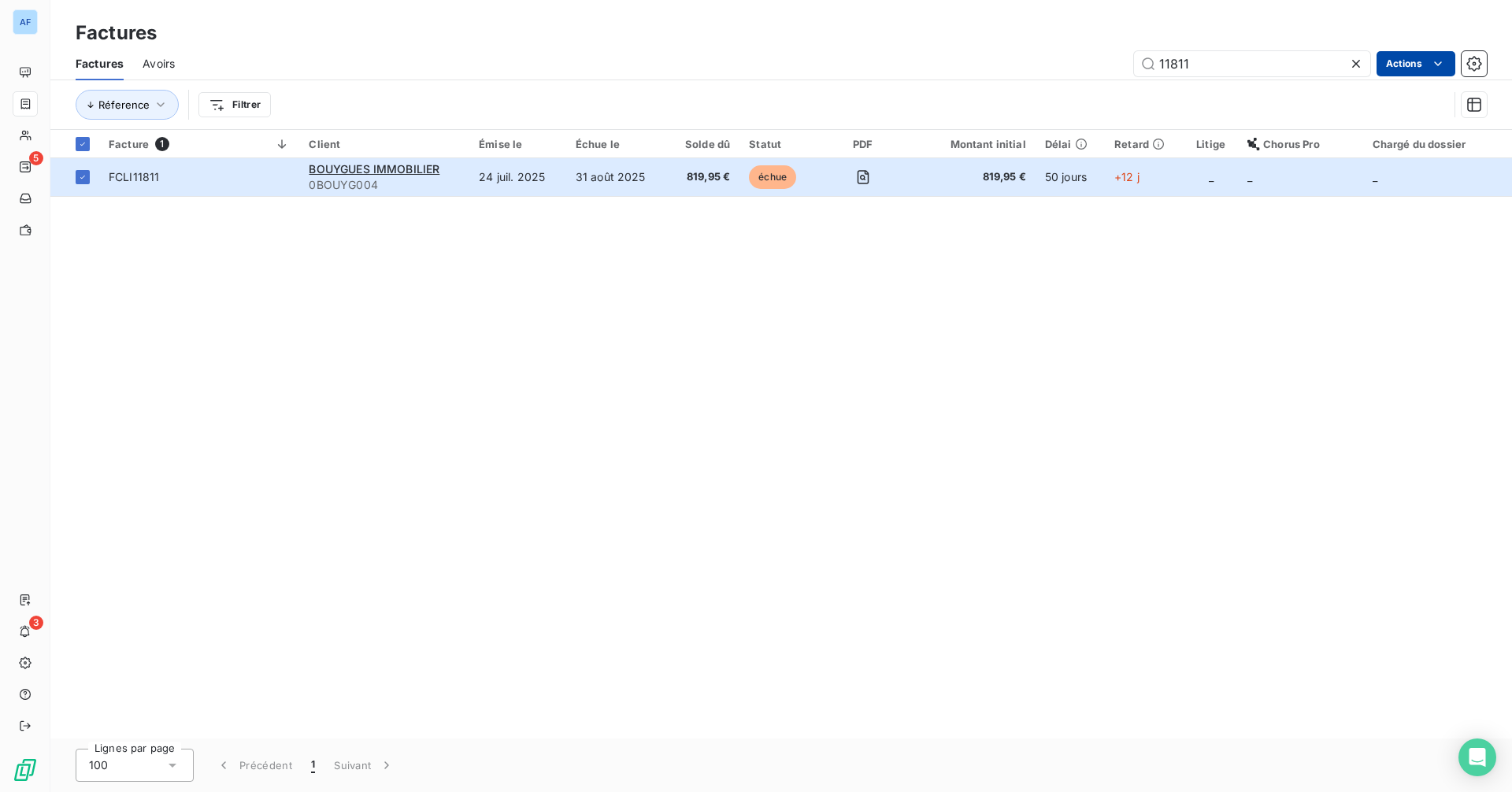
click at [1209, 64] on html "AF 5 3 Factures Factures Avoirs 11811 Actions Réference Filtrer Facture 1 Clien…" at bounding box center [756, 396] width 1512 height 792
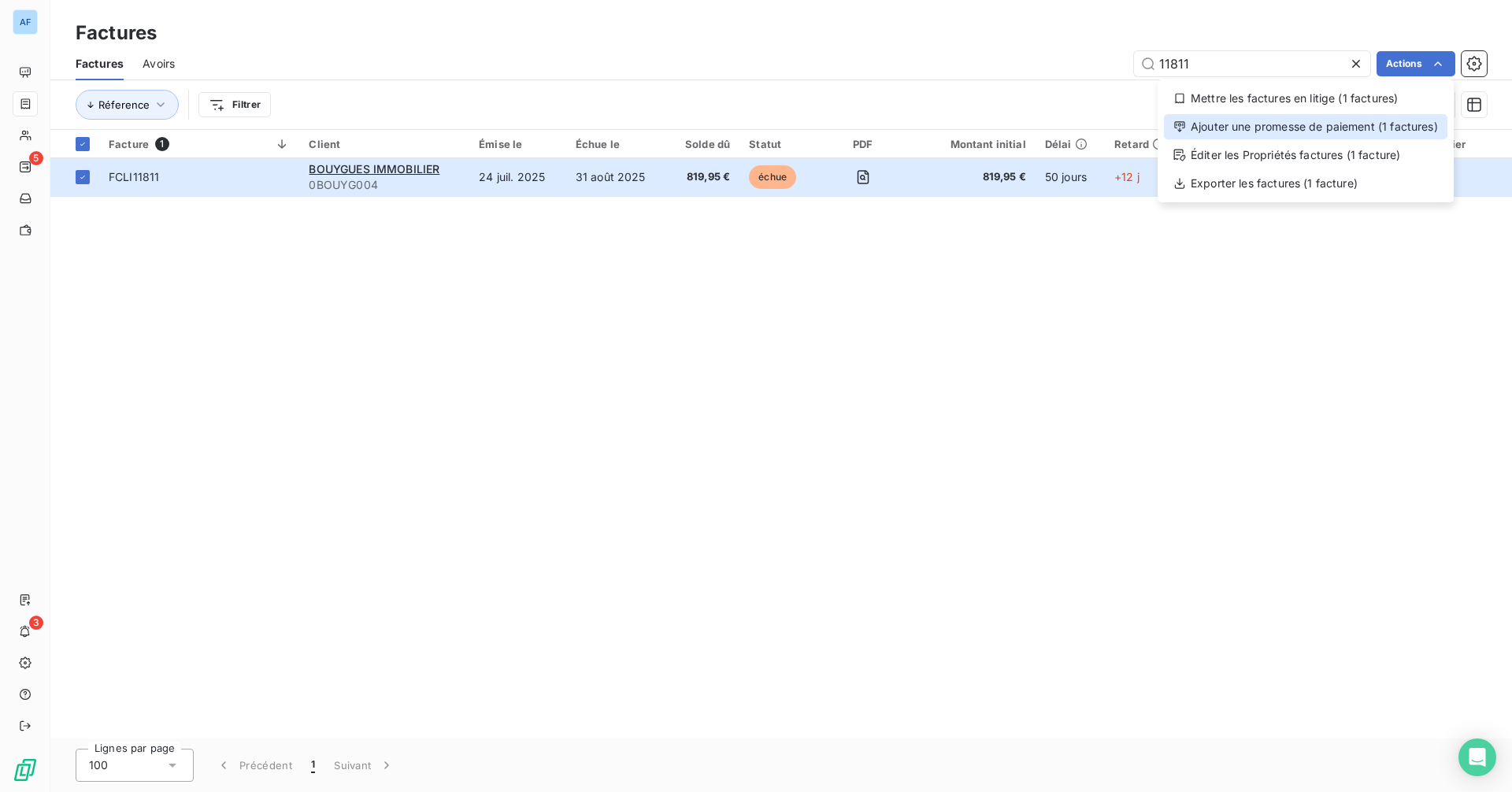
click at [1209, 127] on div "Ajouter une promesse de paiement (1 factures)" at bounding box center [1305, 127] width 283 height 25
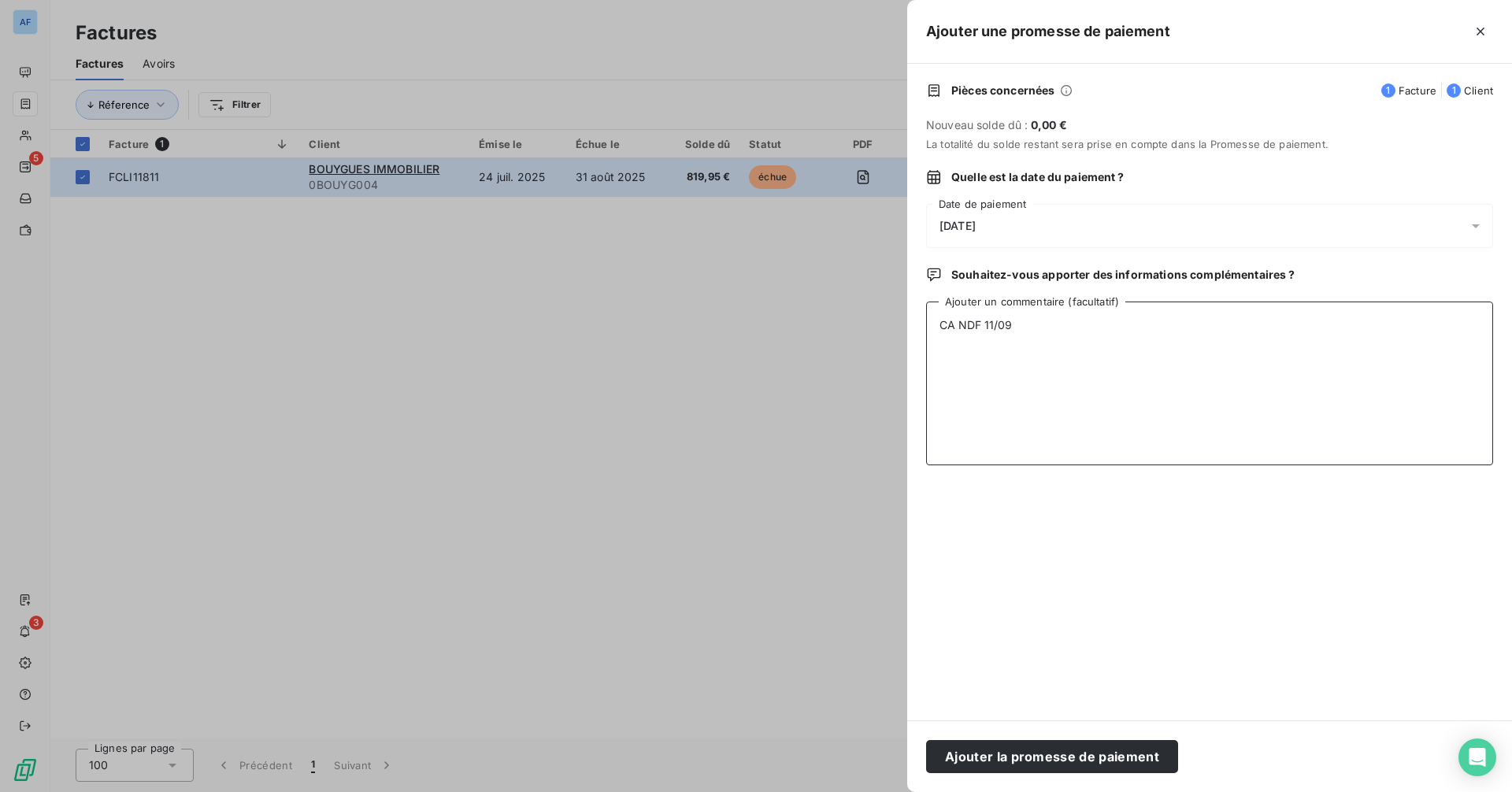
drag, startPoint x: 979, startPoint y: 326, endPoint x: 928, endPoint y: 326, distance: 51.0
click at [928, 326] on textarea "CA NDF 11/09" at bounding box center [1210, 383] width 567 height 164
drag, startPoint x: 997, startPoint y: 323, endPoint x: 934, endPoint y: 326, distance: 63.1
click at [934, 326] on textarea "BPN 11/09" at bounding box center [1210, 383] width 567 height 164
type textarea "BPN 11/09"
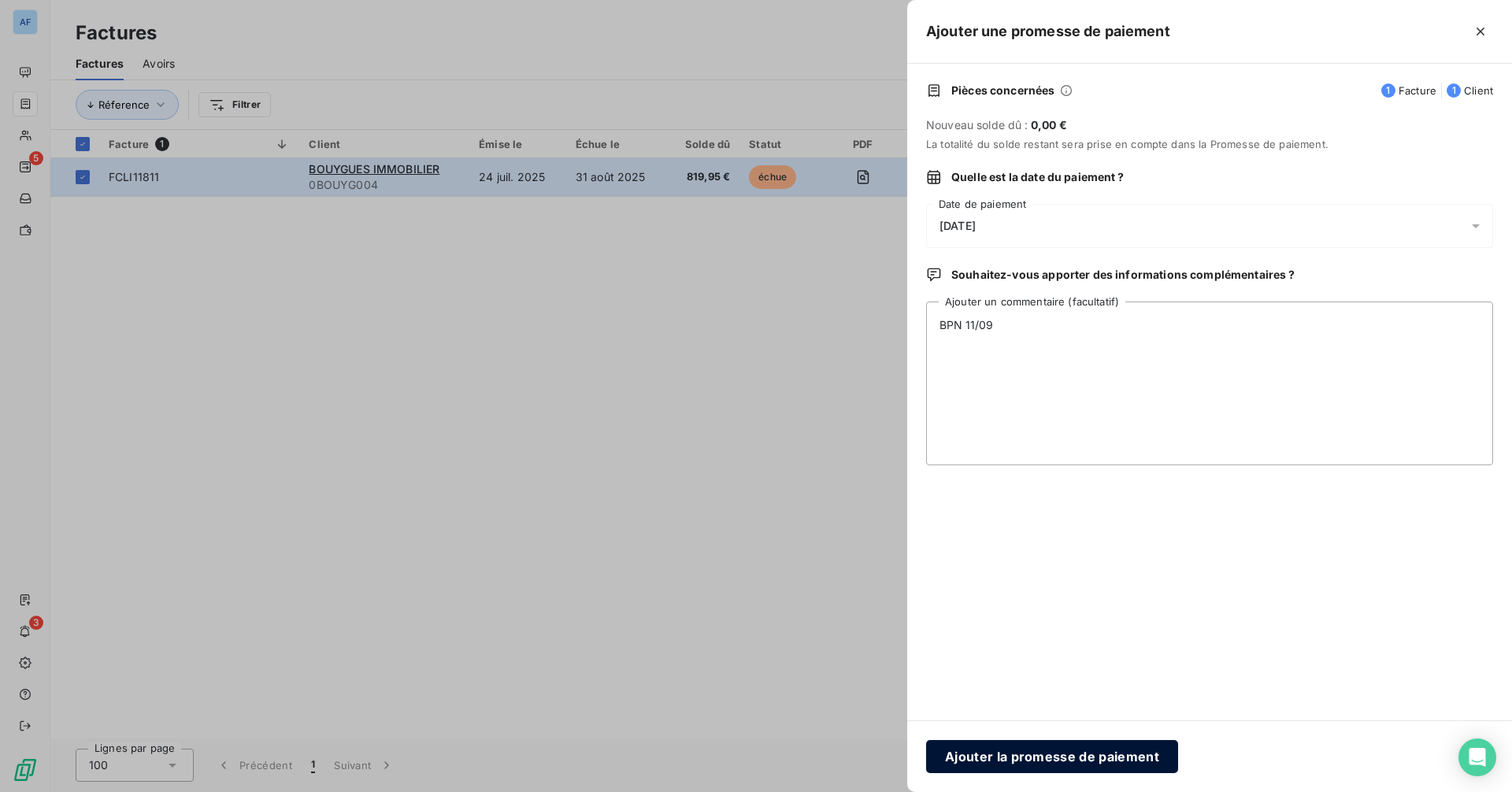
click at [1106, 622] on button "Ajouter la promesse de paiement" at bounding box center [1052, 757] width 252 height 33
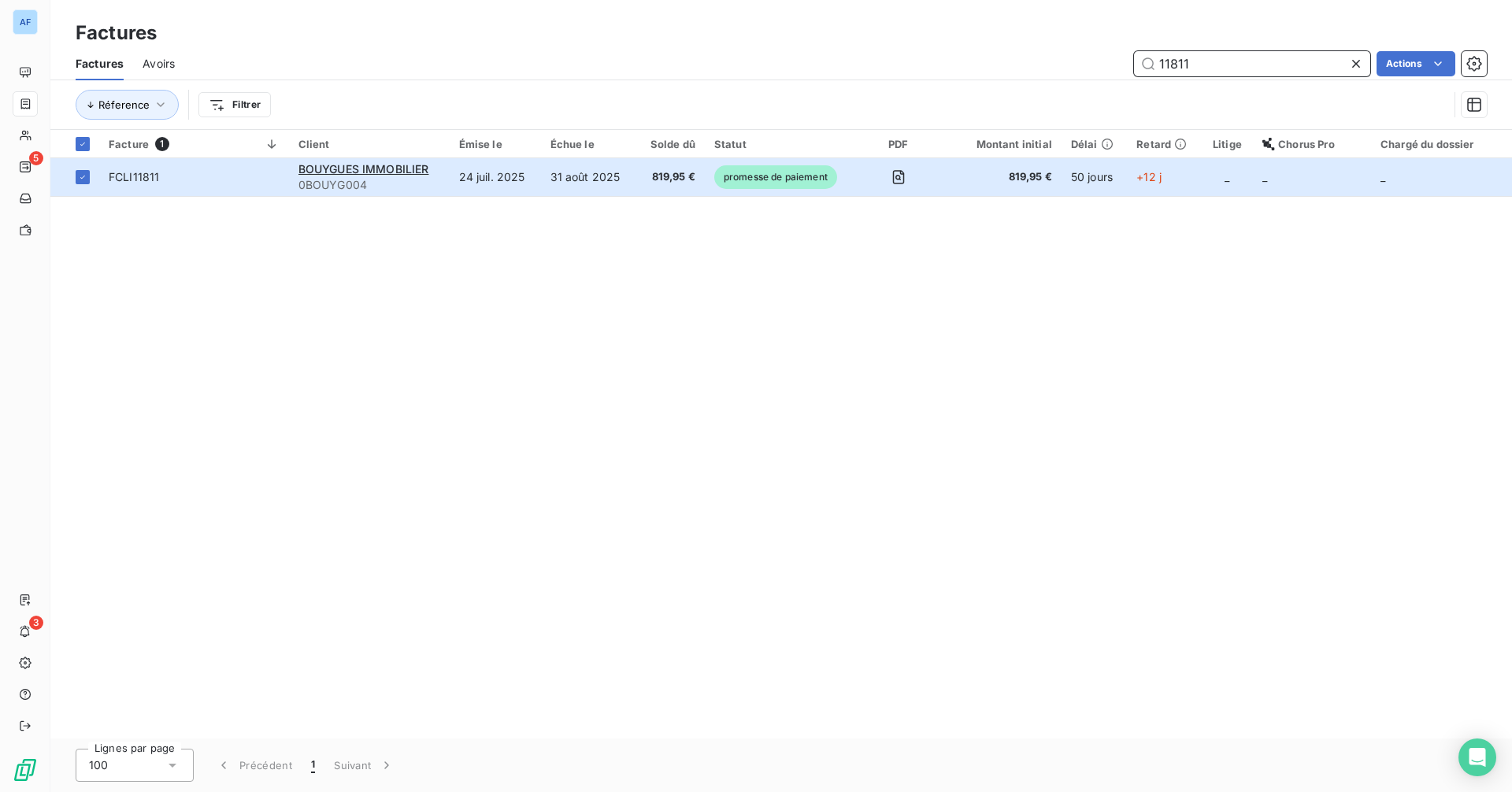
drag, startPoint x: 1191, startPoint y: 61, endPoint x: 1154, endPoint y: 60, distance: 37.0
click at [1154, 60] on input "11811" at bounding box center [1252, 64] width 236 height 25
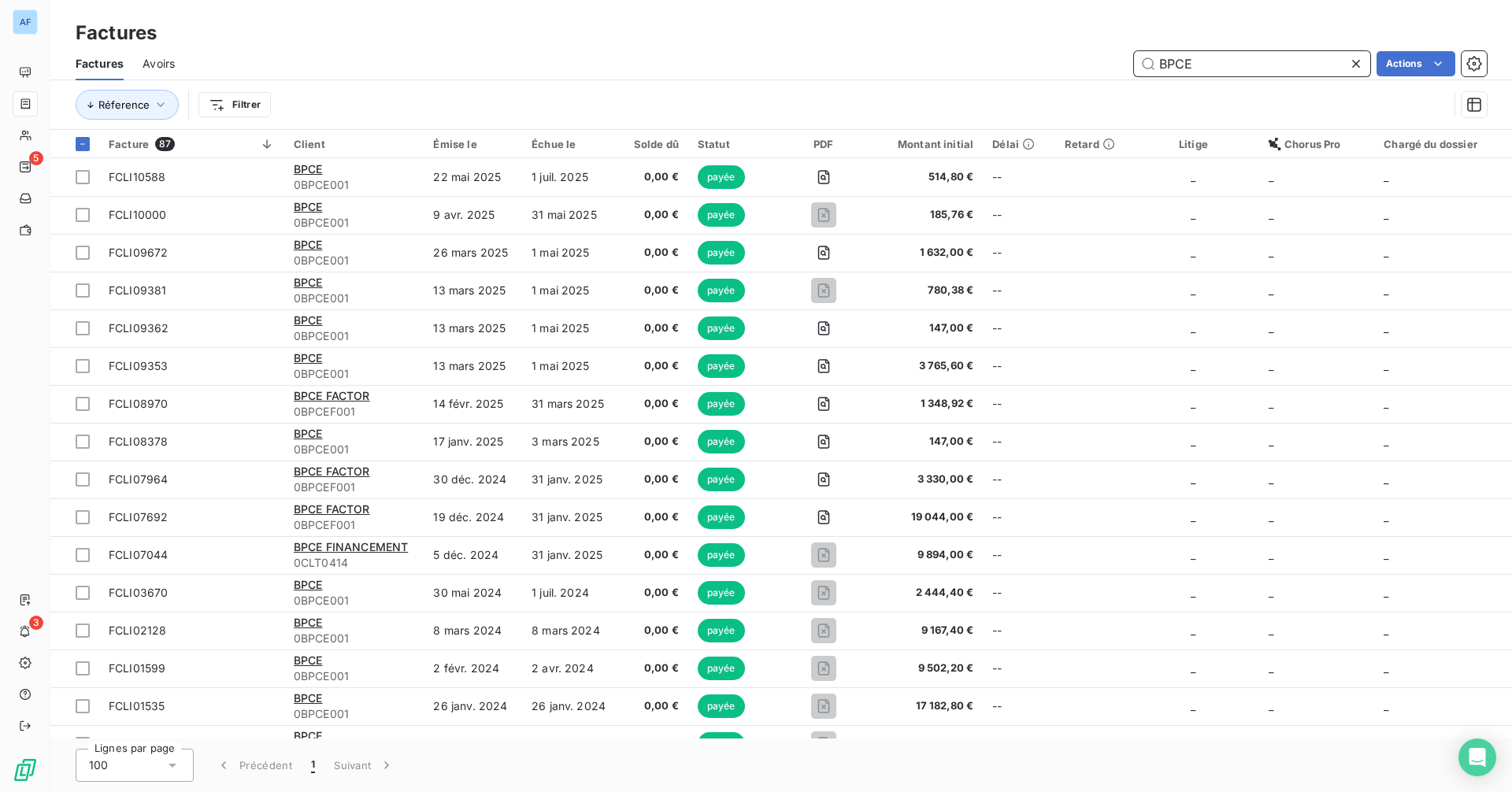
drag, startPoint x: 1214, startPoint y: 65, endPoint x: 1125, endPoint y: 65, distance: 89.0
click at [1125, 65] on div "BPCE Actions" at bounding box center [840, 64] width 1293 height 25
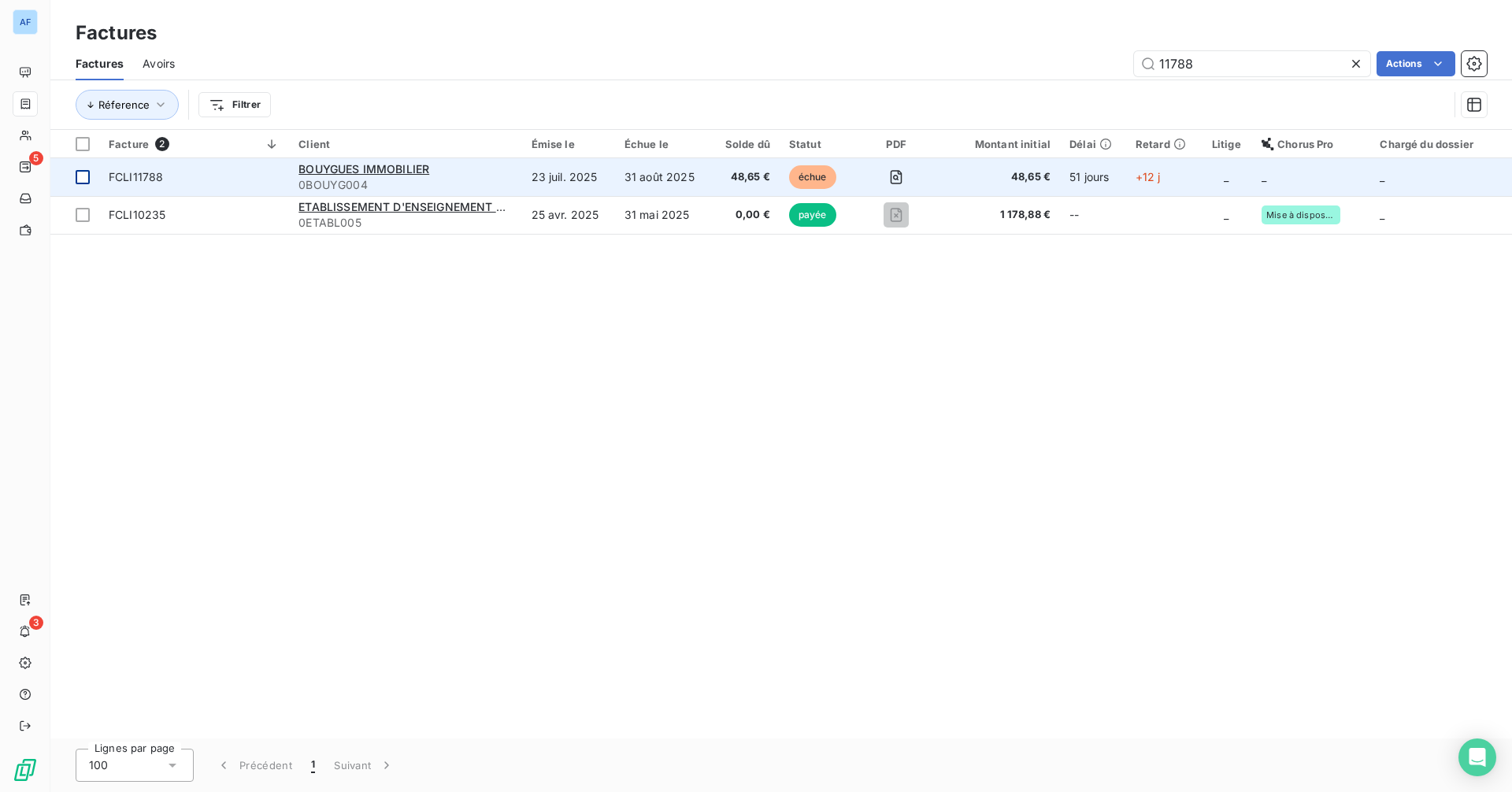
click at [83, 174] on div at bounding box center [83, 178] width 14 height 14
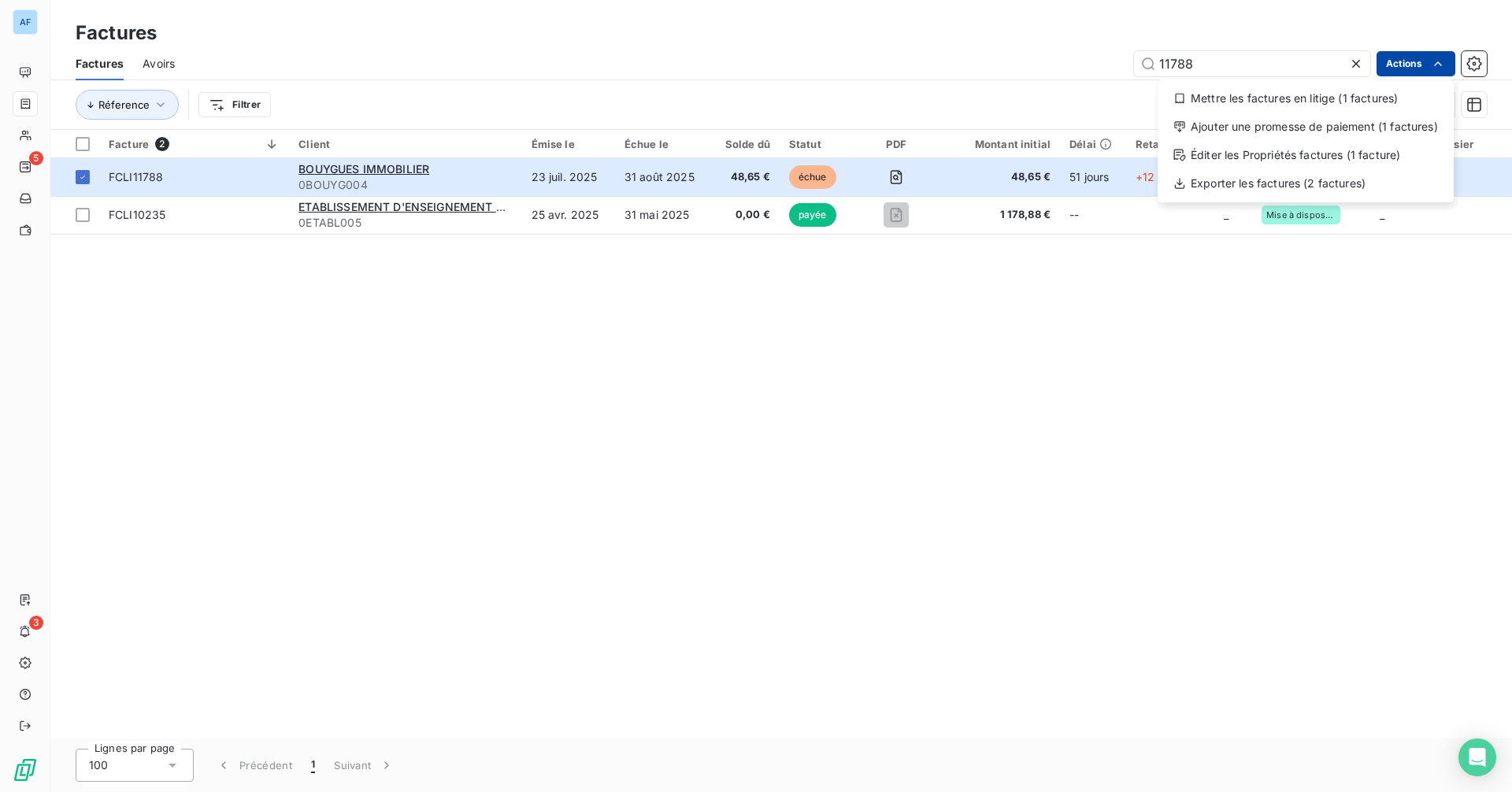
click at [1209, 63] on html "AF 5 3 Factures Factures Avoirs 11788 Actions Mettre les factures en litige (1 …" at bounding box center [756, 396] width 1512 height 792
click at [1209, 121] on div "Ajouter une promesse de paiement (1 factures)" at bounding box center [1305, 127] width 283 height 25
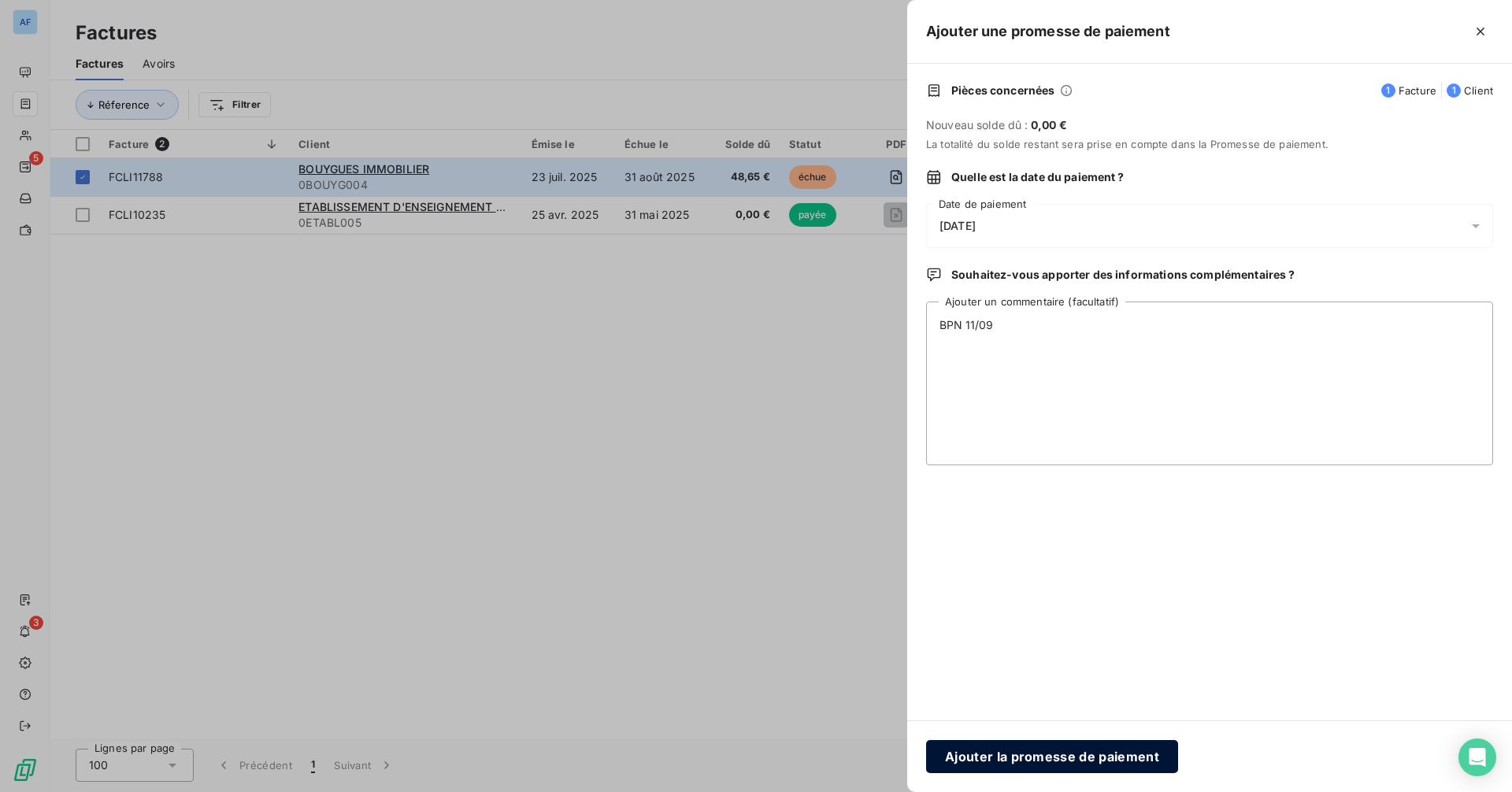
click at [1007, 622] on button "Ajouter la promesse de paiement" at bounding box center [1052, 757] width 252 height 33
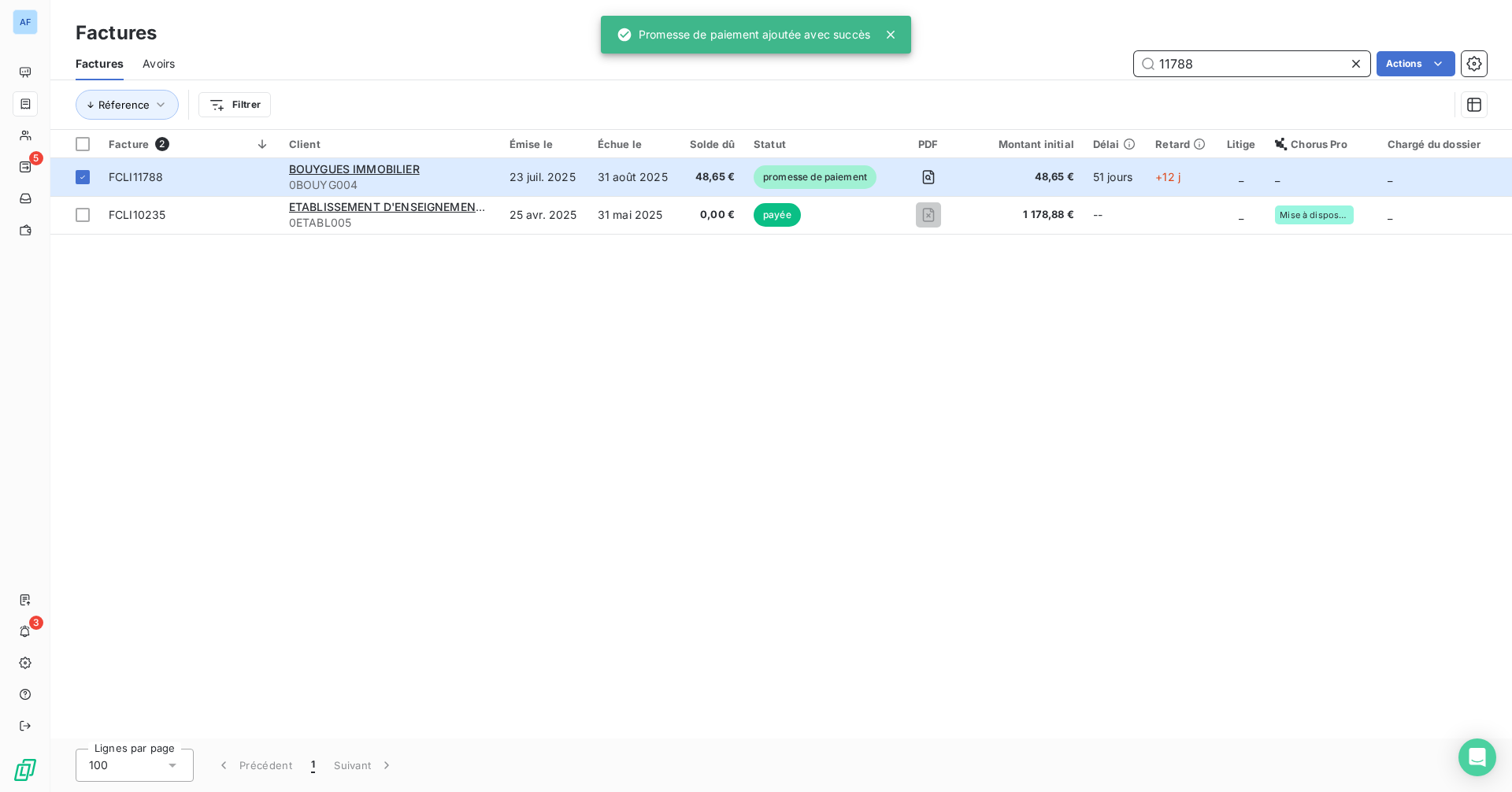
click at [1209, 63] on input "11788" at bounding box center [1252, 64] width 236 height 25
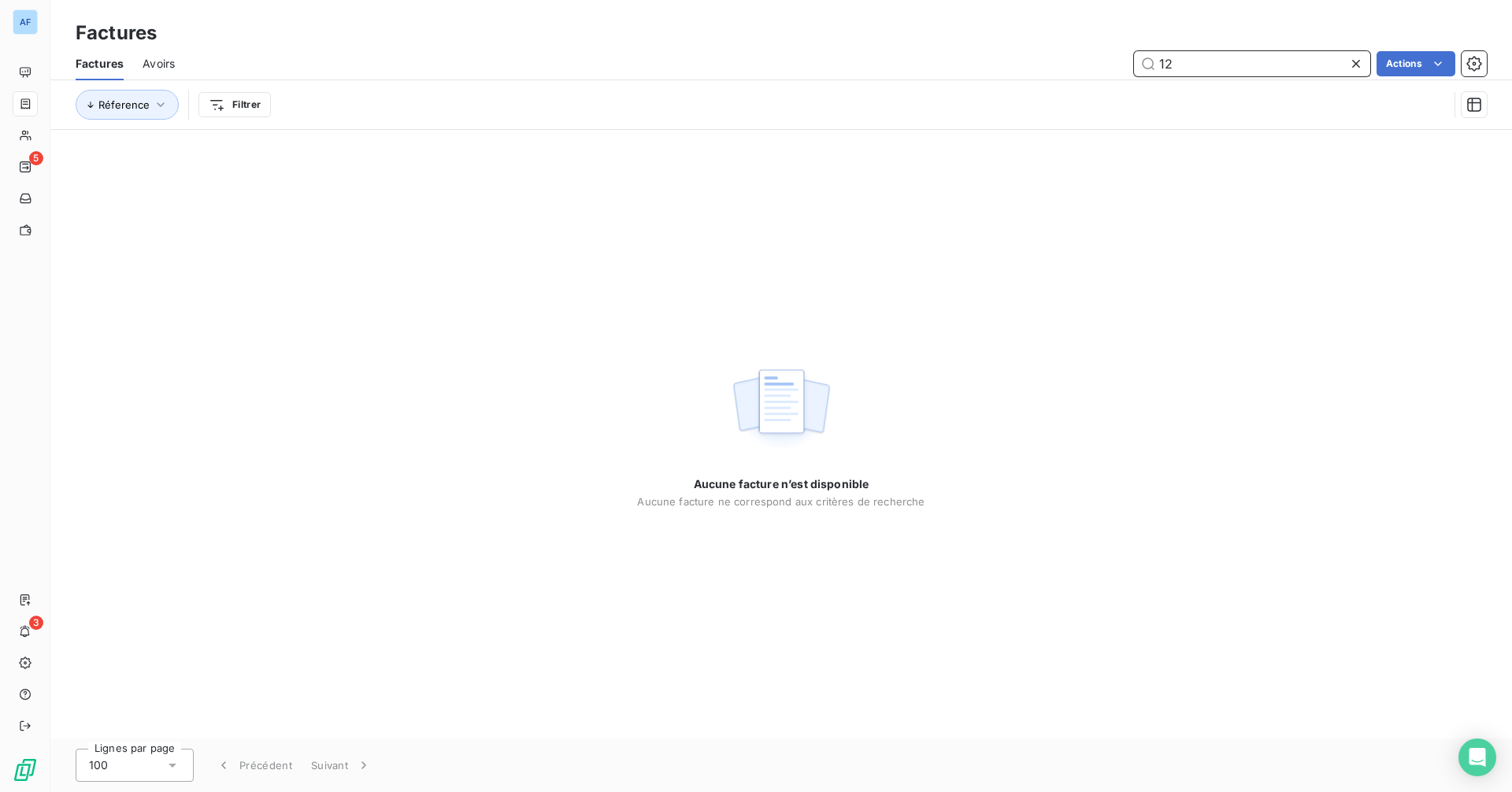
type input "1"
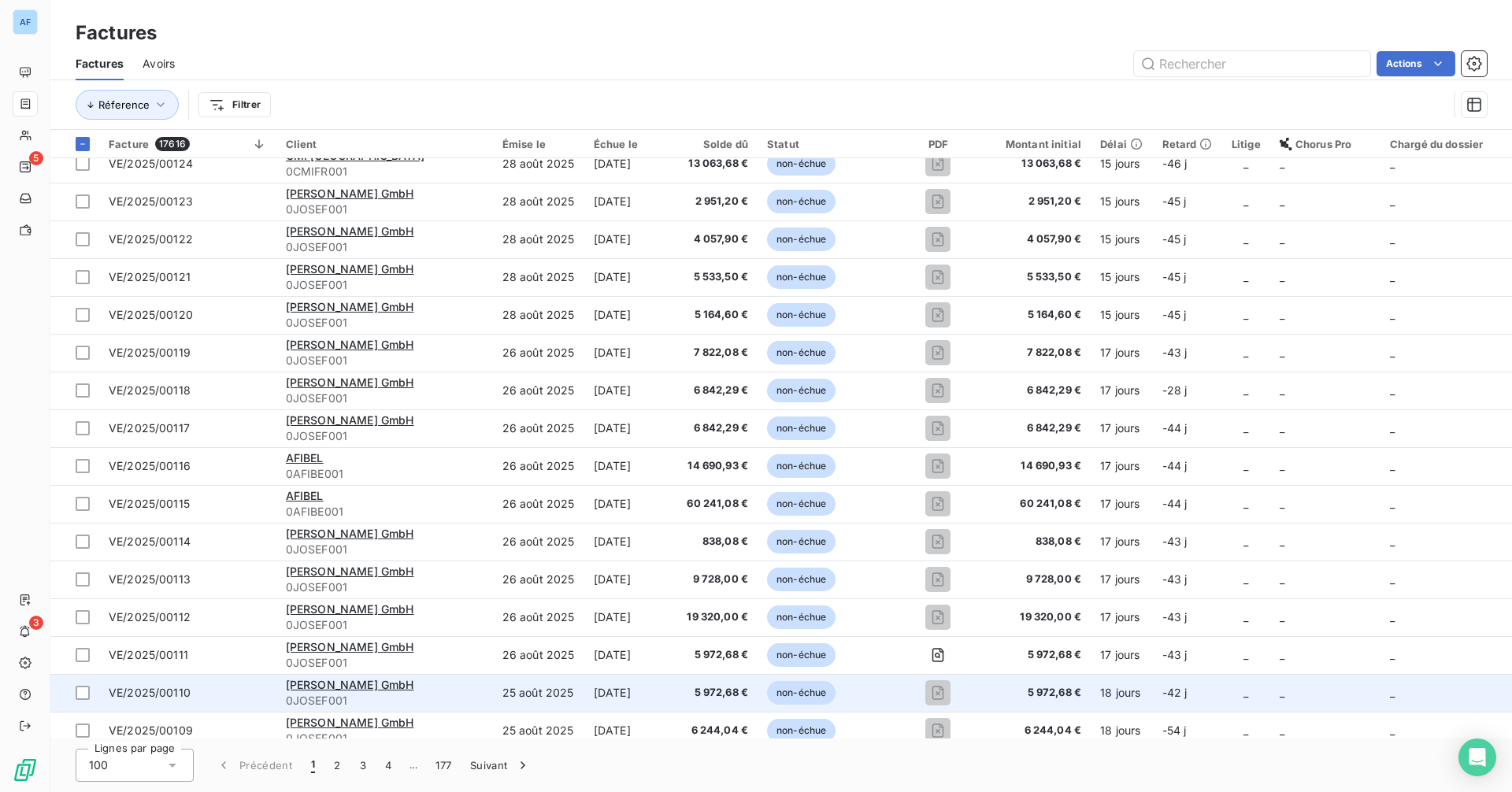
scroll to position [78, 0]
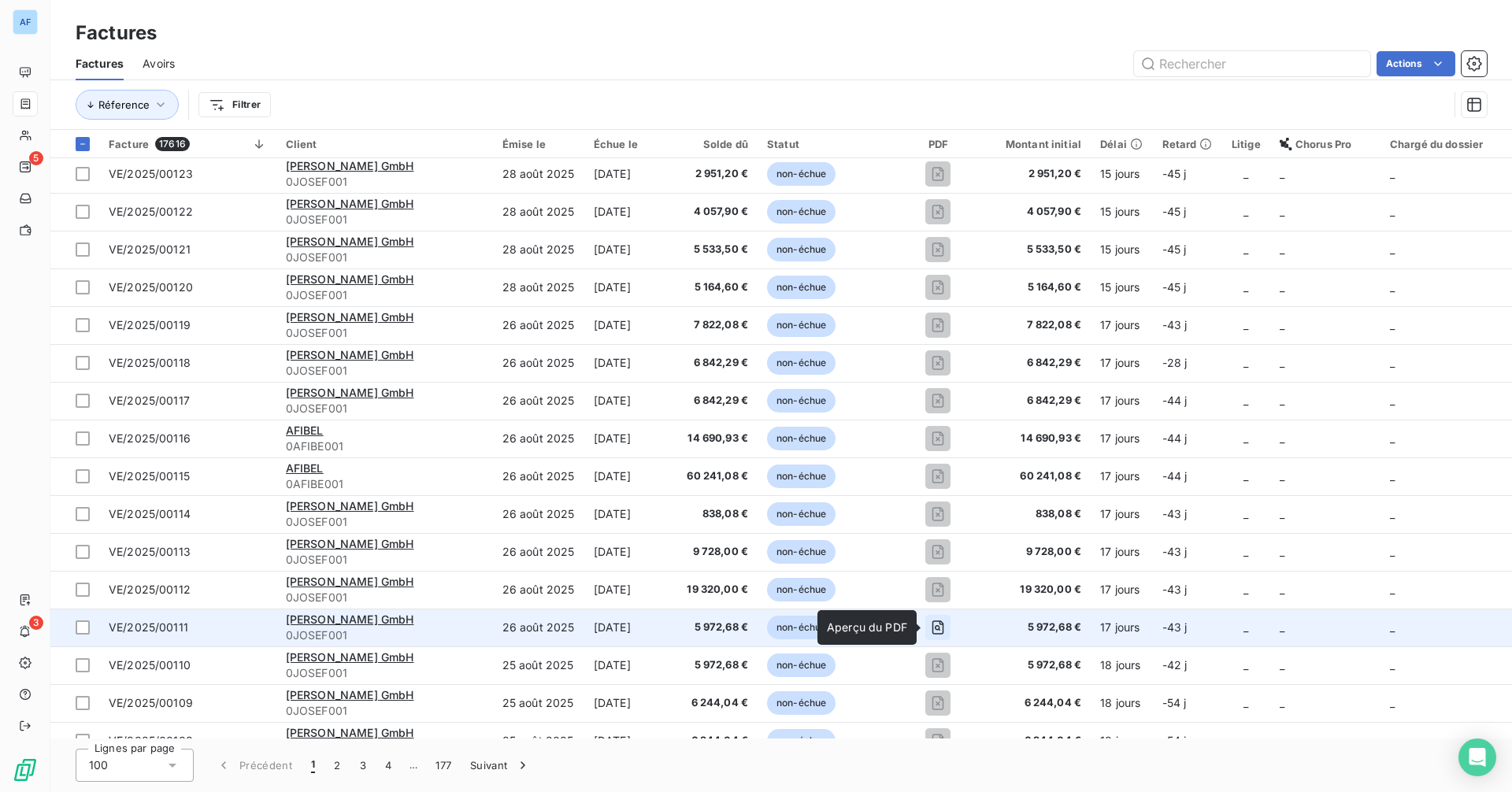
click at [941, 622] on icon "button" at bounding box center [937, 627] width 15 height 15
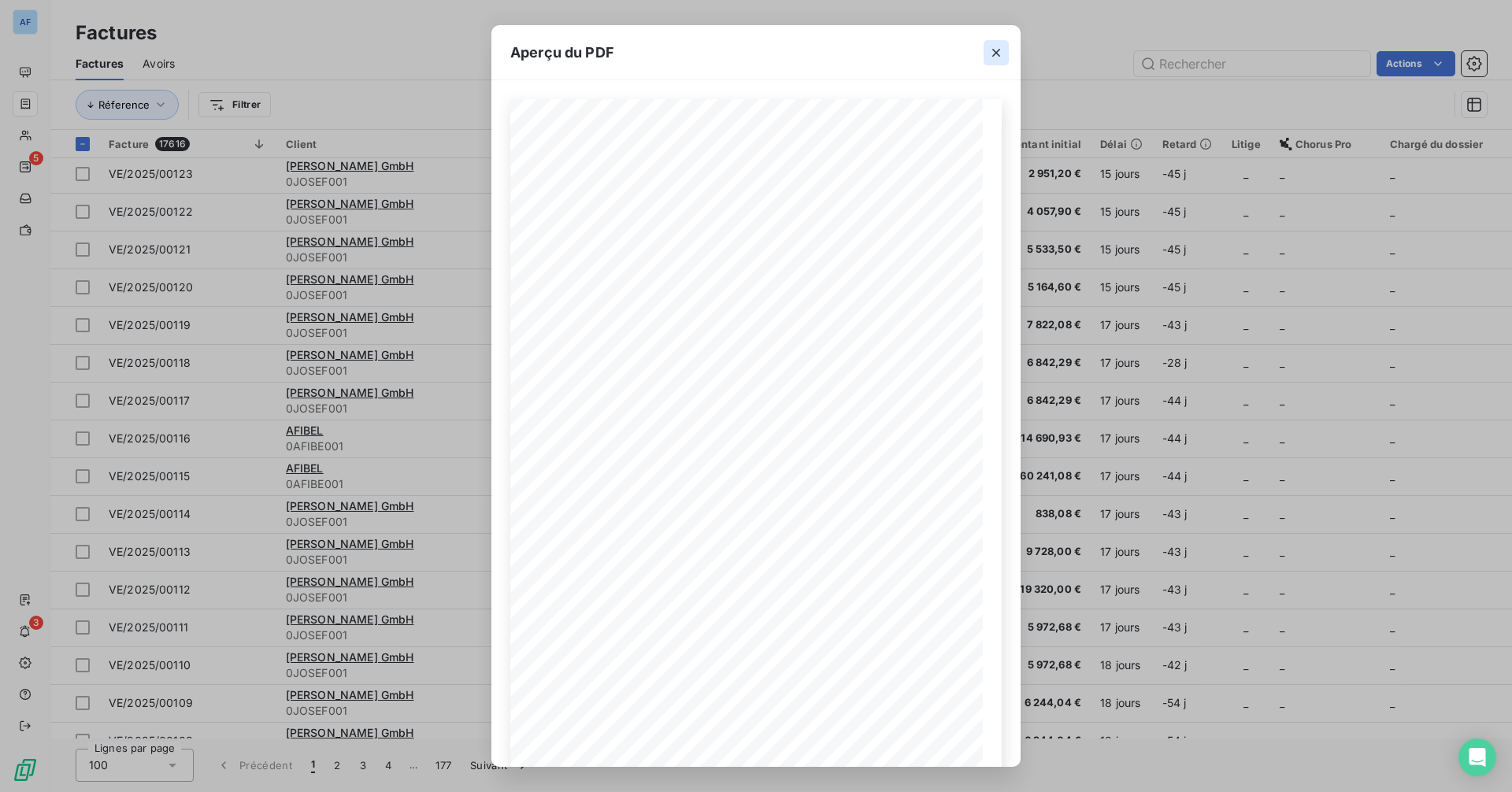
click at [996, 53] on icon "button" at bounding box center [995, 52] width 15 height 15
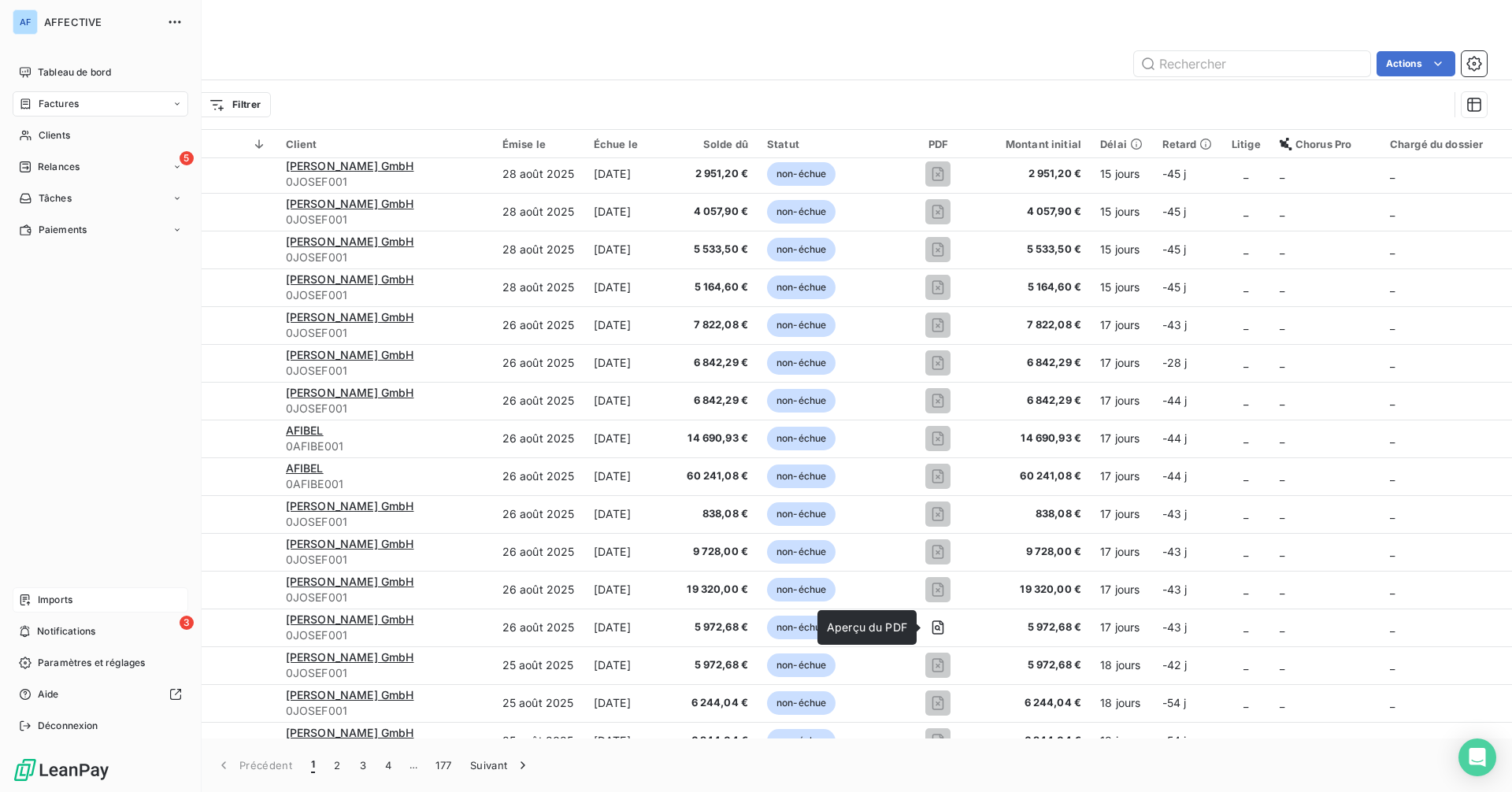
click at [43, 600] on span "Imports" at bounding box center [55, 600] width 34 height 14
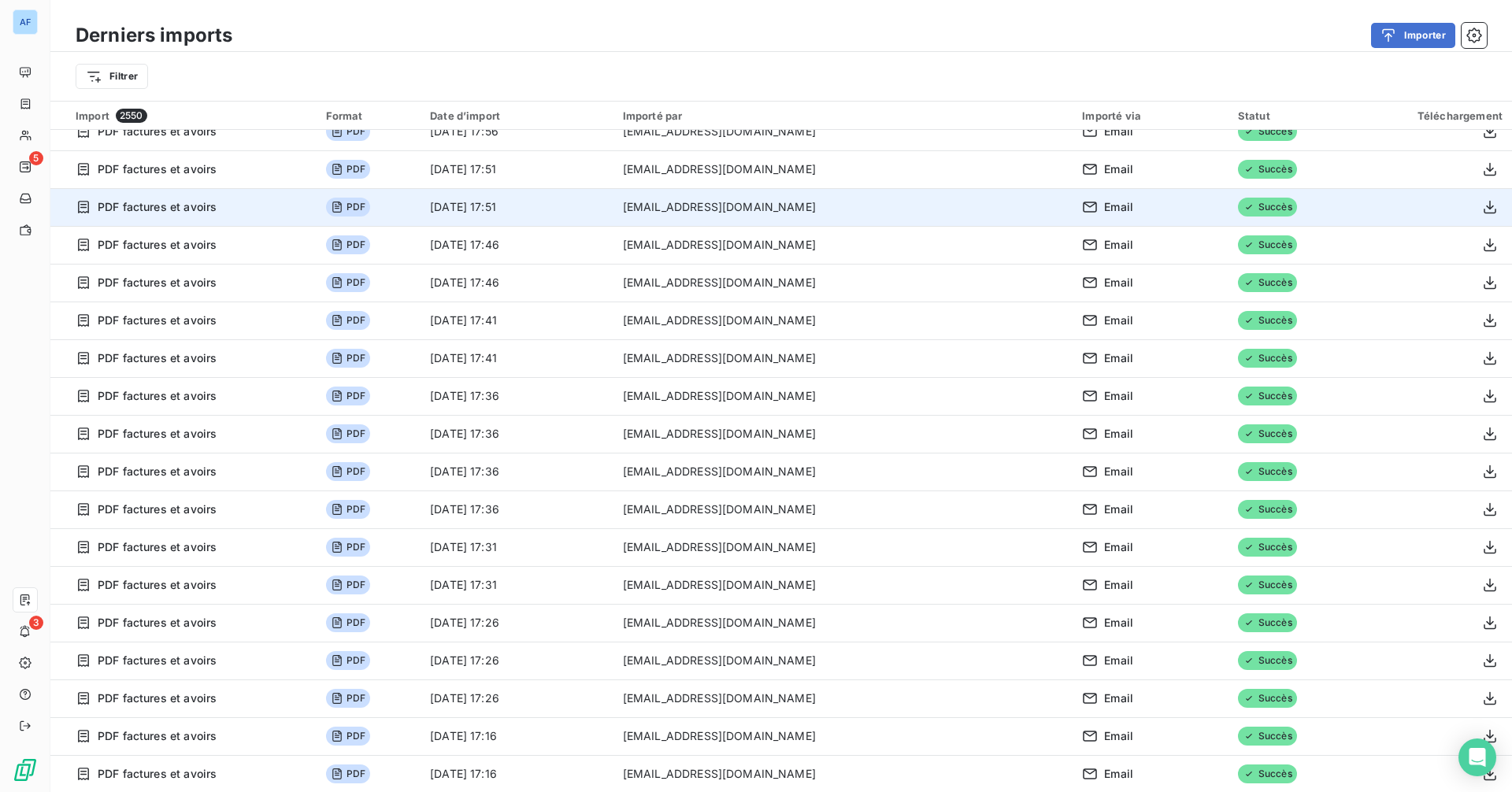
scroll to position [158, 0]
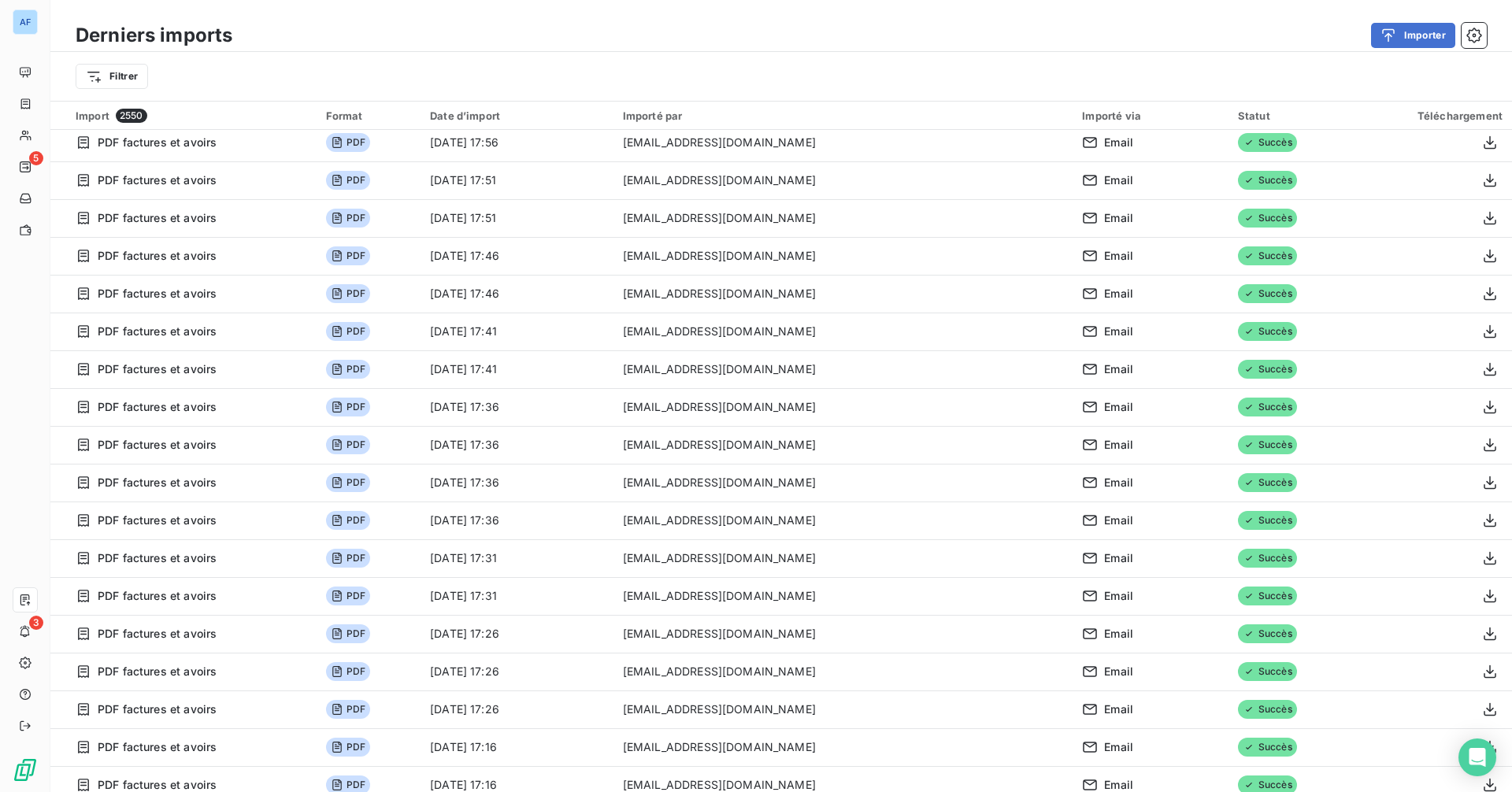
click at [1209, 119] on div "Statut" at bounding box center [1292, 115] width 108 height 13
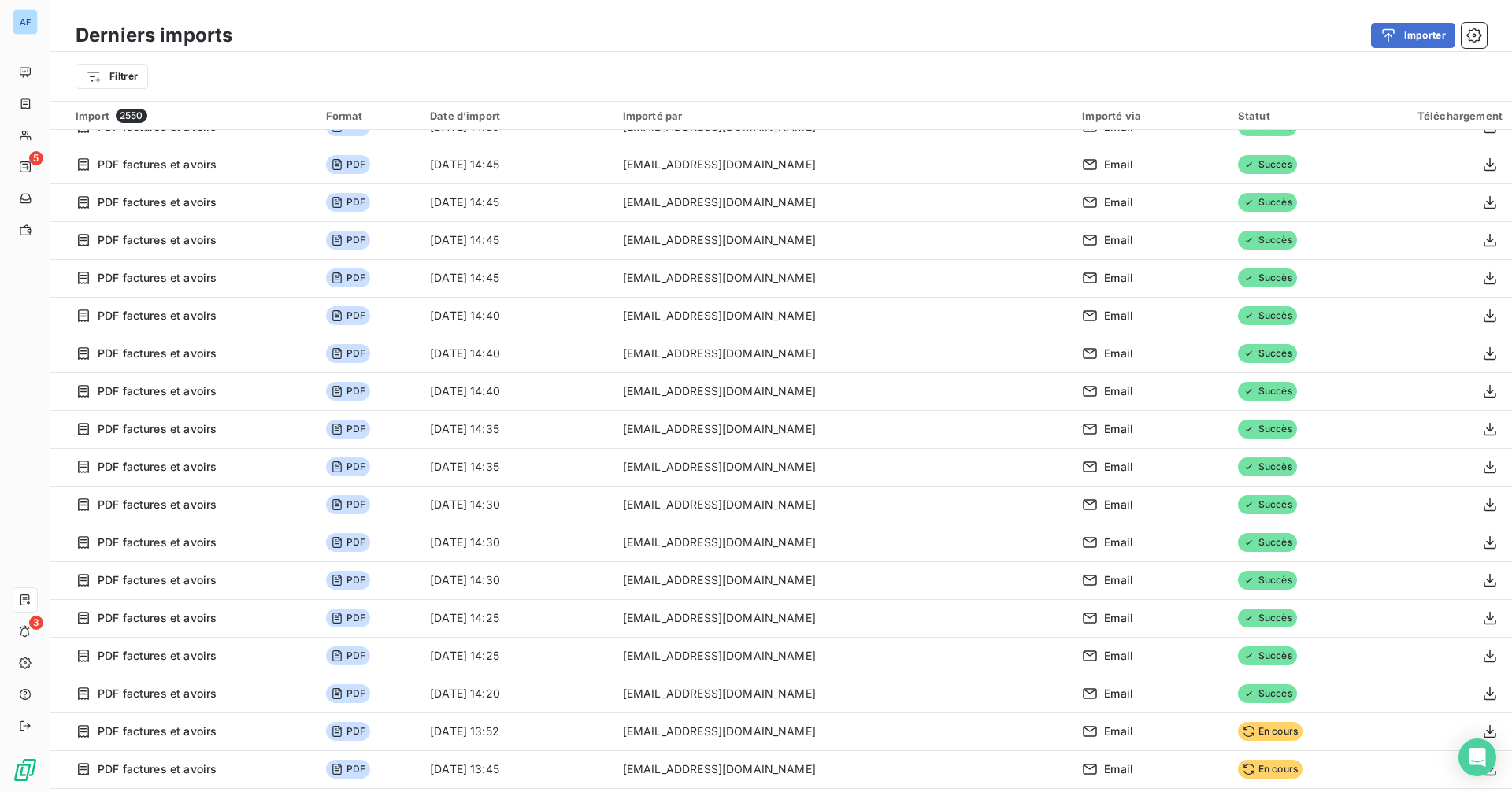
scroll to position [1968, 0]
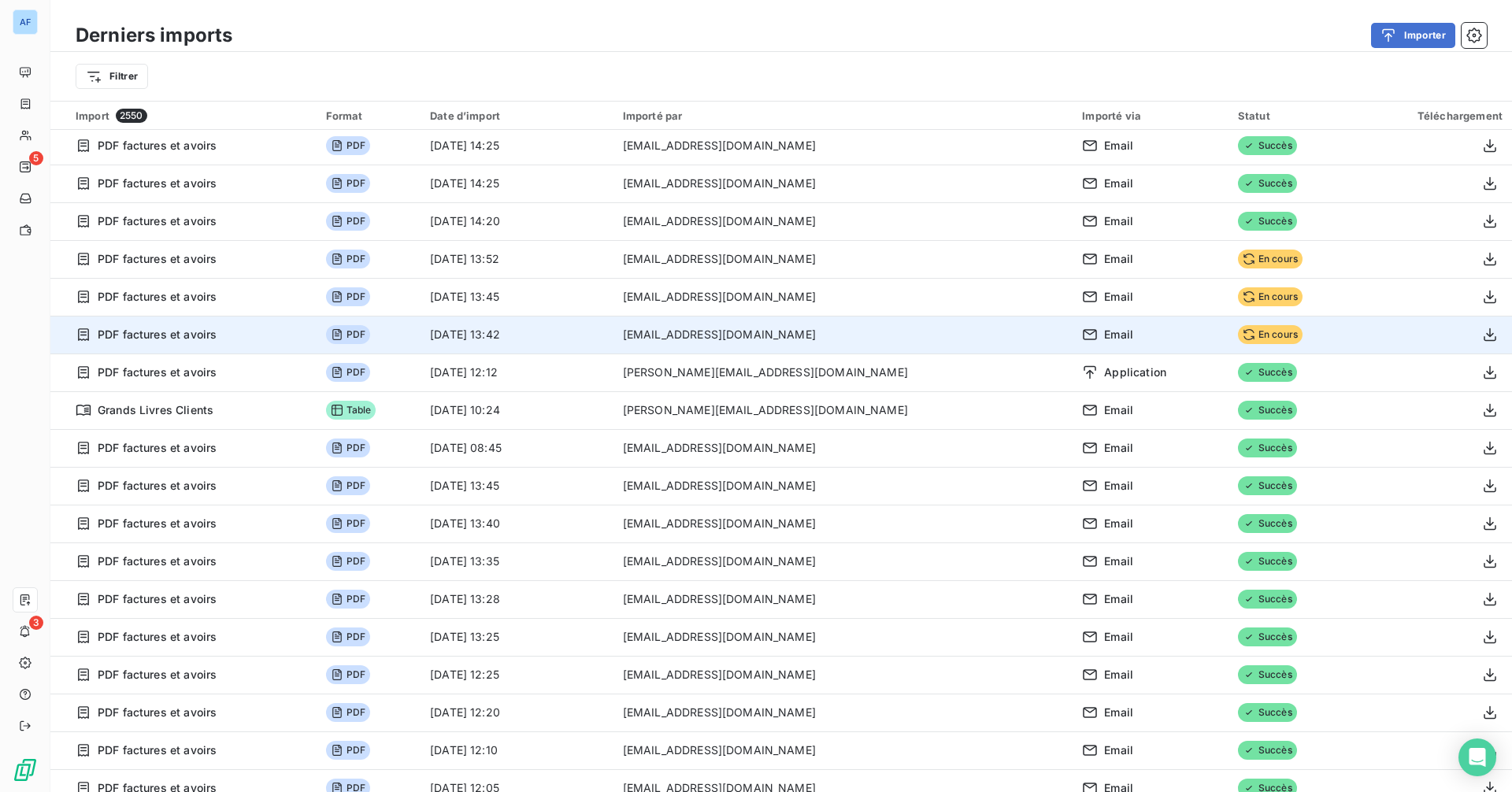
click at [421, 343] on td "PDF" at bounding box center [369, 335] width 105 height 38
click at [1209, 343] on button "button" at bounding box center [1490, 335] width 25 height 25
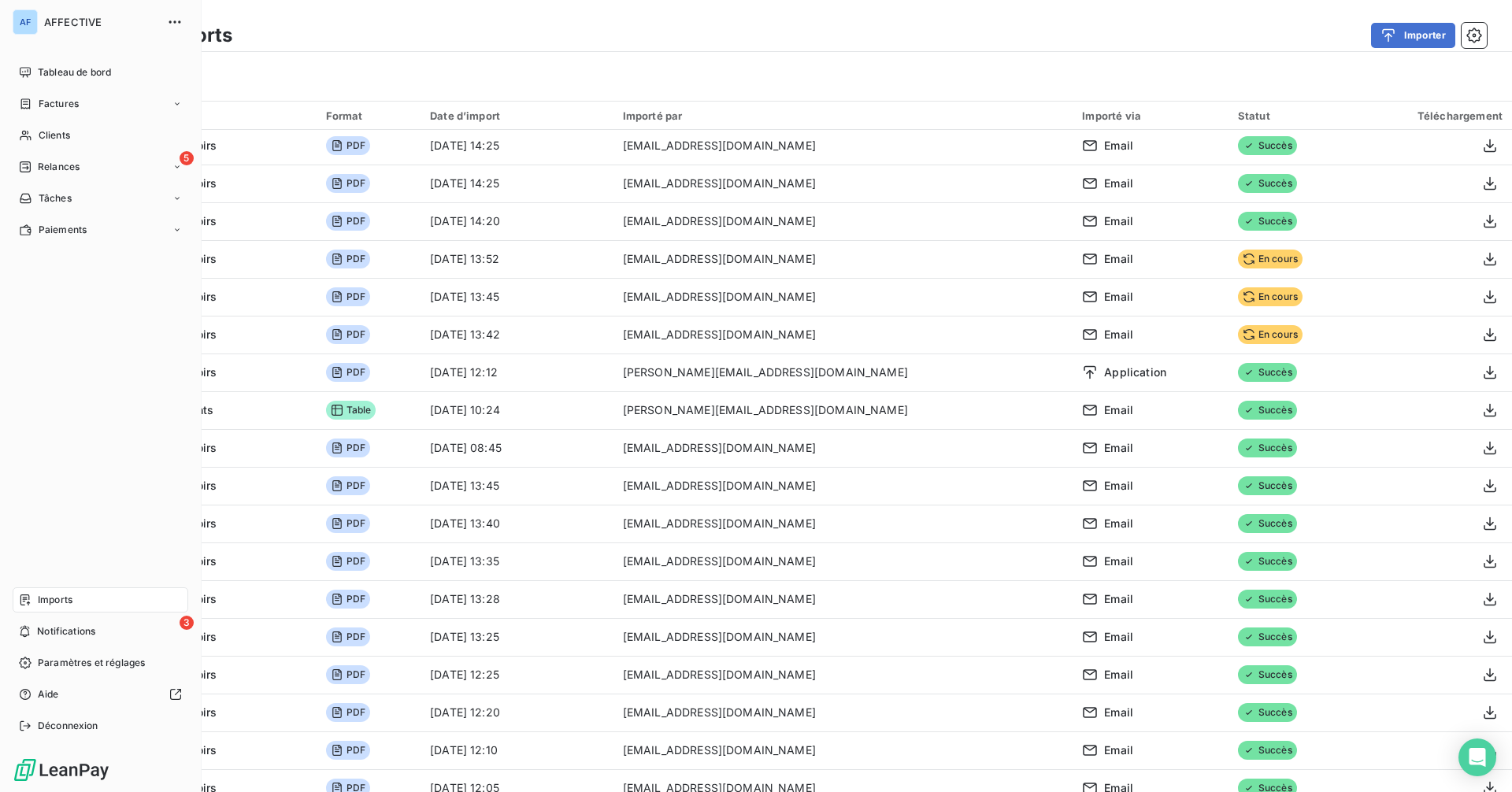
click at [33, 603] on div "Imports" at bounding box center [100, 600] width 176 height 25
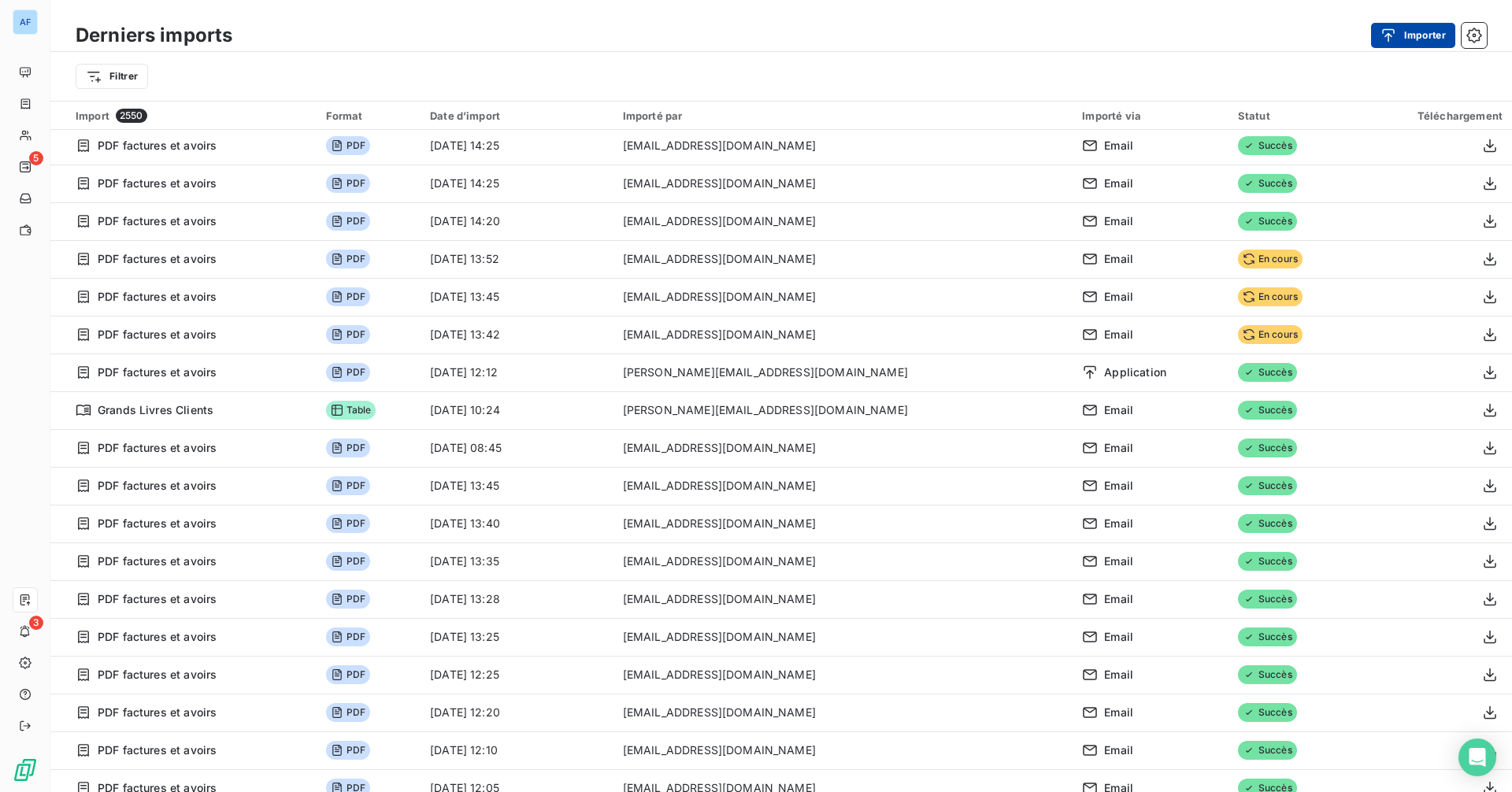
click at [1209, 32] on button "Importer" at bounding box center [1413, 35] width 84 height 25
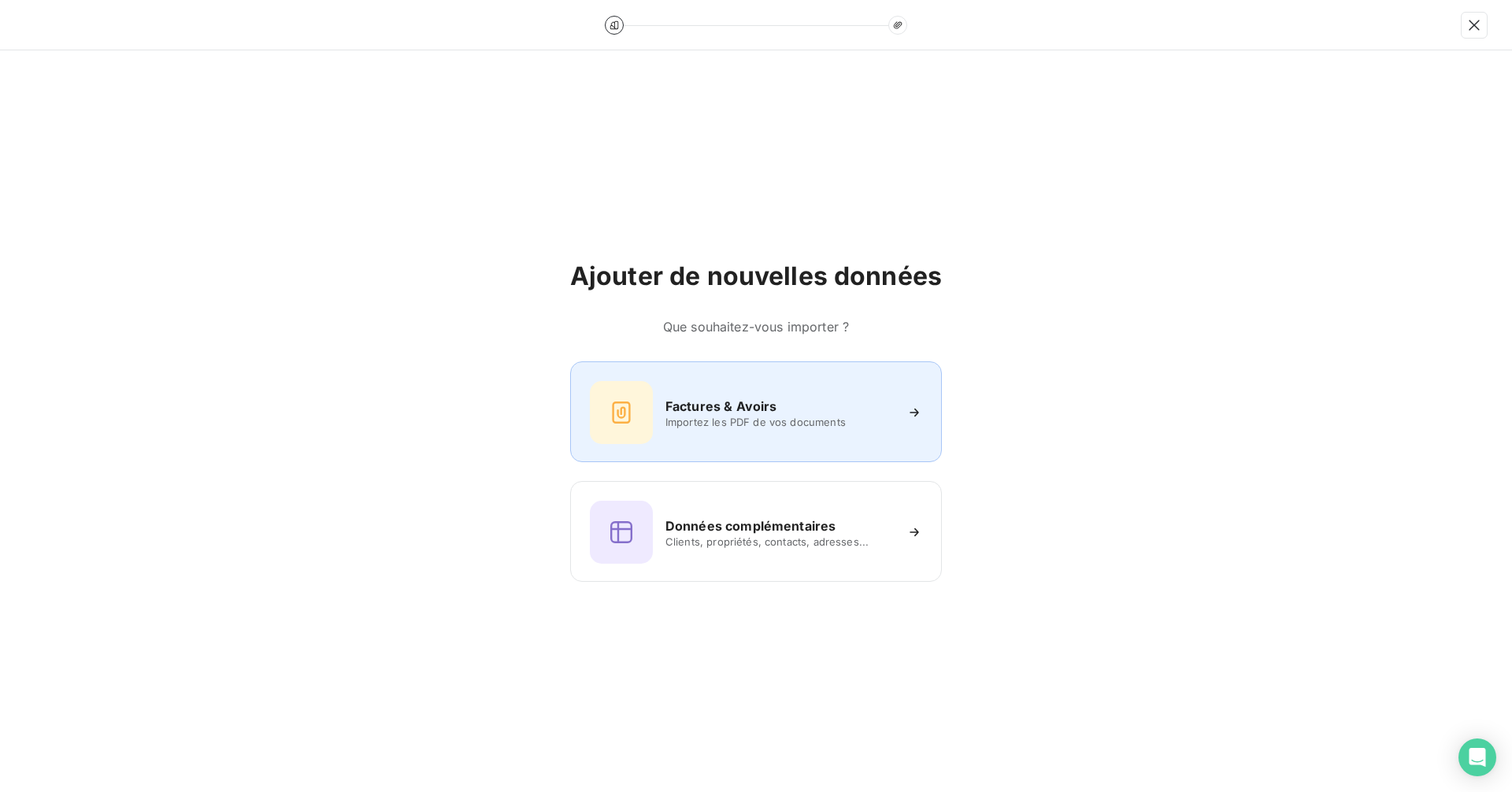
click at [733, 429] on div "Factures & Avoirs Importez les PDF de vos documents" at bounding box center [756, 412] width 332 height 63
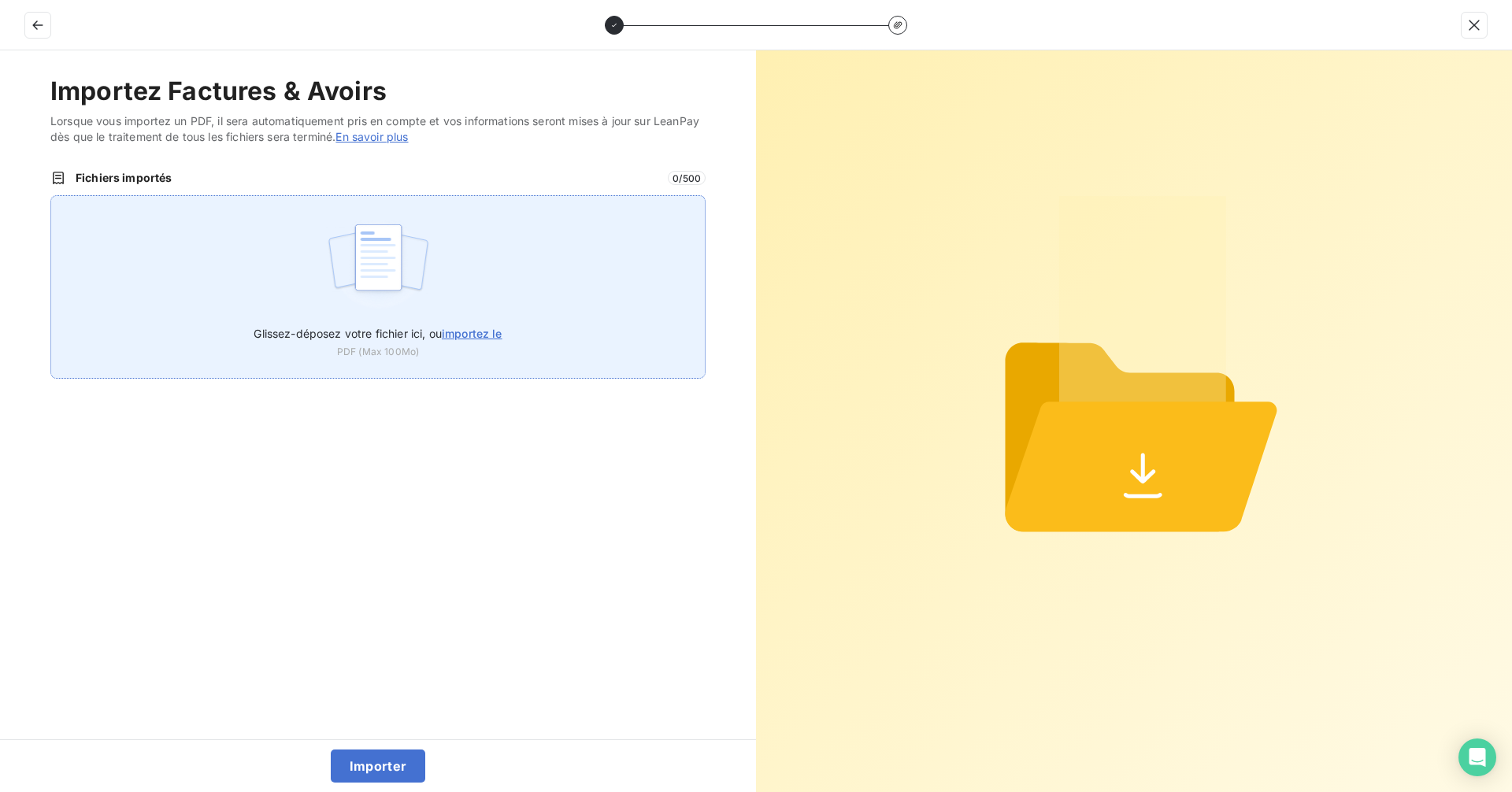
click at [459, 327] on span "importez le" at bounding box center [472, 333] width 60 height 14
click at [51, 196] on input "Glissez-déposez votre fichier ici, ou importez le" at bounding box center [51, 195] width 1 height 1
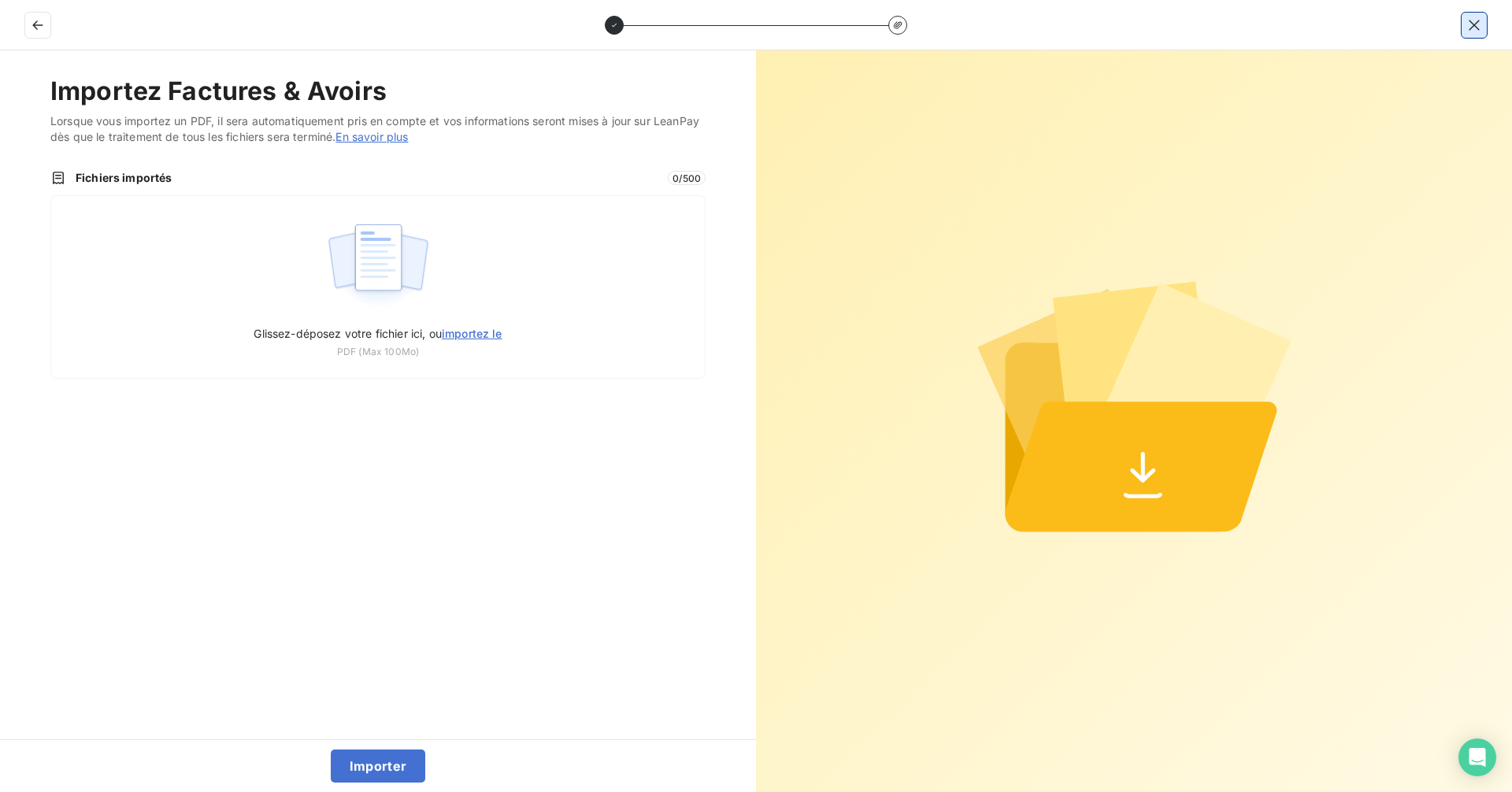
click at [1209, 23] on icon "button" at bounding box center [1473, 24] width 15 height 15
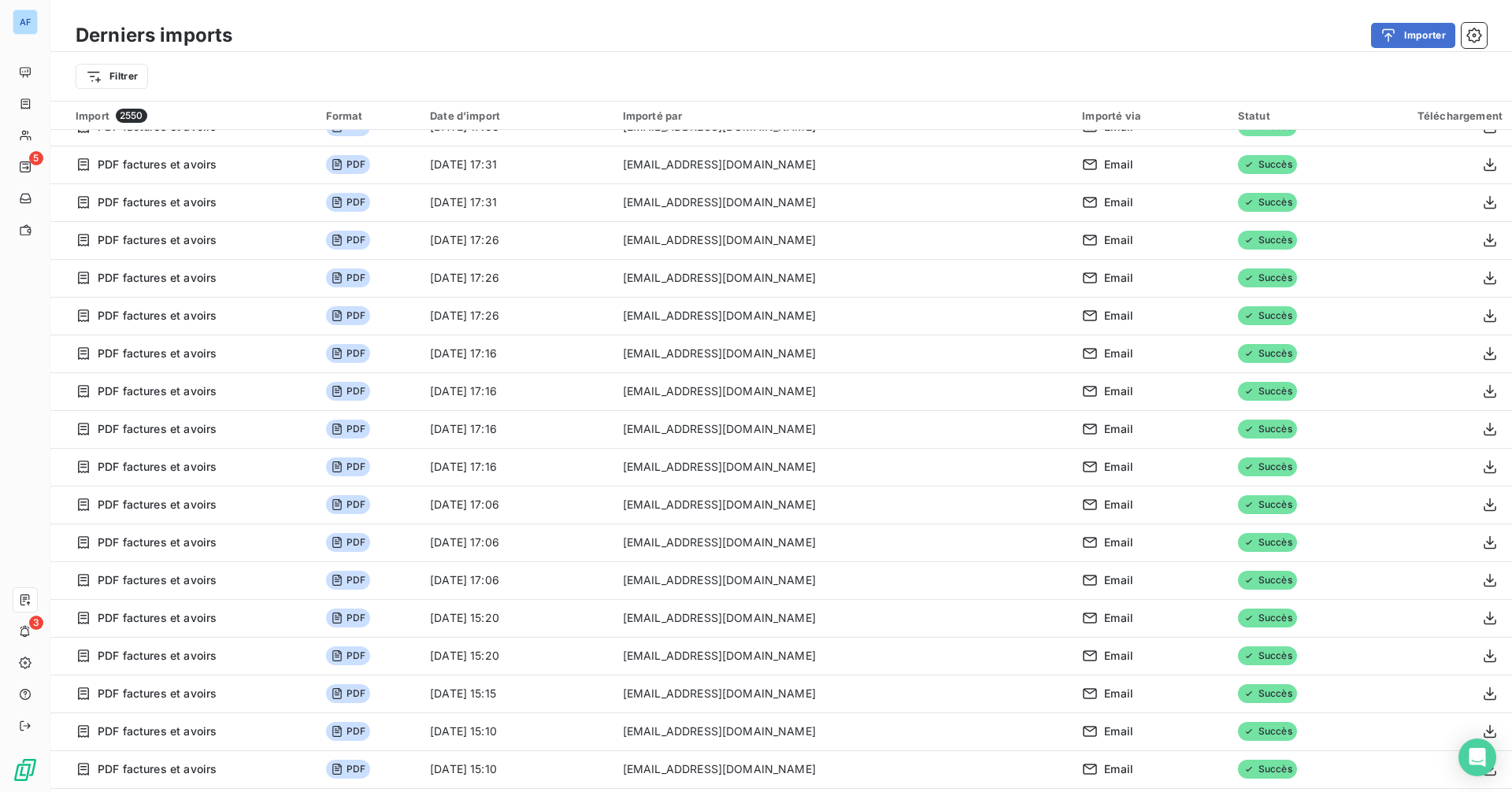
scroll to position [0, 0]
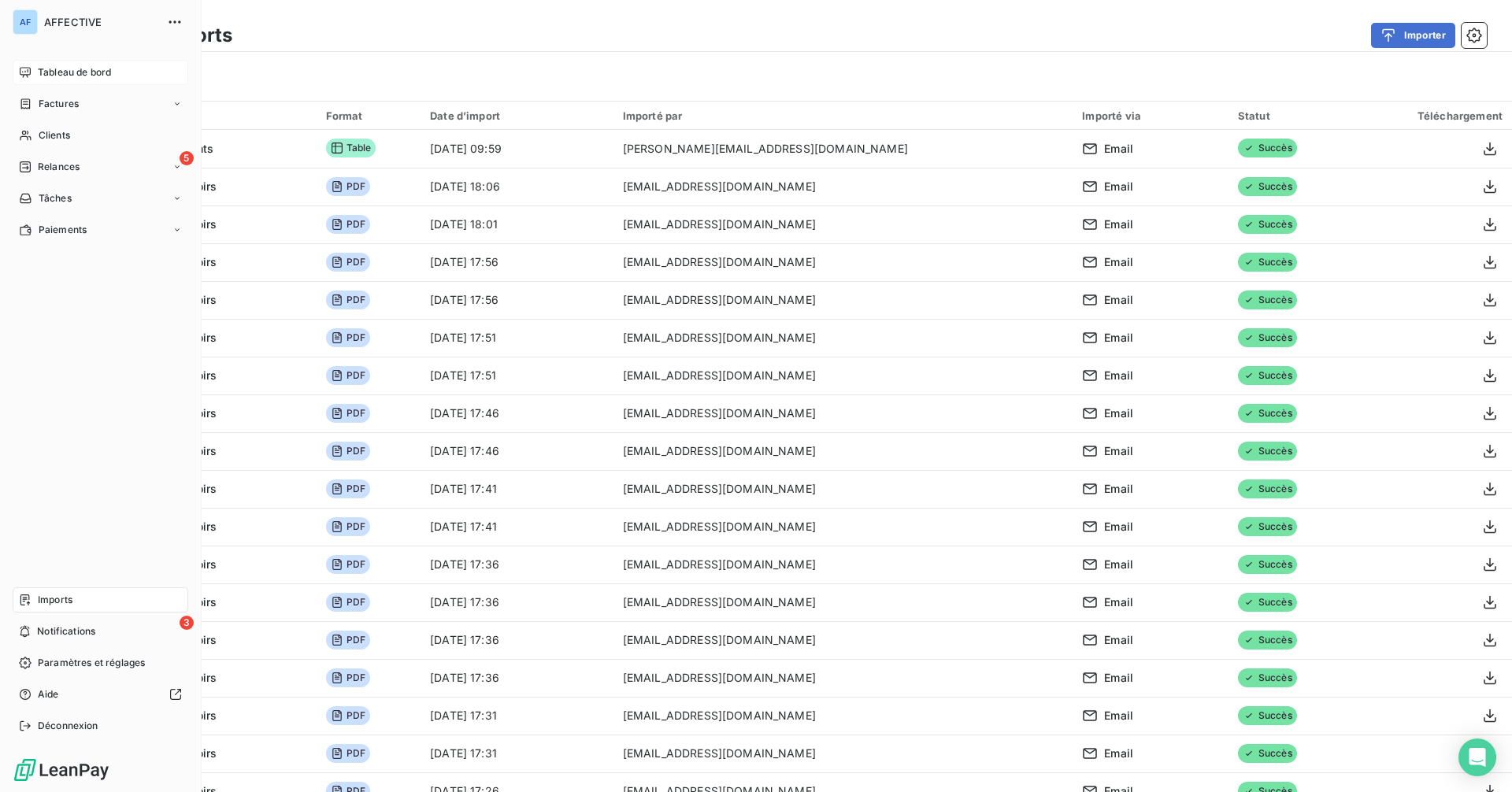
click at [29, 70] on icon at bounding box center [25, 72] width 13 height 13
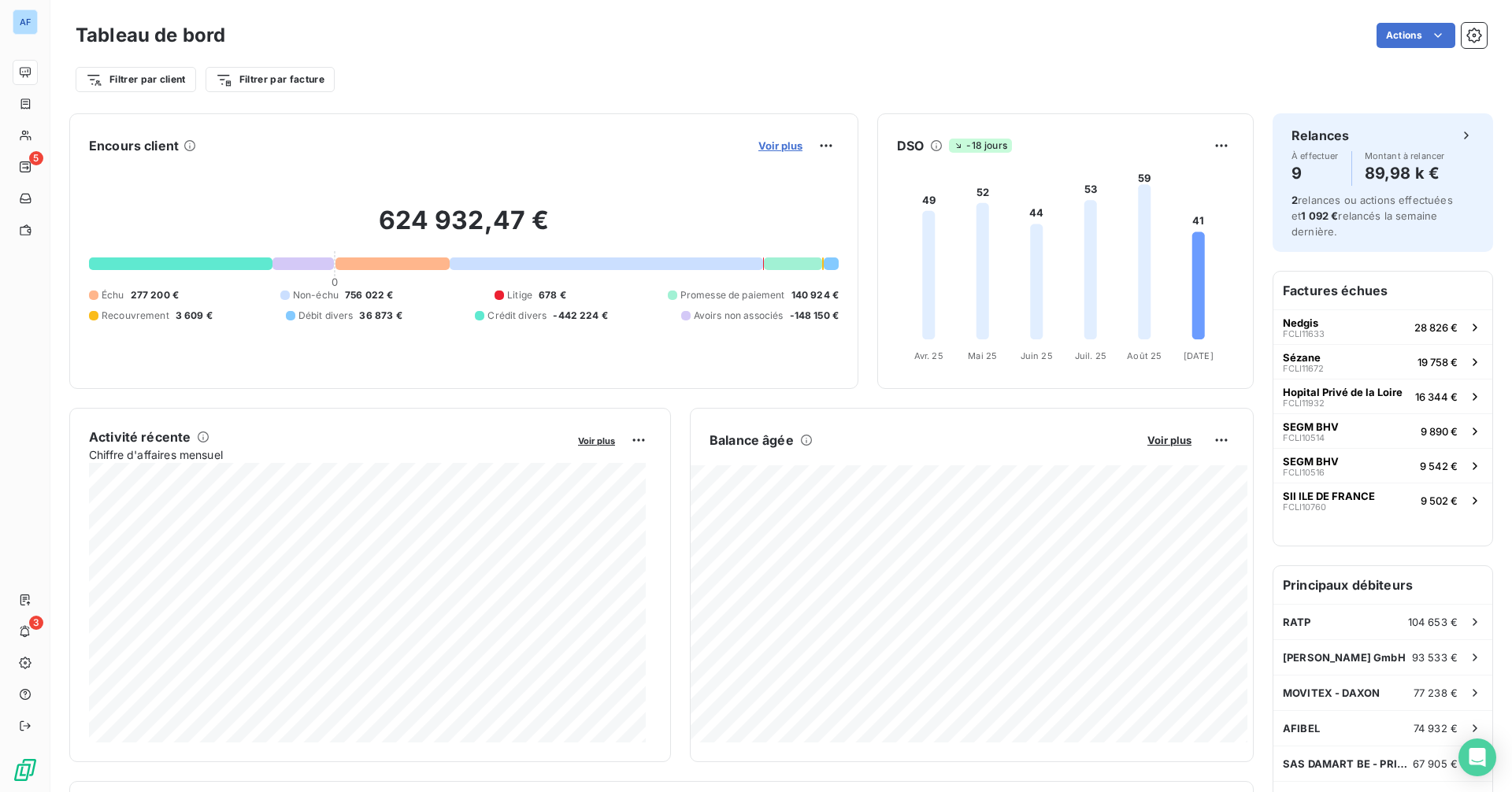
click at [771, 144] on span "Voir plus" at bounding box center [780, 146] width 44 height 13
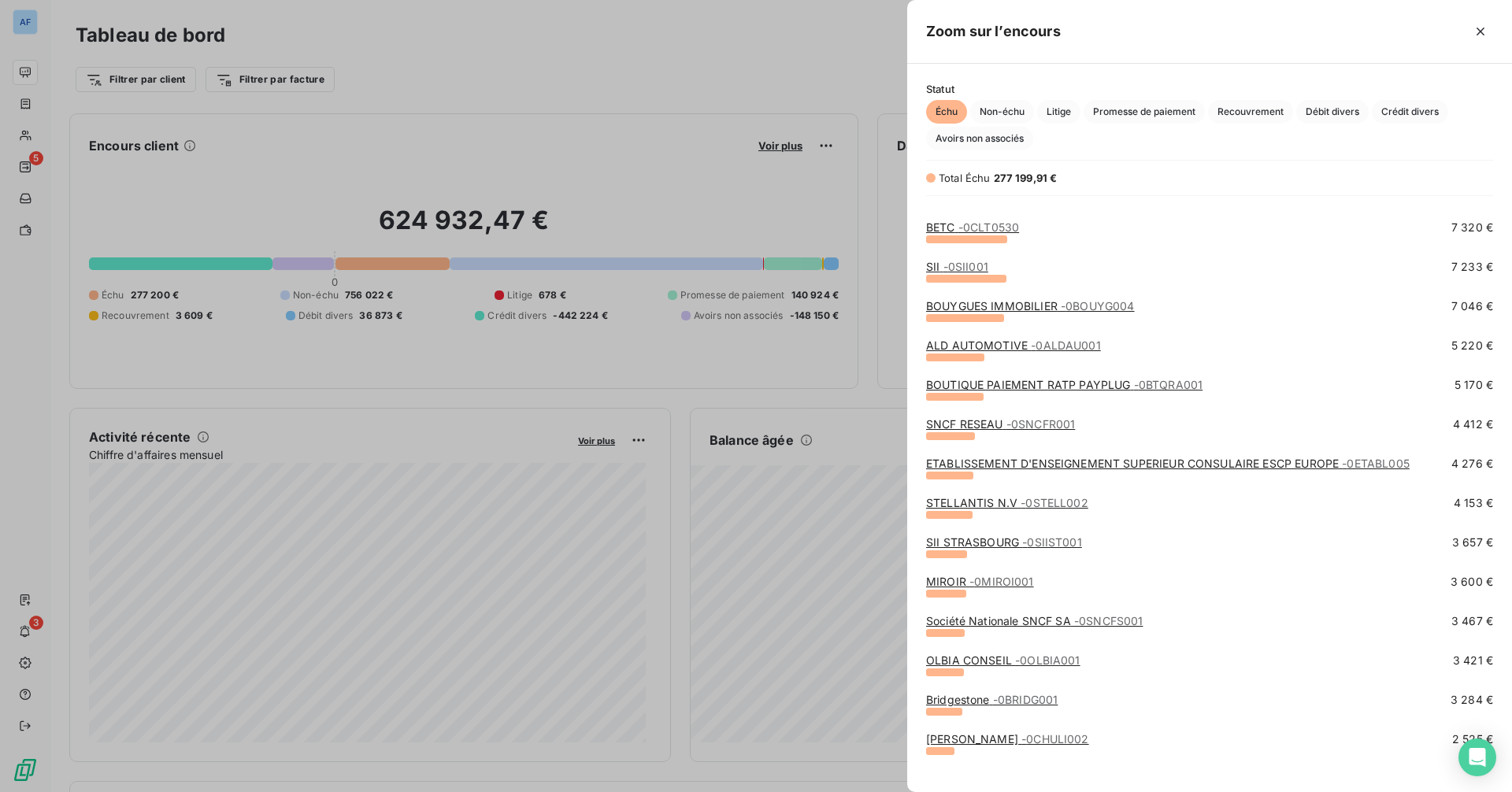
scroll to position [393, 0]
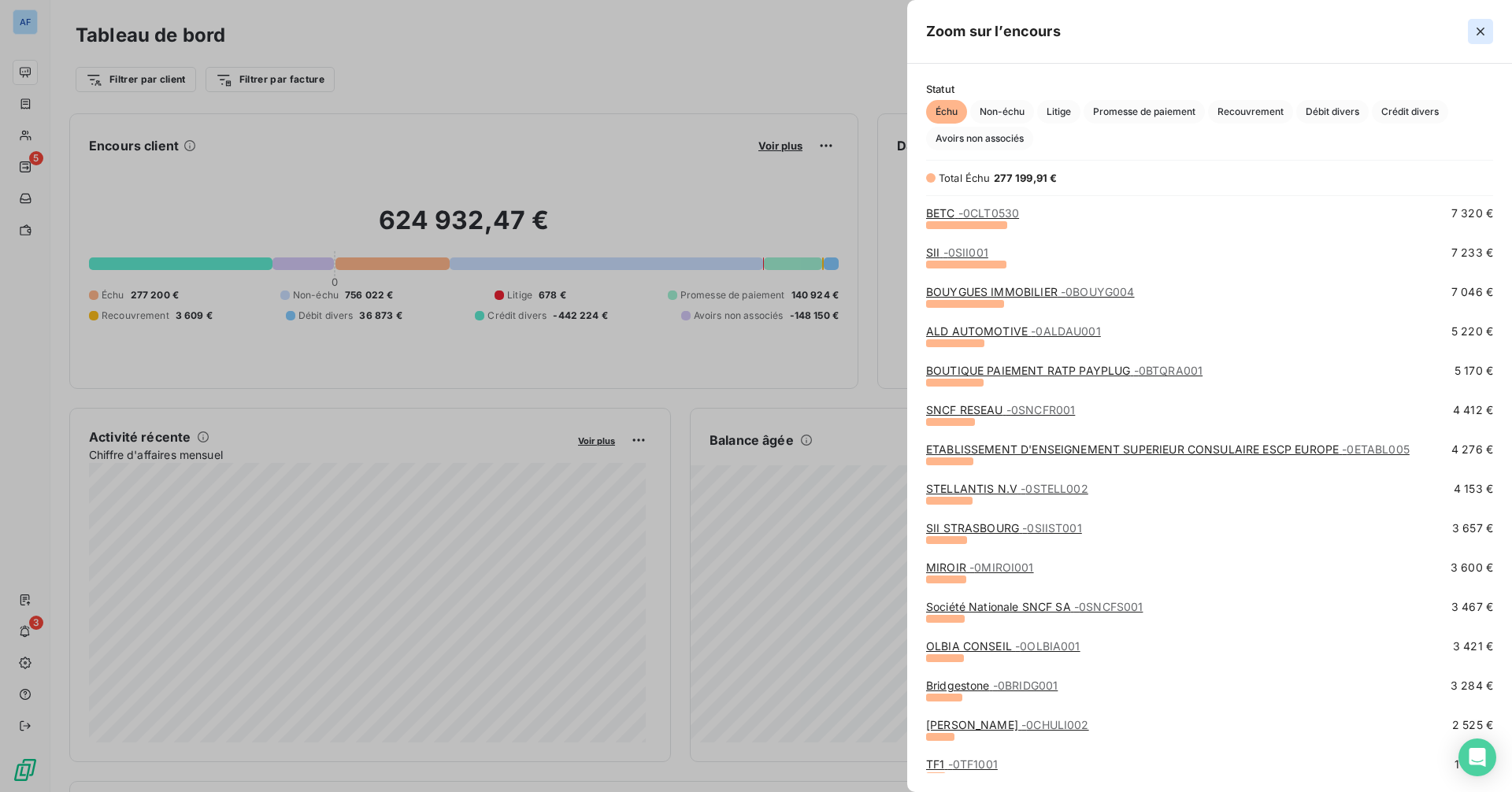
click at [1209, 32] on icon "button" at bounding box center [1480, 31] width 15 height 15
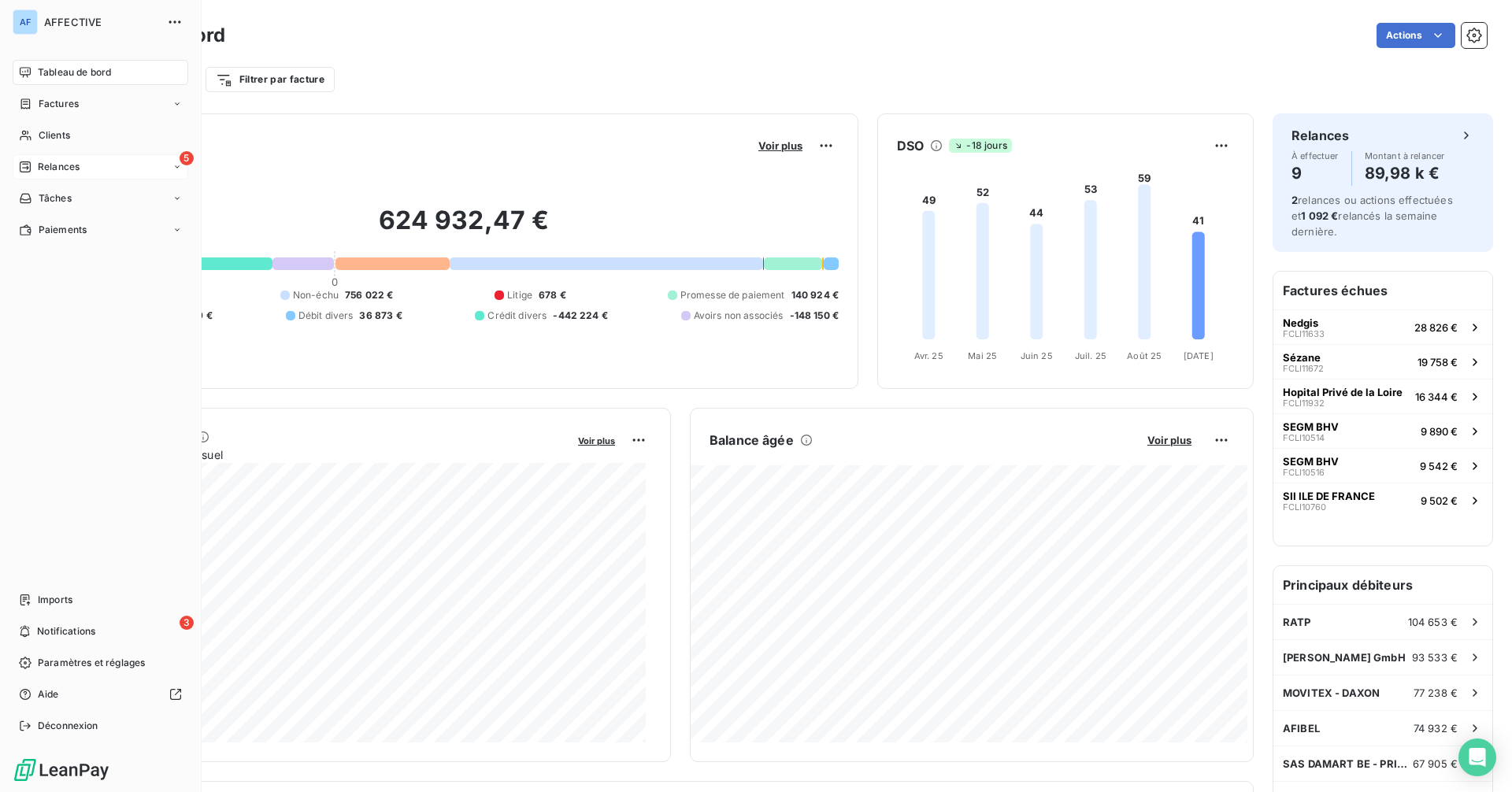
click at [33, 167] on div "Relances" at bounding box center [49, 167] width 60 height 14
click at [52, 167] on span "Relances" at bounding box center [59, 167] width 41 height 14
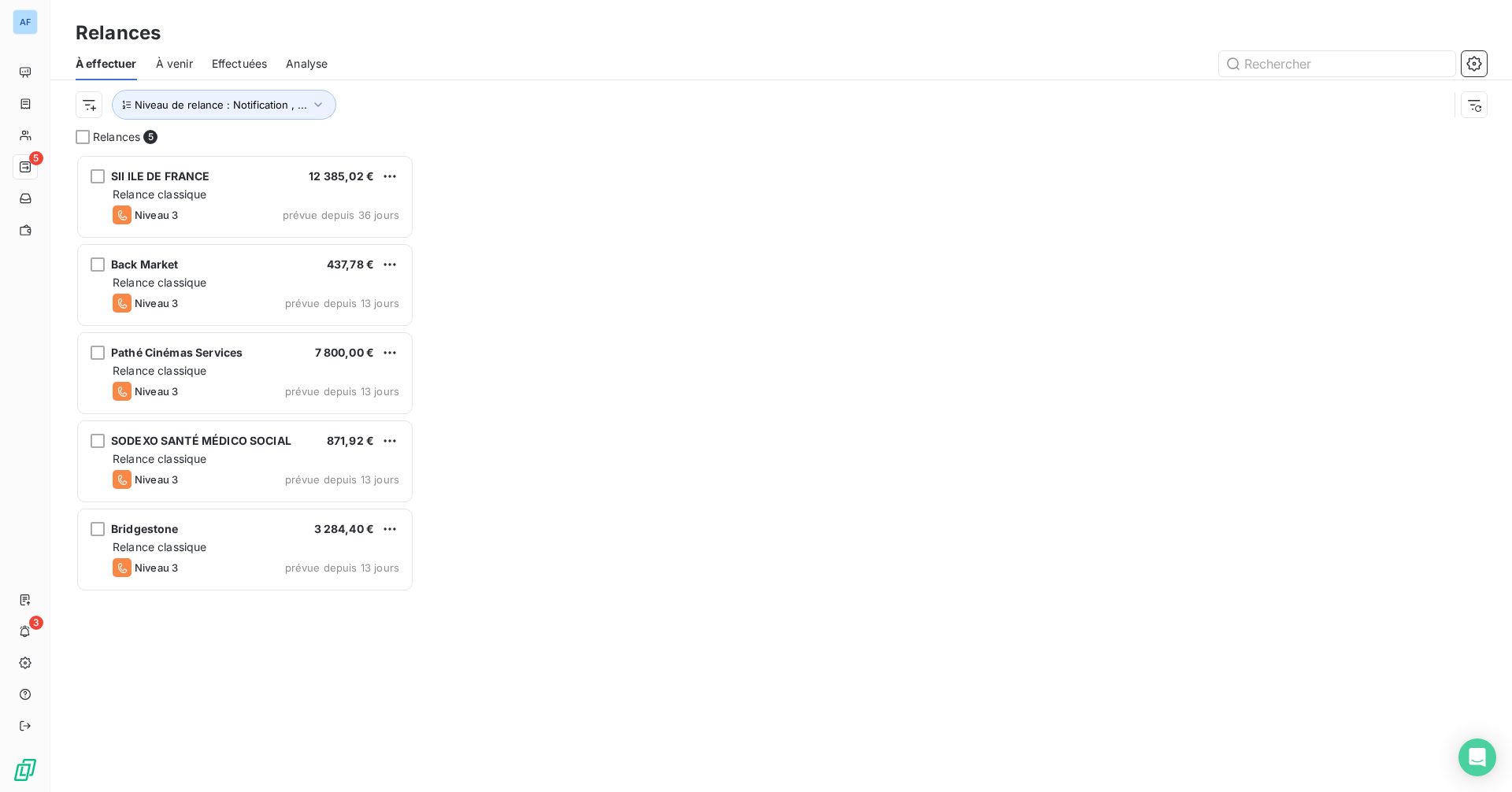
scroll to position [626, 327]
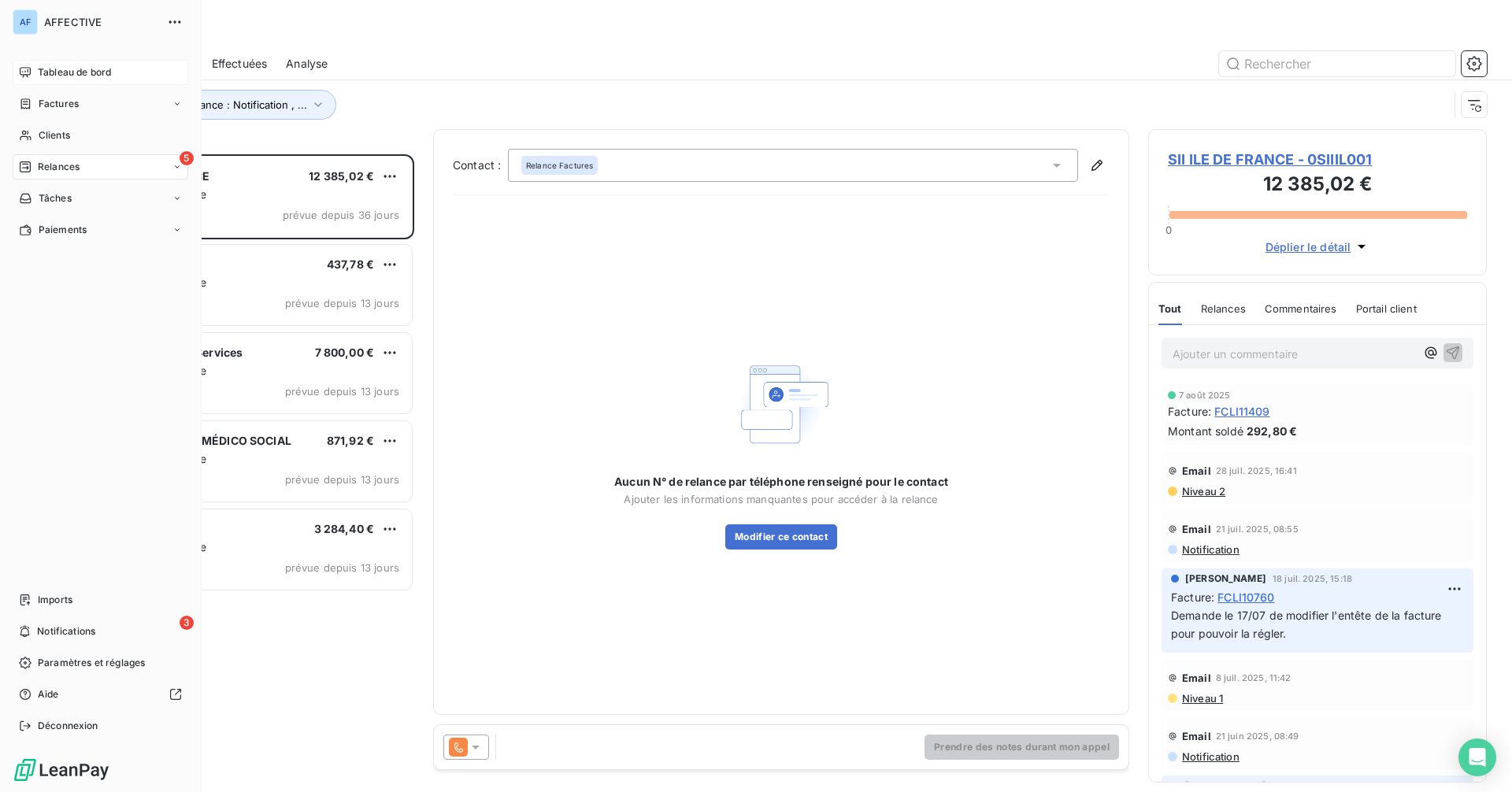
click at [61, 77] on span "Tableau de bord" at bounding box center [74, 72] width 73 height 14
